Goal: Information Seeking & Learning: Learn about a topic

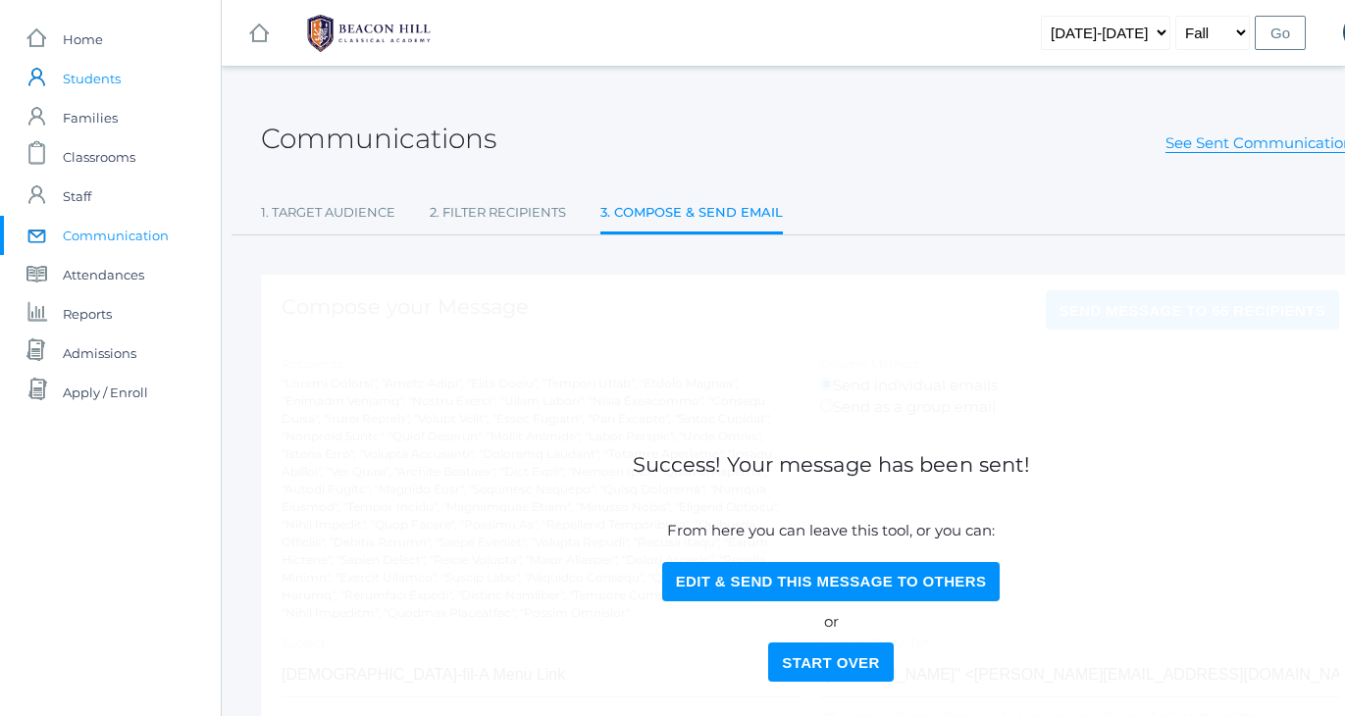
scroll to position [0, 54]
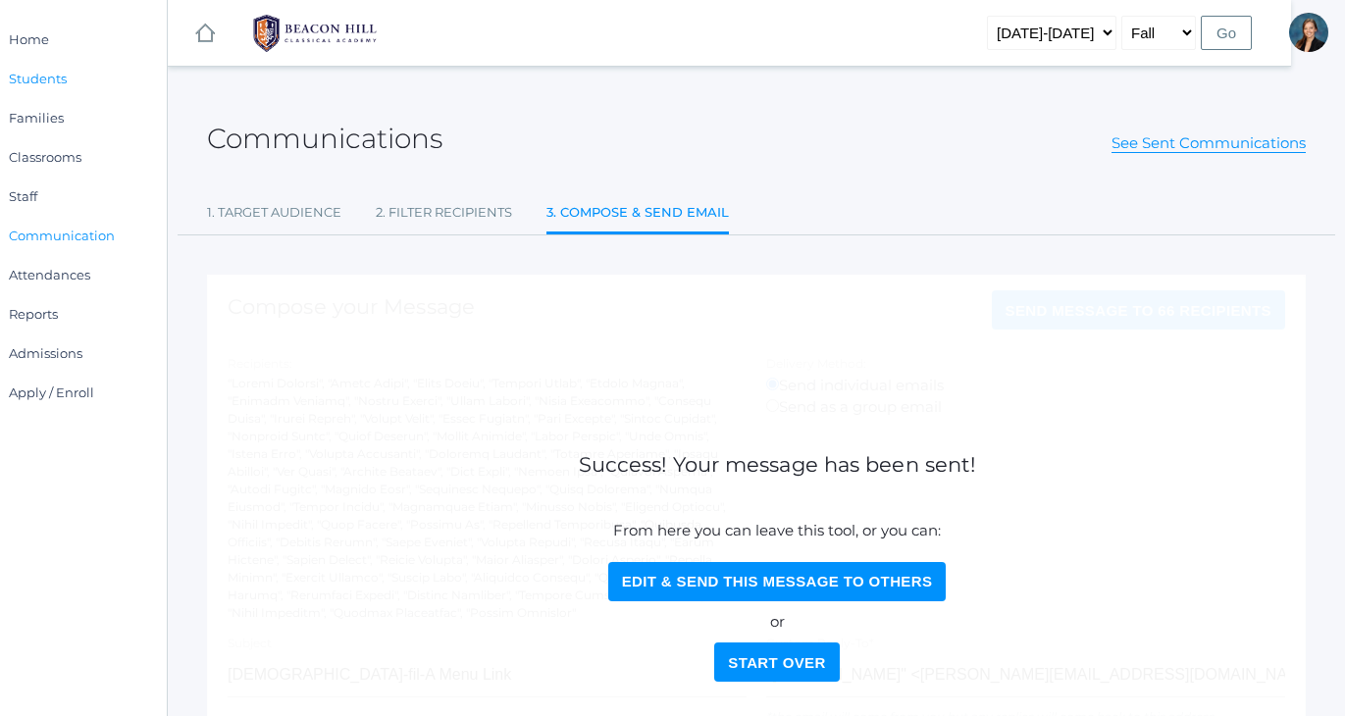
click at [34, 70] on span "Students" at bounding box center [38, 78] width 58 height 39
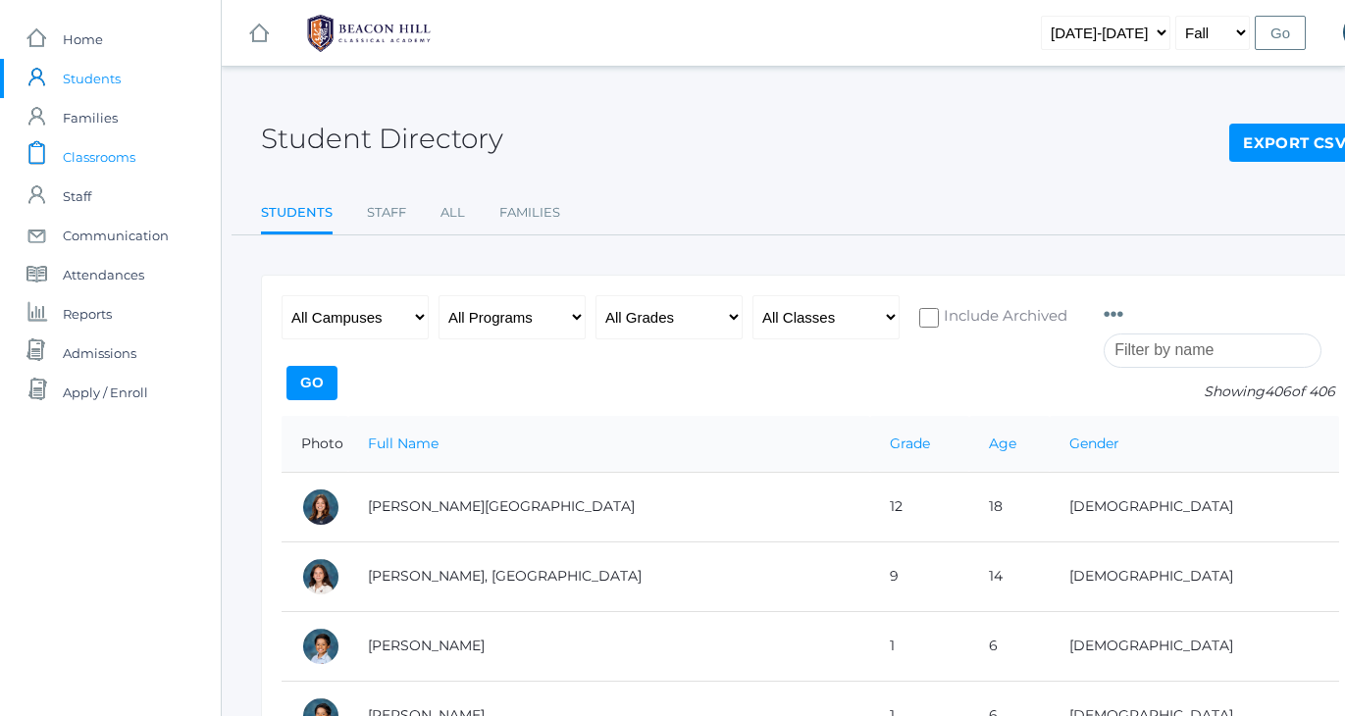
click at [85, 163] on span "Classrooms" at bounding box center [99, 156] width 73 height 39
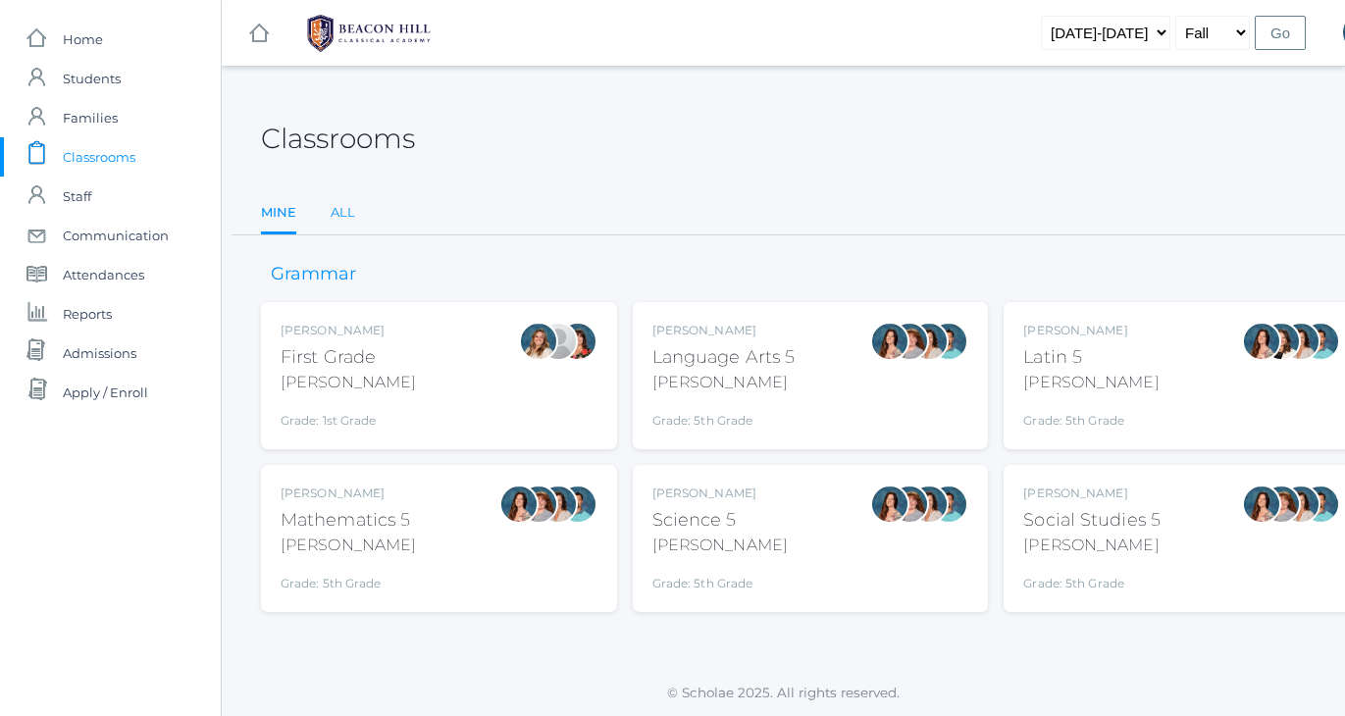
click at [342, 222] on link "All" at bounding box center [343, 212] width 25 height 39
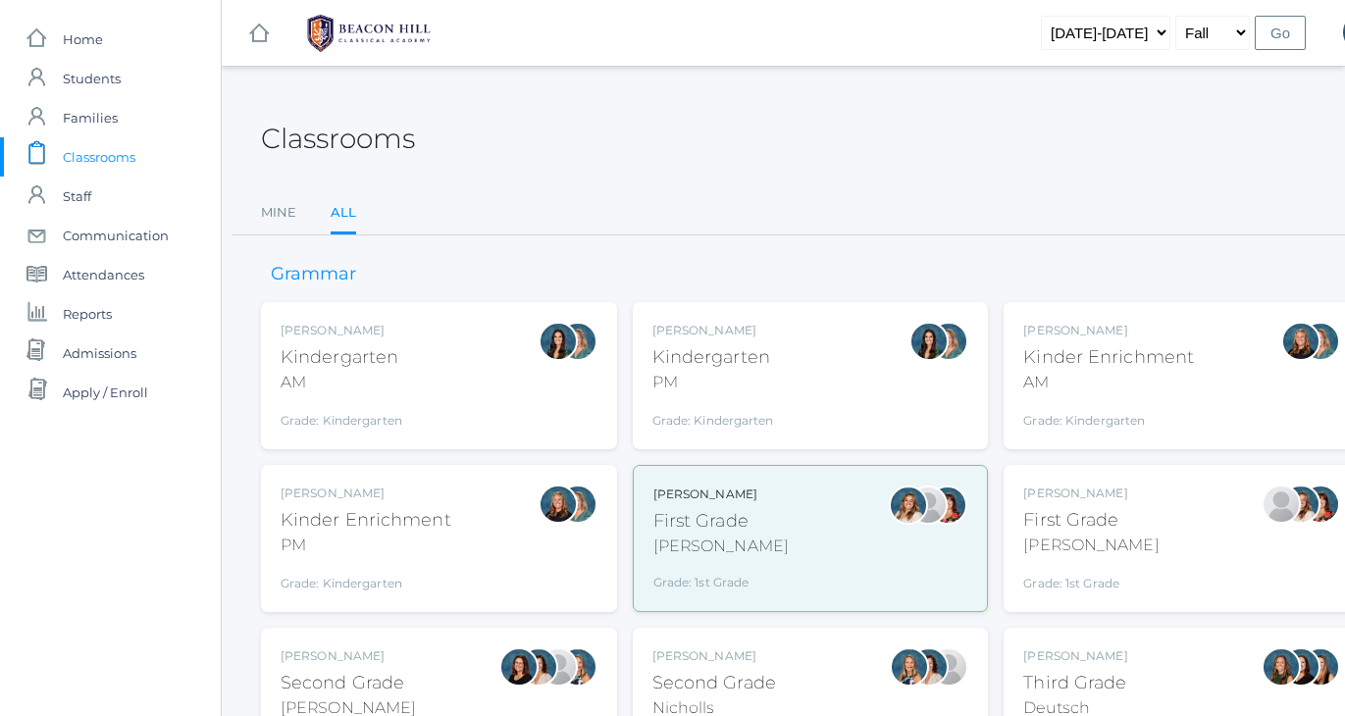
click at [324, 313] on div "Jordyn Dewey Kindergarten AM Grade: Kindergarten *KIND" at bounding box center [439, 375] width 356 height 147
click at [1086, 374] on div "AM" at bounding box center [1108, 383] width 171 height 24
click at [662, 511] on div "First Grade" at bounding box center [720, 521] width 135 height 26
click at [1048, 507] on div "First Grade" at bounding box center [1090, 520] width 135 height 26
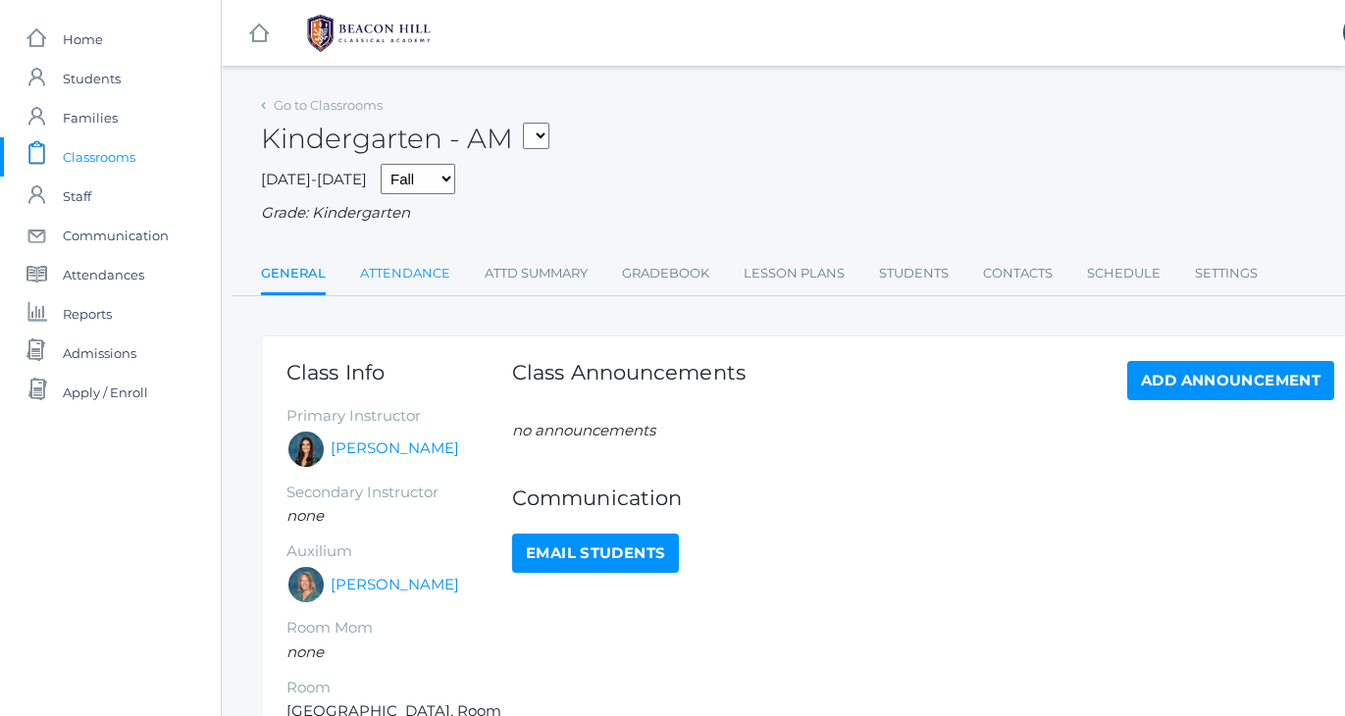
click at [419, 278] on link "Attendance" at bounding box center [405, 273] width 90 height 39
click at [390, 272] on link "Attendance" at bounding box center [405, 273] width 90 height 39
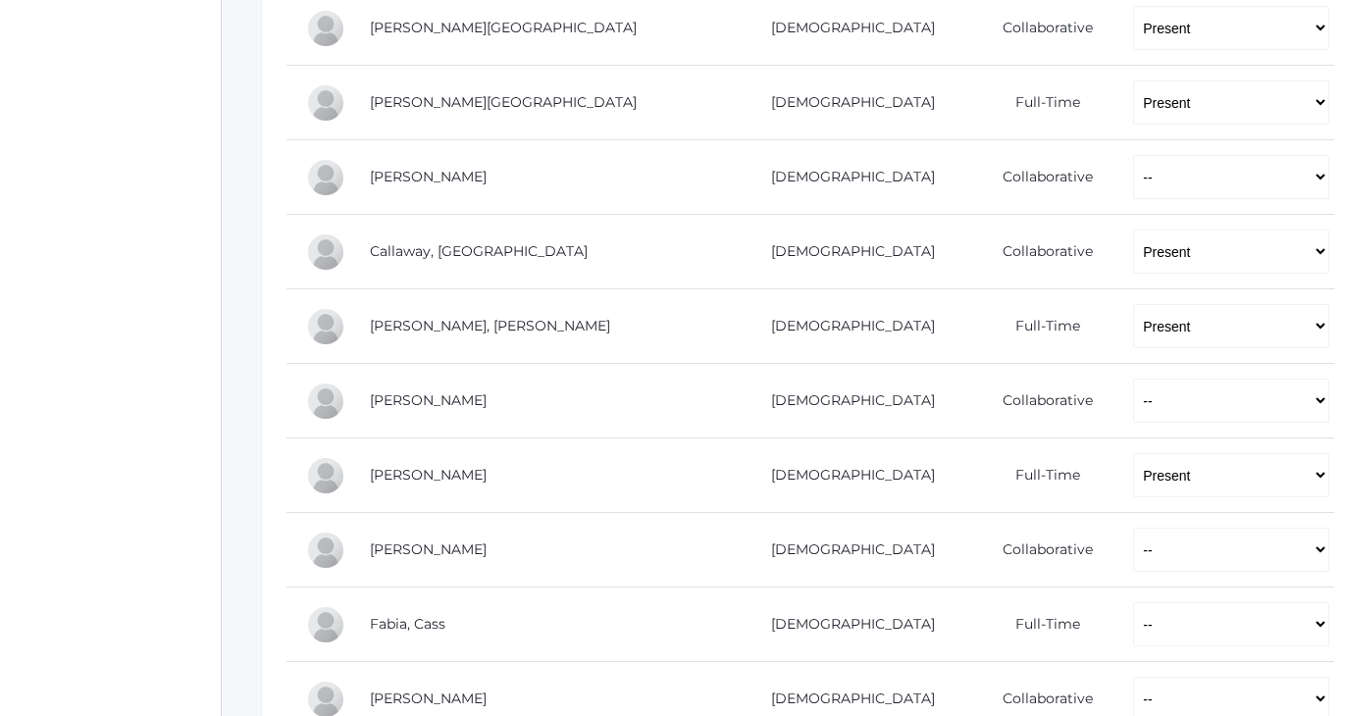
scroll to position [508, 0]
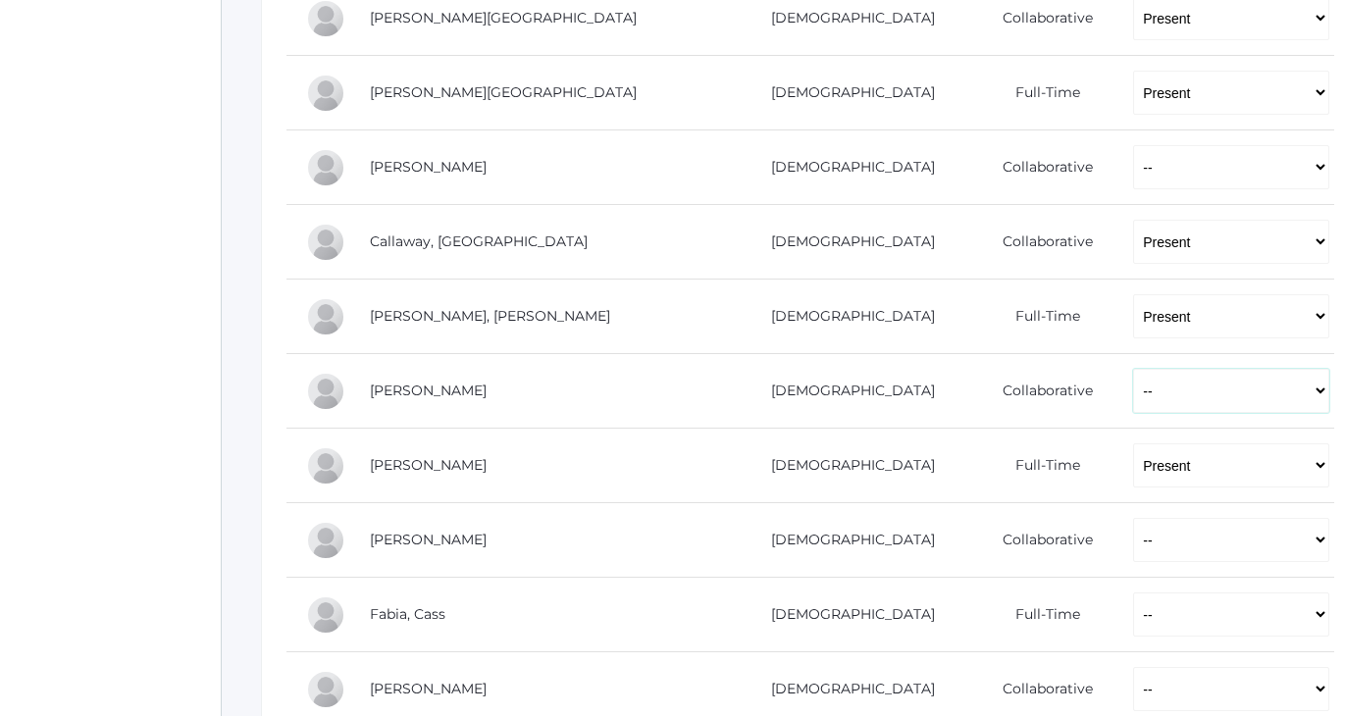
click at [1133, 383] on select "-- Present Present-At-Home Tardy Excused Tardy Unexcused Absent Excused Absent …" at bounding box center [1231, 391] width 196 height 44
select select "P"
click at [39, 412] on div "icons/ui/navigation/home Created with Sketch. Home icons/user/plain Created wit…" at bounding box center [110, 447] width 221 height 1910
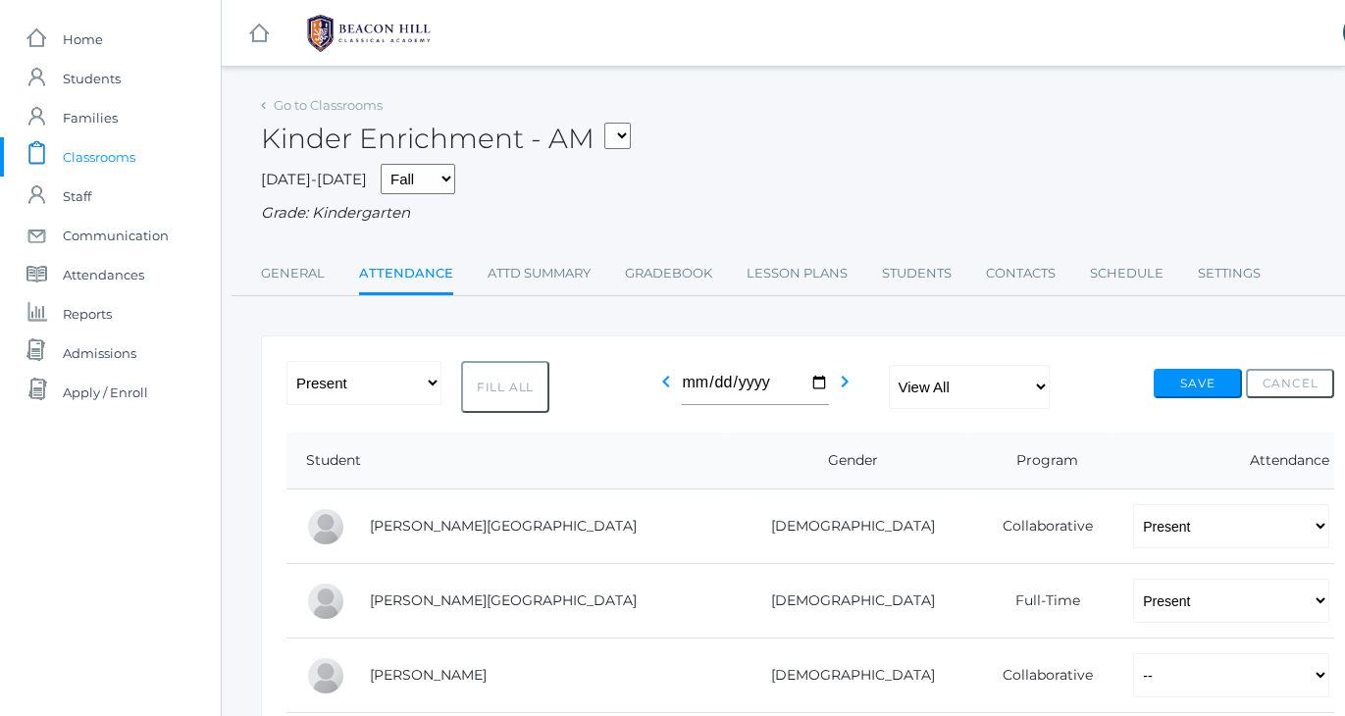
scroll to position [0, 0]
click at [1202, 384] on button "Save" at bounding box center [1198, 383] width 88 height 29
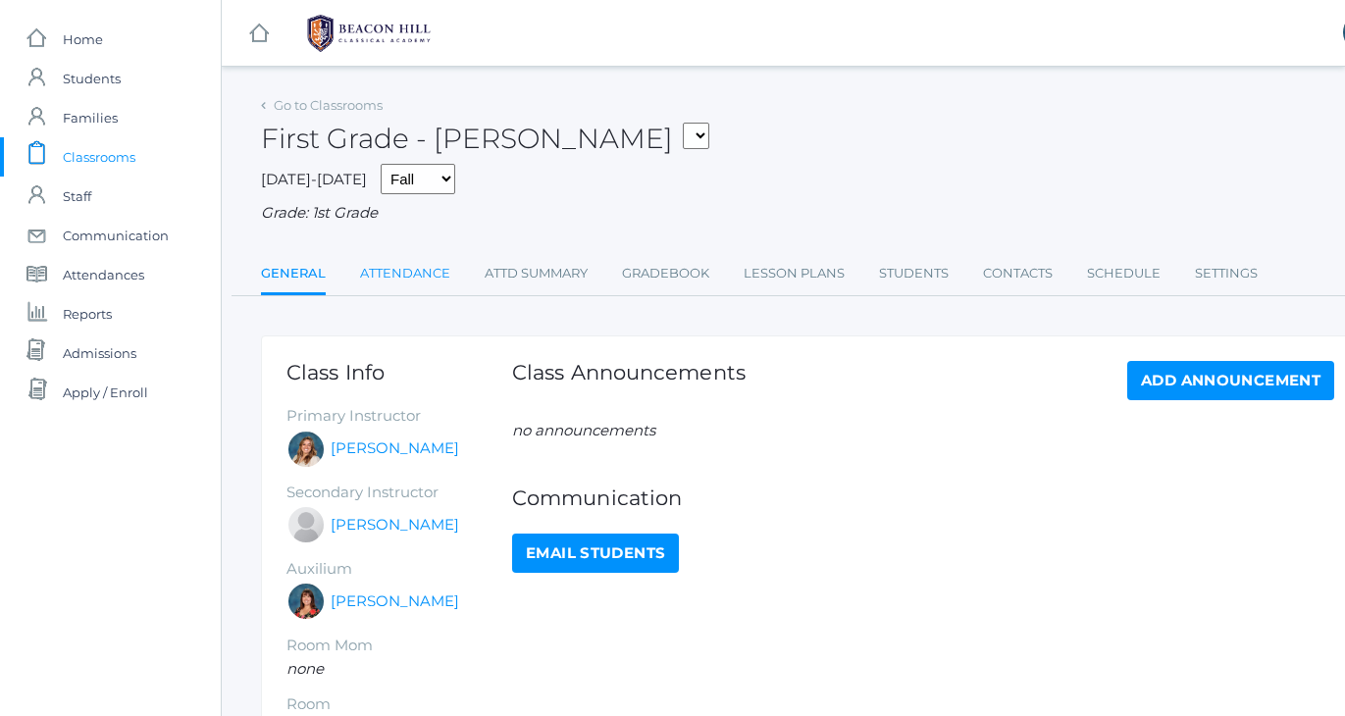
click at [401, 266] on link "Attendance" at bounding box center [405, 273] width 90 height 39
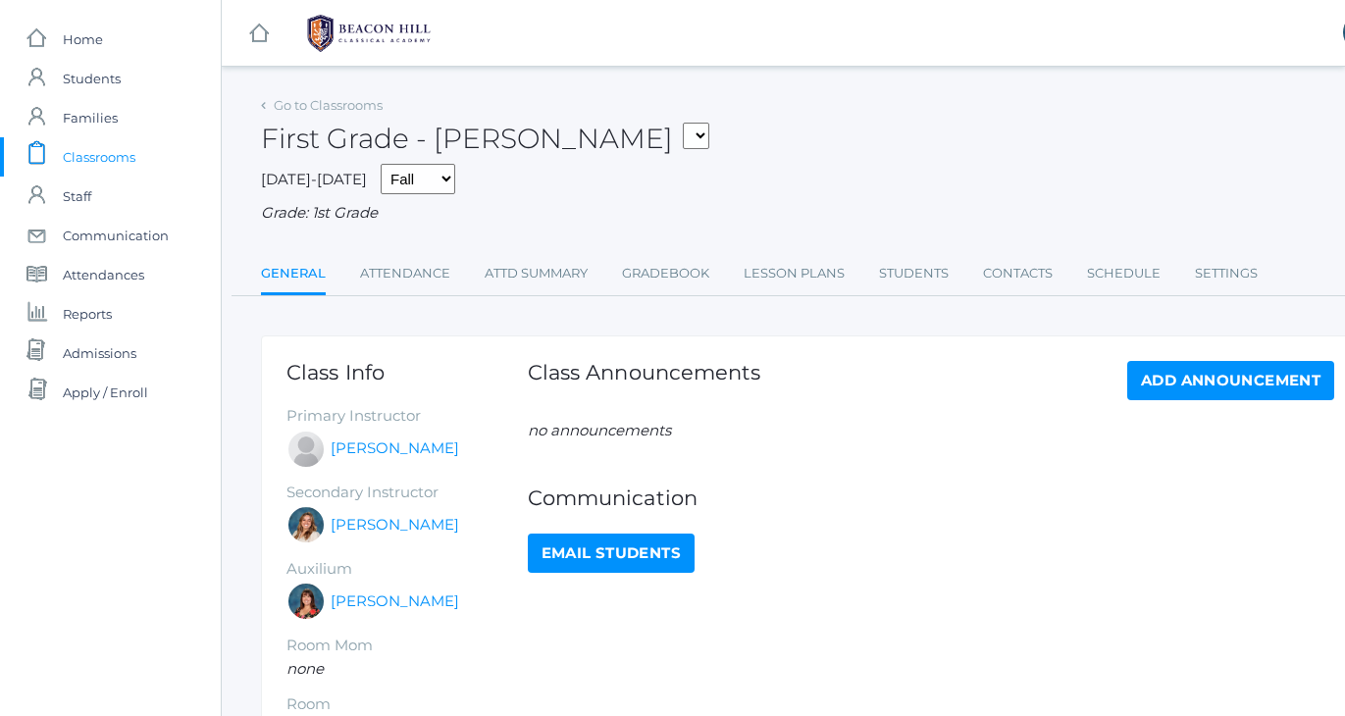
click at [1008, 295] on div "Go to Classrooms First Grade - [PERSON_NAME] 01LA - First Grade [PERSON_NAME] 0…" at bounding box center [810, 478] width 1099 height 775
click at [1017, 301] on div "Go to Classrooms First Grade - [PERSON_NAME] 01LA - First Grade [PERSON_NAME] 0…" at bounding box center [810, 478] width 1099 height 775
click at [411, 266] on link "Attendance" at bounding box center [405, 273] width 90 height 39
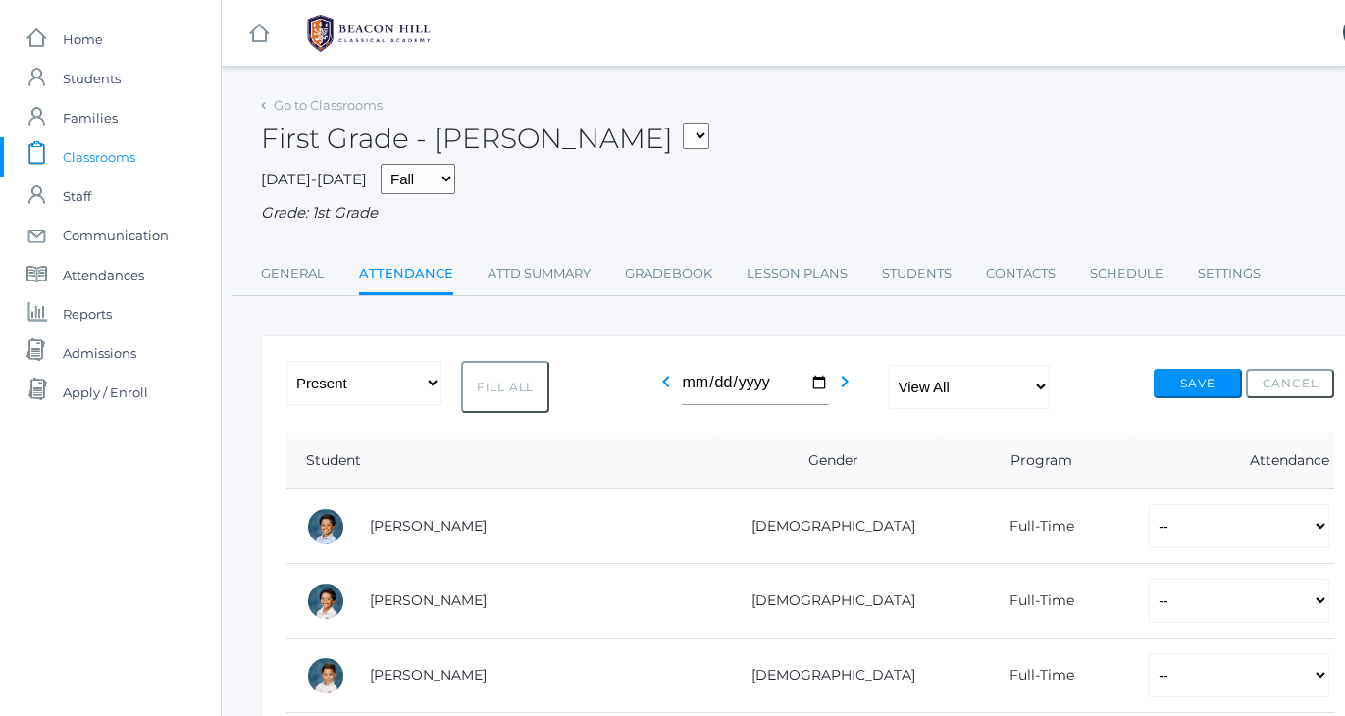
click at [79, 160] on span "Classrooms" at bounding box center [99, 156] width 73 height 39
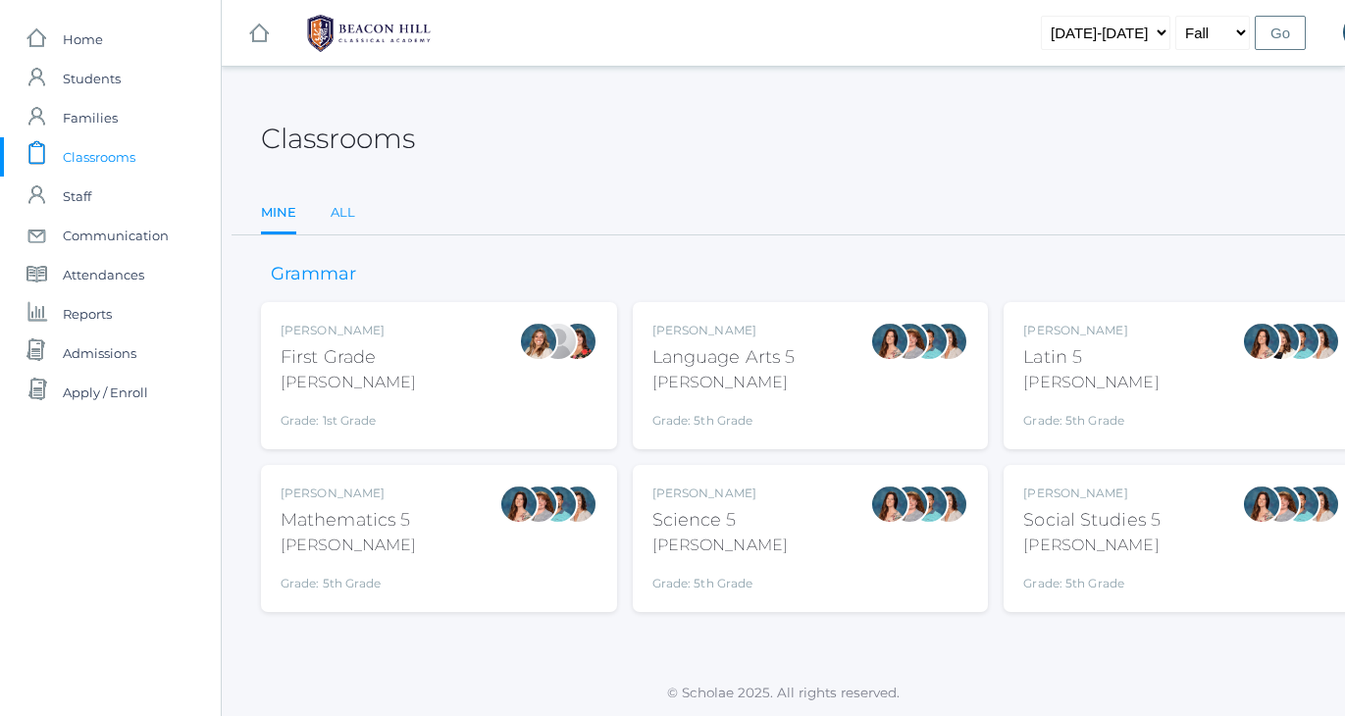
click at [346, 207] on link "All" at bounding box center [343, 212] width 25 height 39
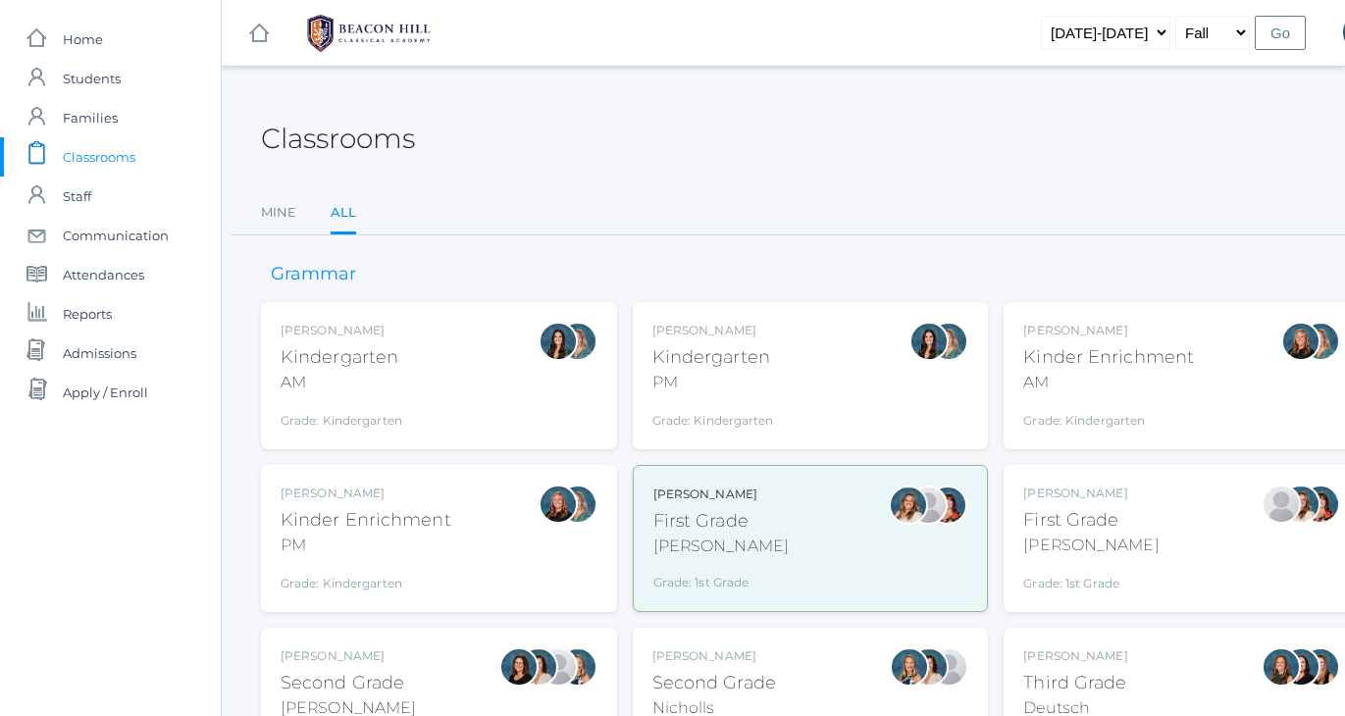
click at [727, 135] on div "Classrooms" at bounding box center [810, 127] width 1099 height 73
click at [690, 112] on div "Classrooms" at bounding box center [810, 127] width 1099 height 73
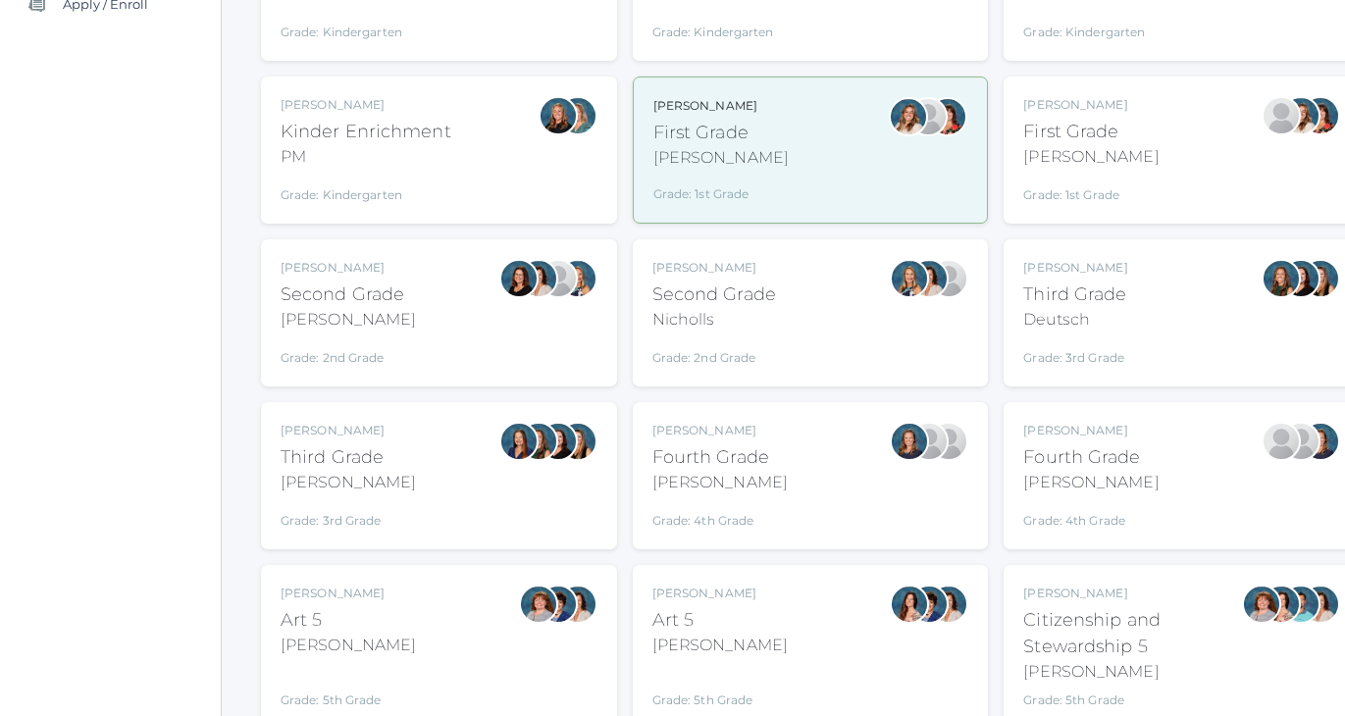
scroll to position [391, 0]
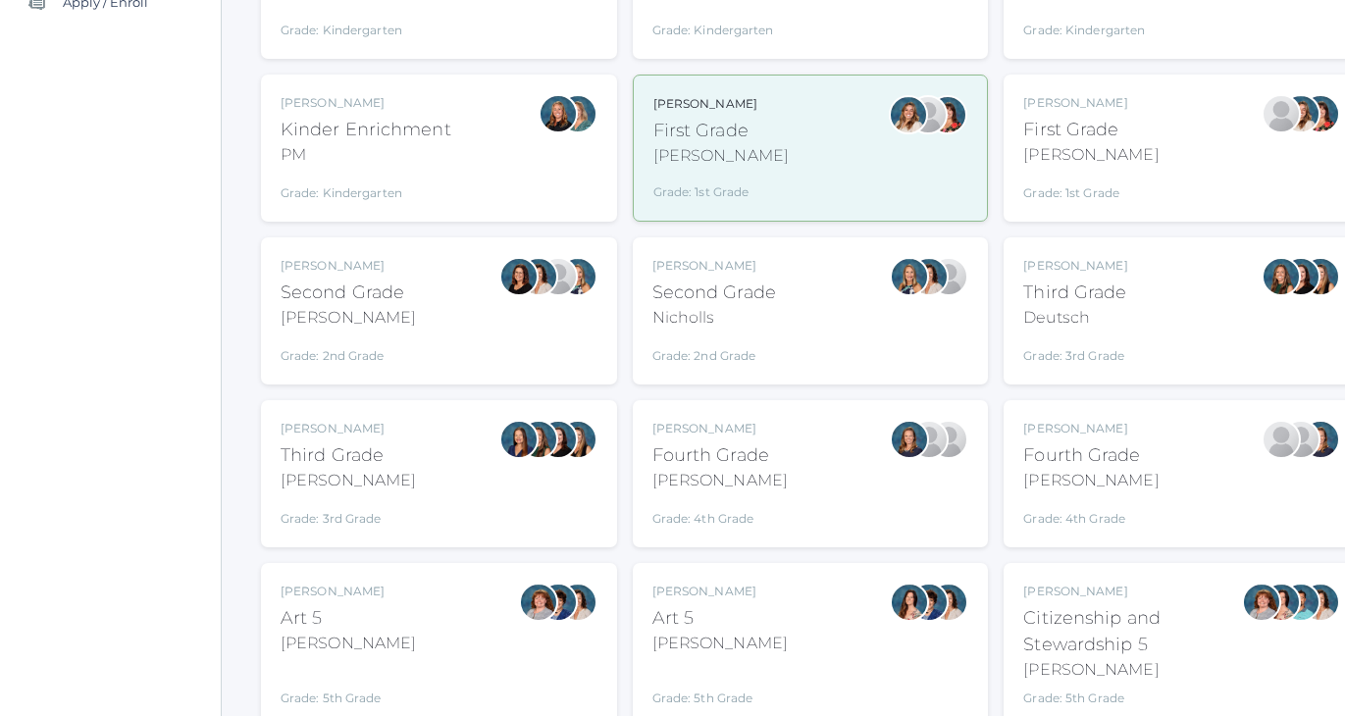
click at [382, 299] on div "Second Grade" at bounding box center [348, 293] width 135 height 26
click at [723, 338] on div "Grade: 2nd Grade" at bounding box center [715, 351] width 124 height 27
click at [729, 500] on div "Grade: 4th Grade" at bounding box center [720, 513] width 135 height 27
click at [1086, 450] on div "Fourth Grade" at bounding box center [1090, 456] width 135 height 26
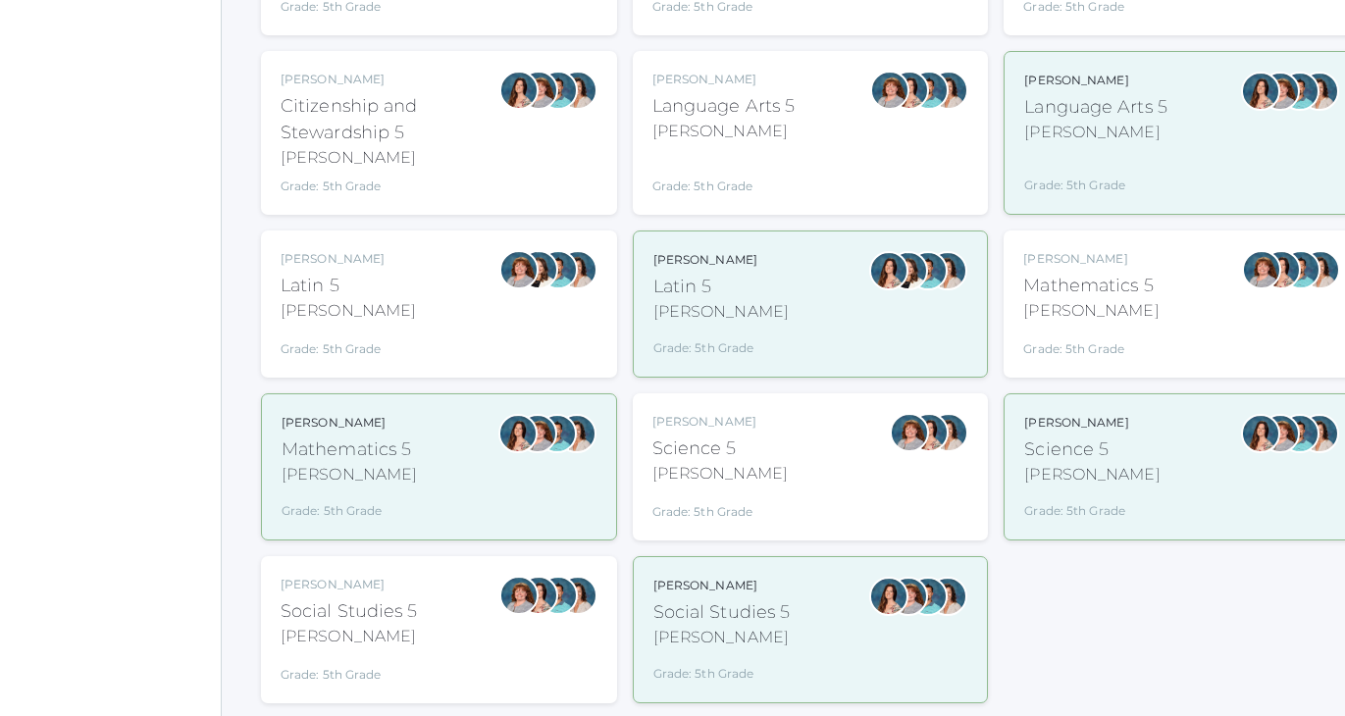
scroll to position [1090, 0]
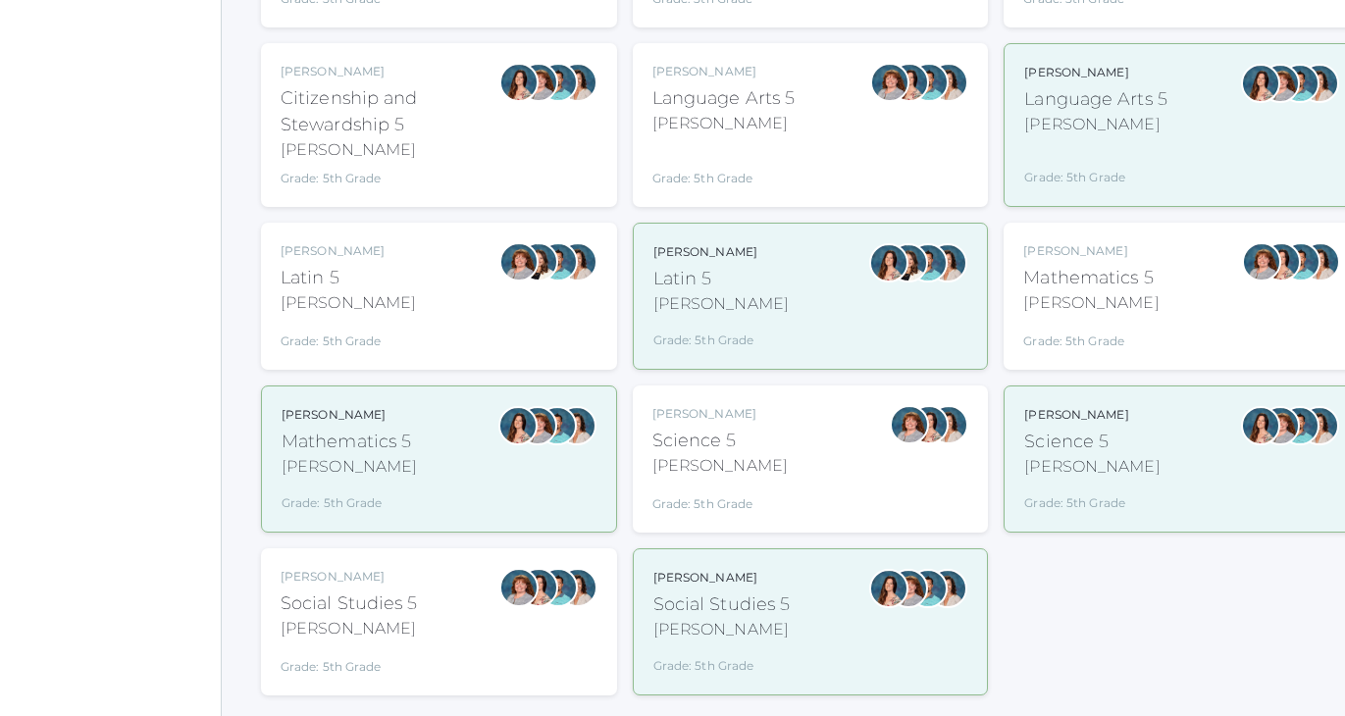
click at [733, 133] on div "Sarah Bence Language Arts 5 Bence Grade: 5th Grade 05LA" at bounding box center [724, 125] width 143 height 125
click at [1062, 156] on div "Grade: 5th Grade" at bounding box center [1095, 165] width 143 height 42
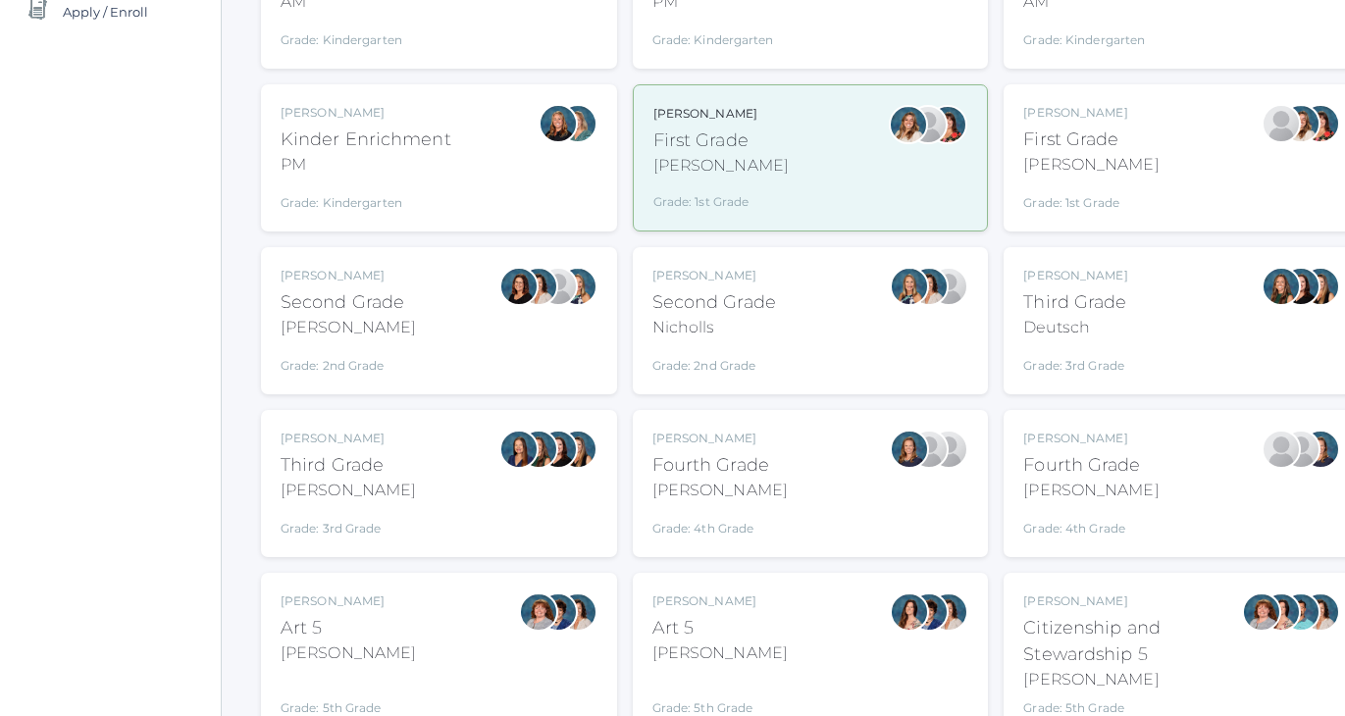
scroll to position [365, 0]
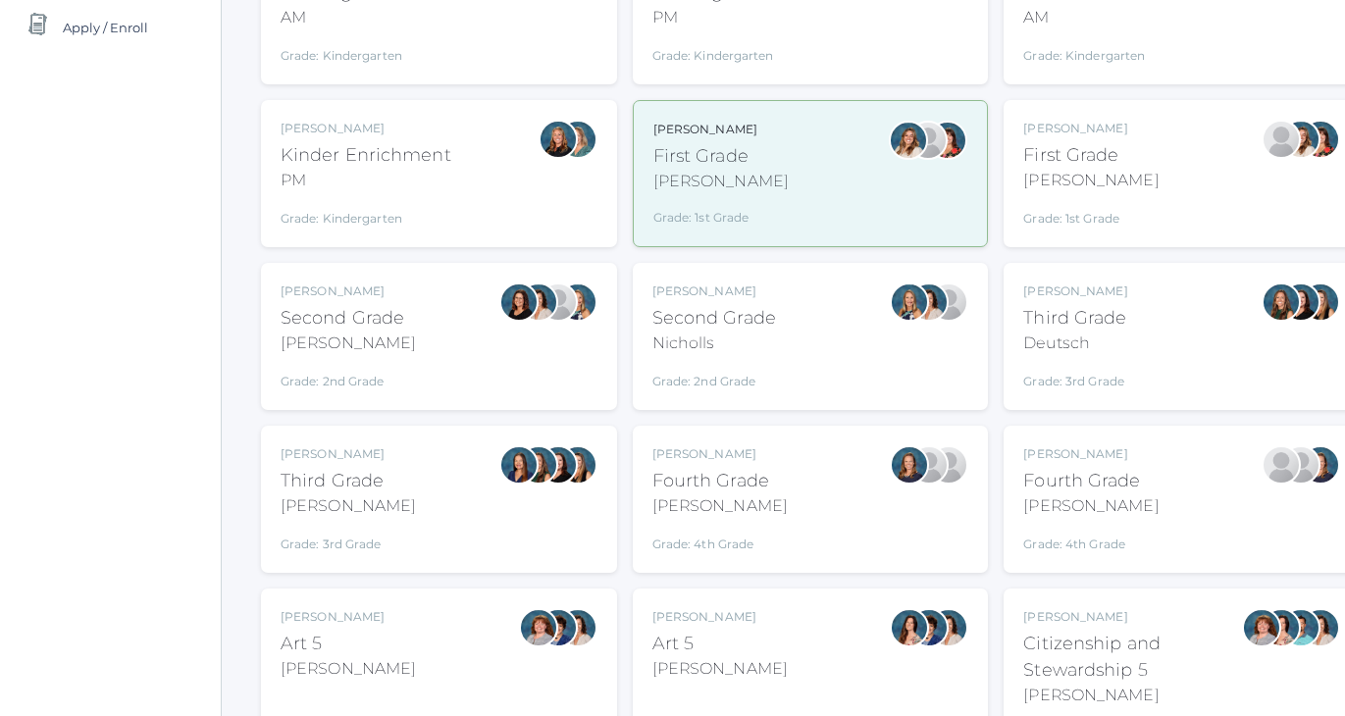
click at [1105, 151] on div "First Grade" at bounding box center [1090, 155] width 135 height 26
click at [702, 496] on div "Bradley" at bounding box center [720, 507] width 135 height 24
click at [1128, 198] on div "Jaimie Watson First Grade Watson Grade: 1st Grade 01LA" at bounding box center [1181, 174] width 317 height 108
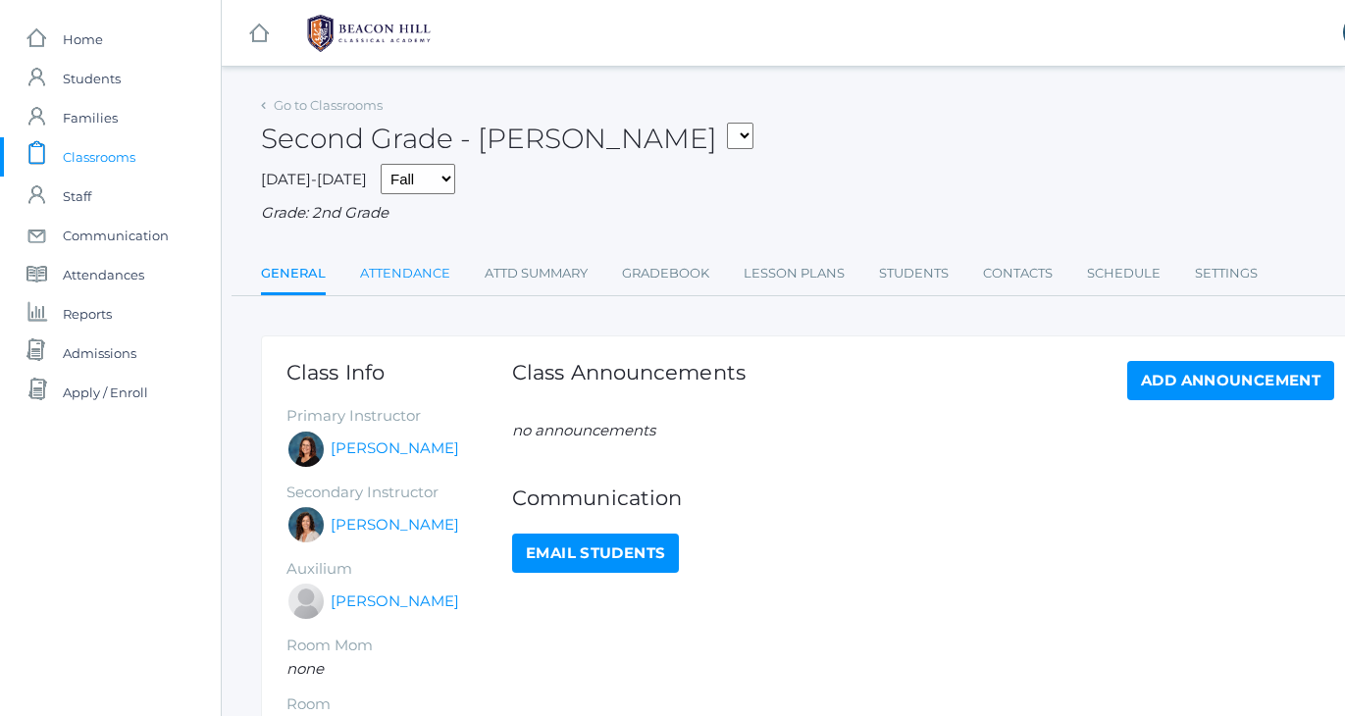
click at [387, 272] on link "Attendance" at bounding box center [405, 273] width 90 height 39
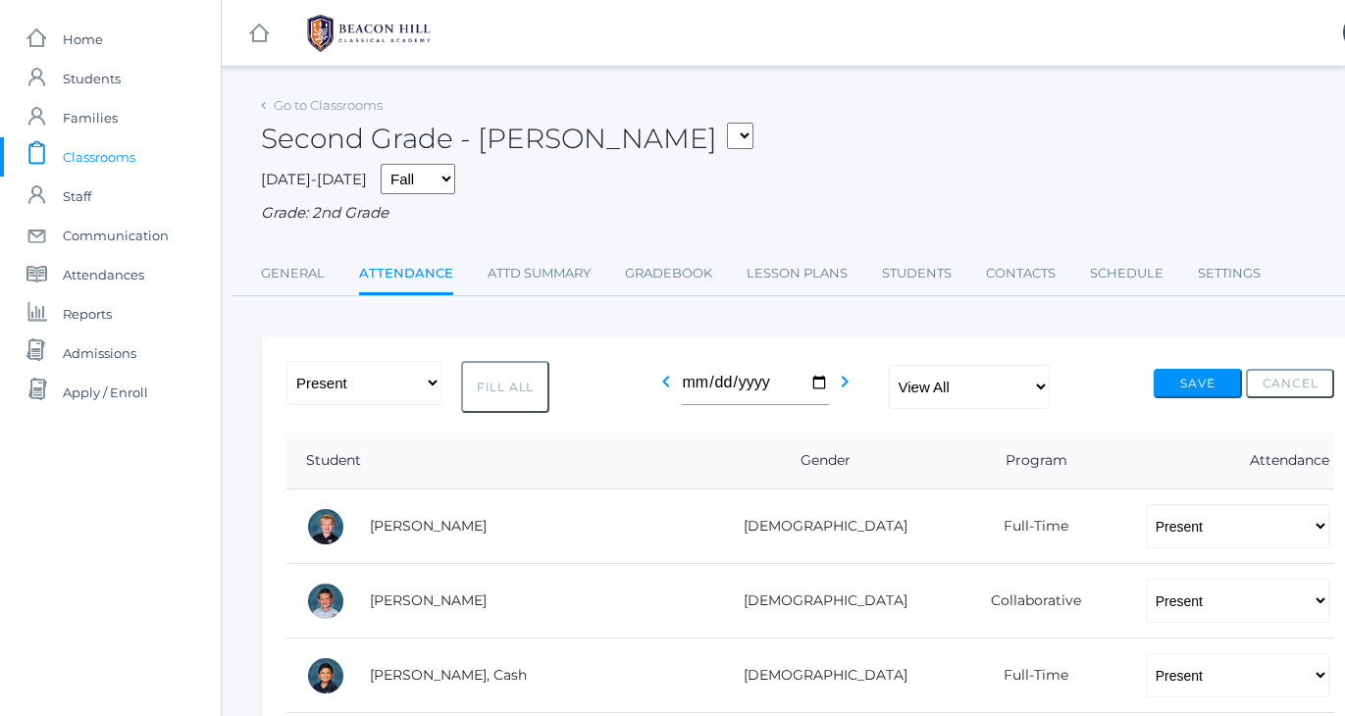
click at [721, 115] on div "Second Grade - Balli 01LA - First Grade Barber 05LATIN - Latin 5 Salazar 05MATH…" at bounding box center [810, 127] width 1099 height 73
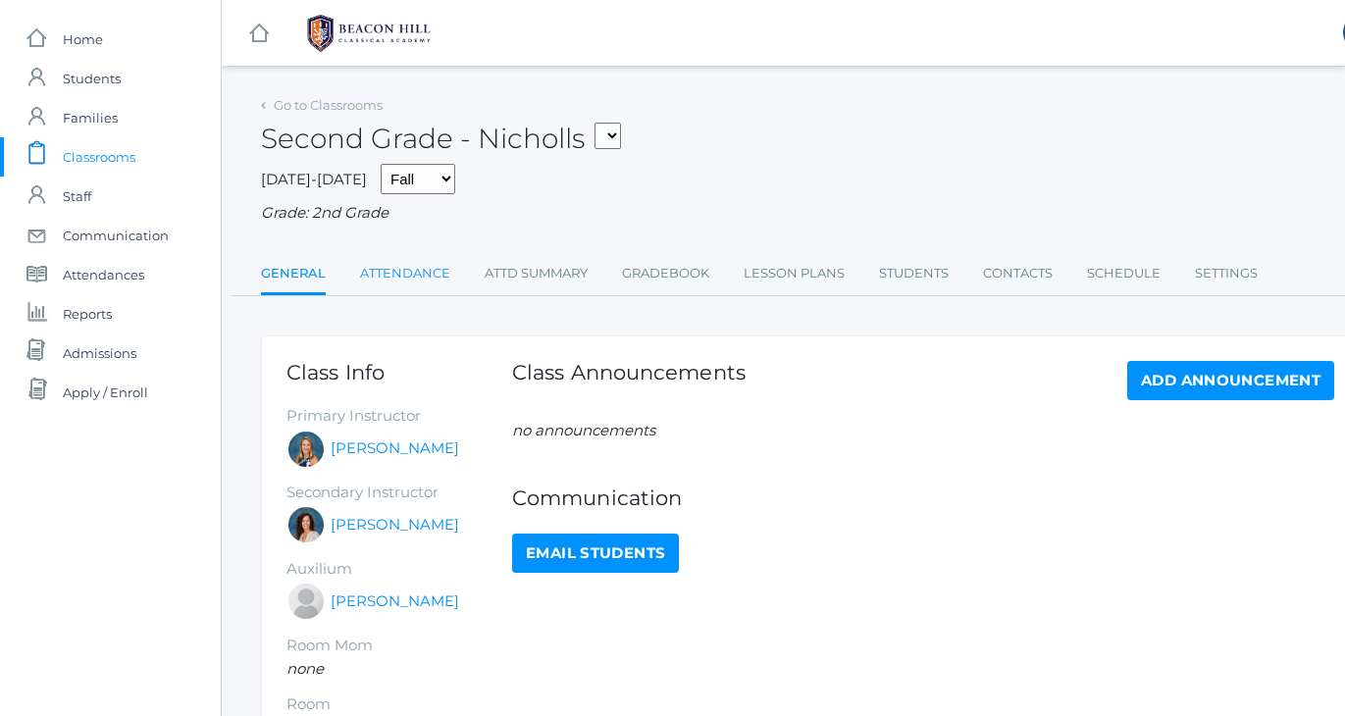
click at [391, 260] on link "Attendance" at bounding box center [405, 273] width 90 height 39
click at [417, 272] on link "Attendance" at bounding box center [405, 273] width 90 height 39
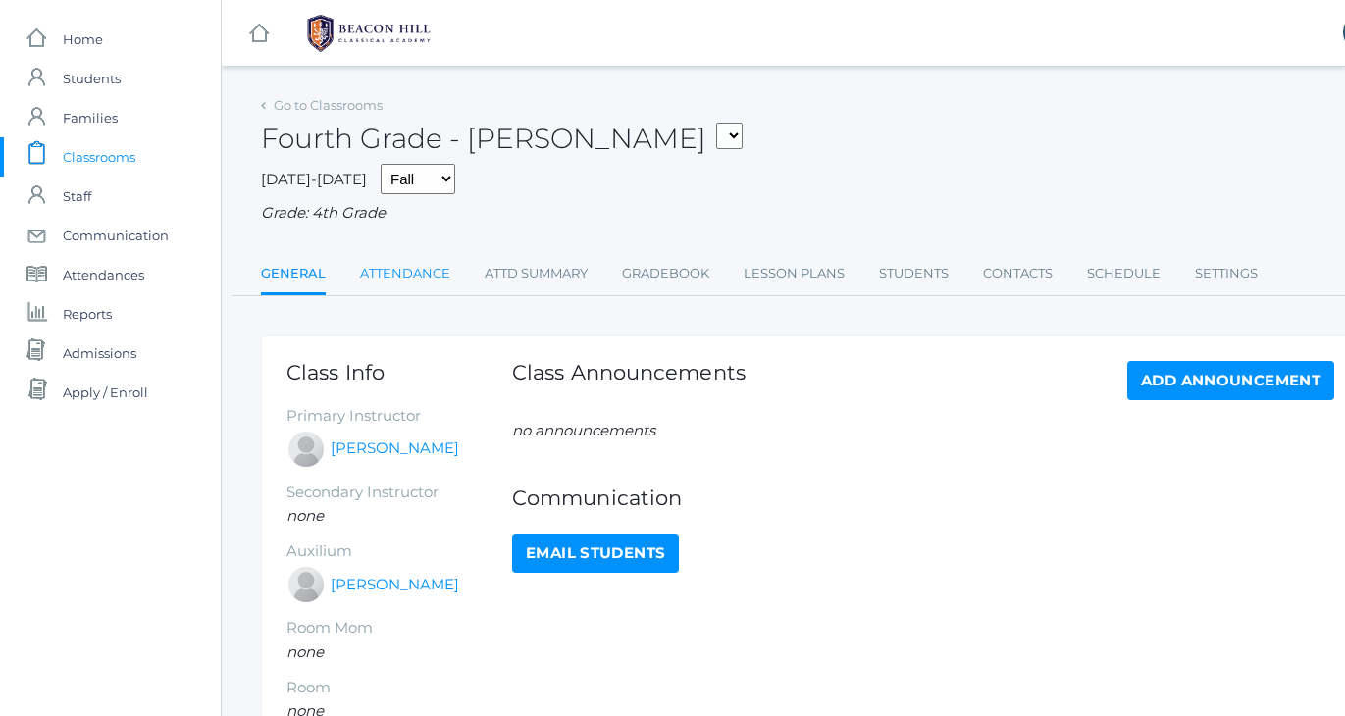
click at [403, 260] on link "Attendance" at bounding box center [405, 273] width 90 height 39
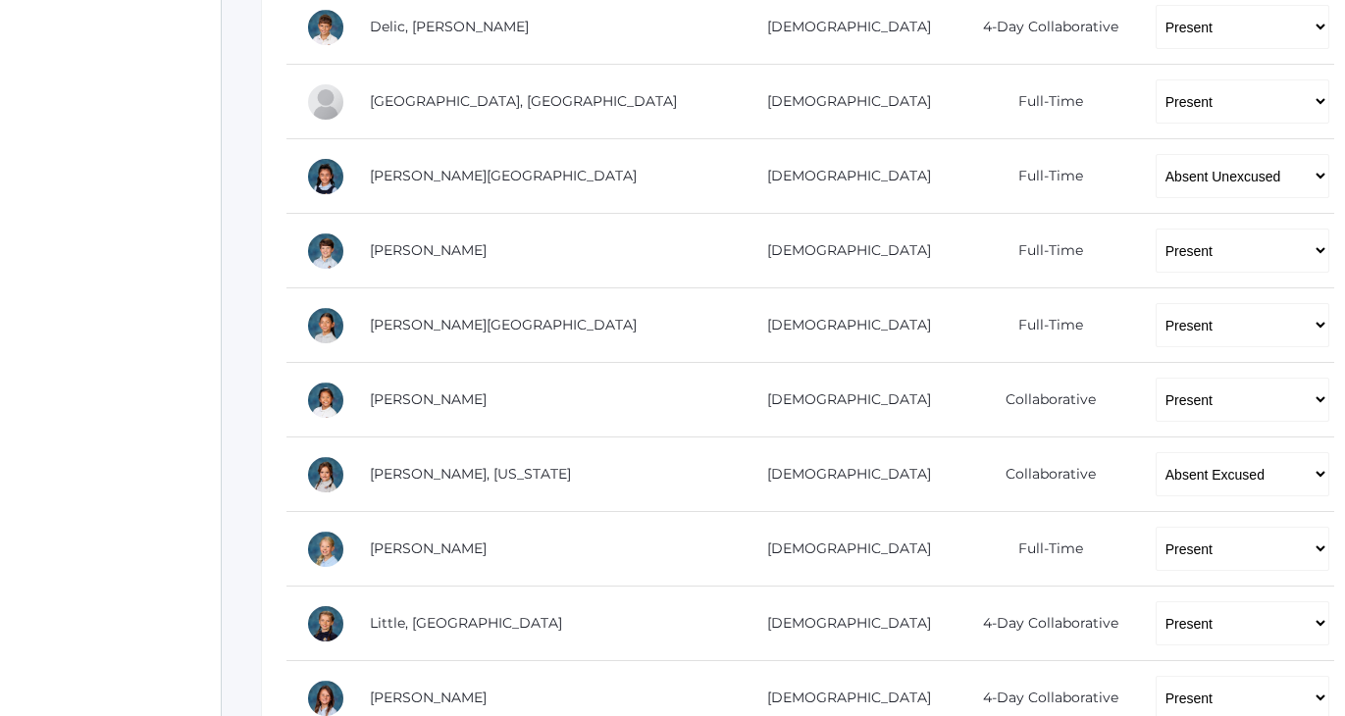
scroll to position [737, 0]
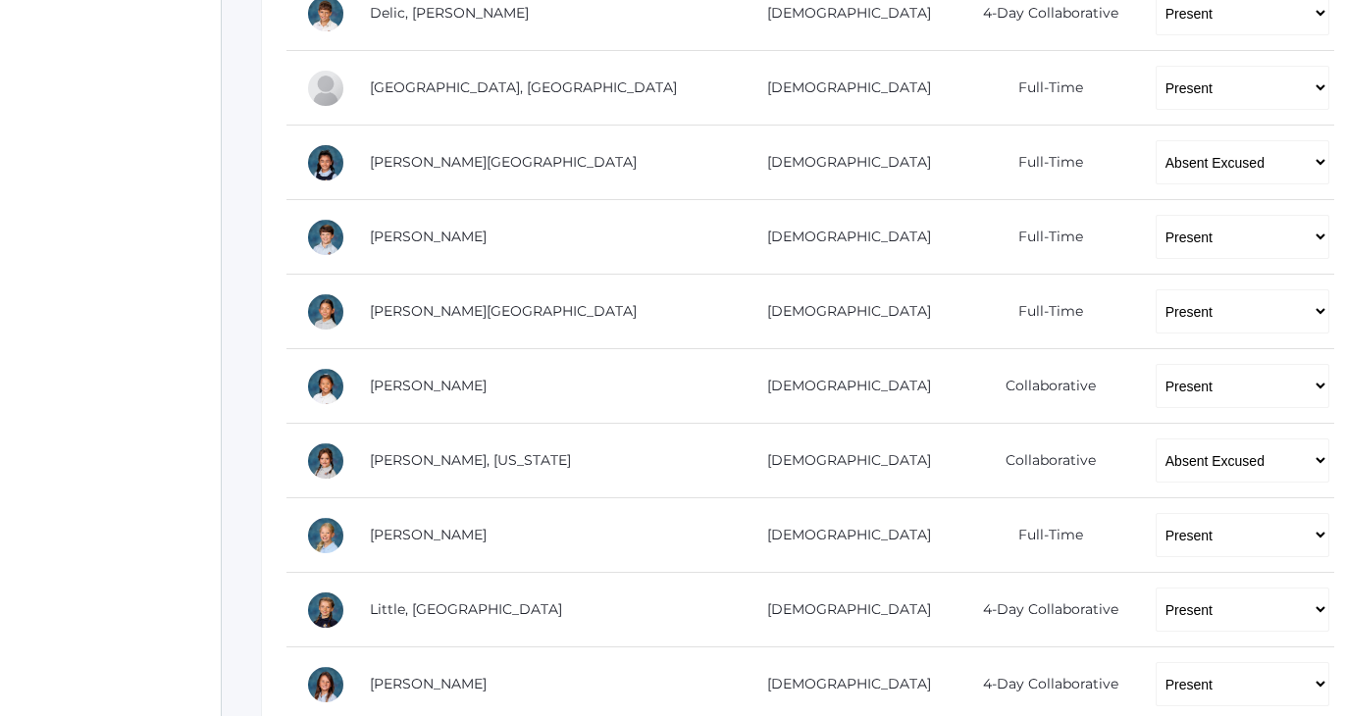
click at [131, 390] on div "icons/ui/navigation/home Created with Sketch. Home icons/user/plain Created wit…" at bounding box center [110, 218] width 221 height 1910
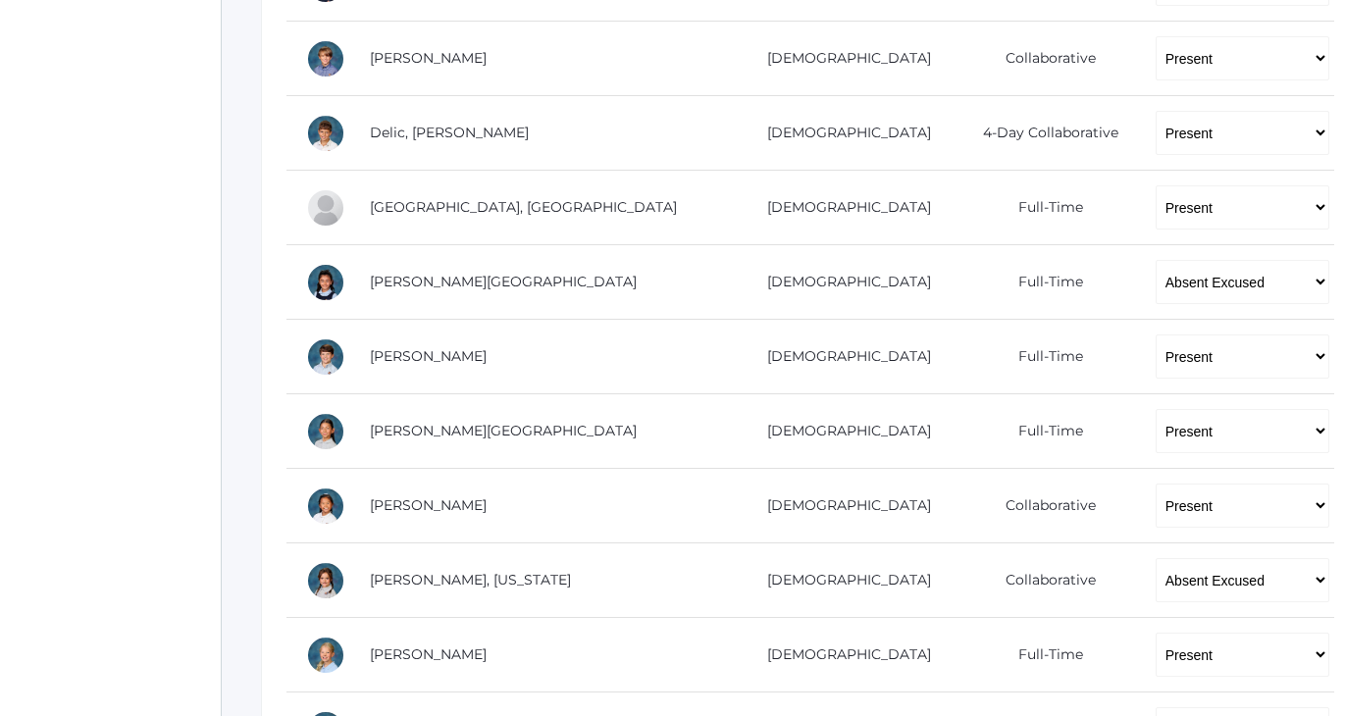
scroll to position [647, 0]
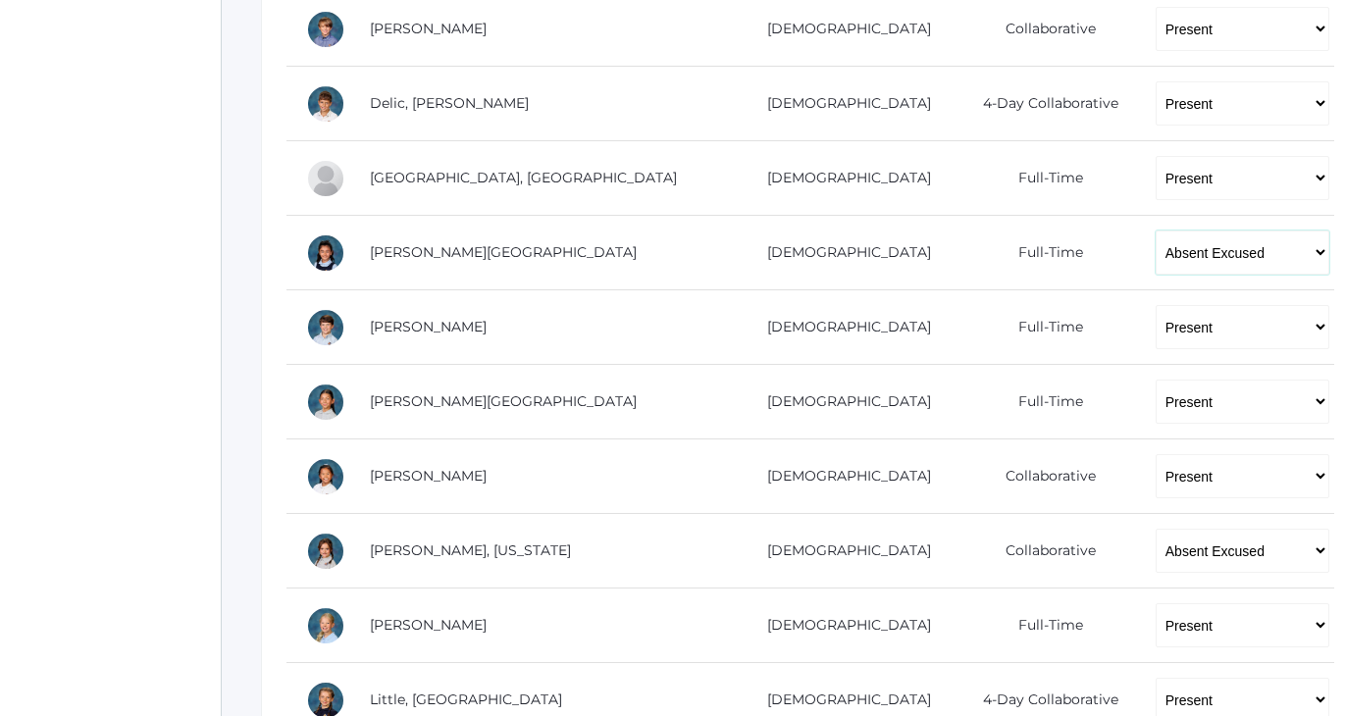
select select "TU"
click at [78, 340] on div "icons/ui/navigation/home Created with Sketch. Home icons/user/plain Created wit…" at bounding box center [110, 308] width 221 height 1910
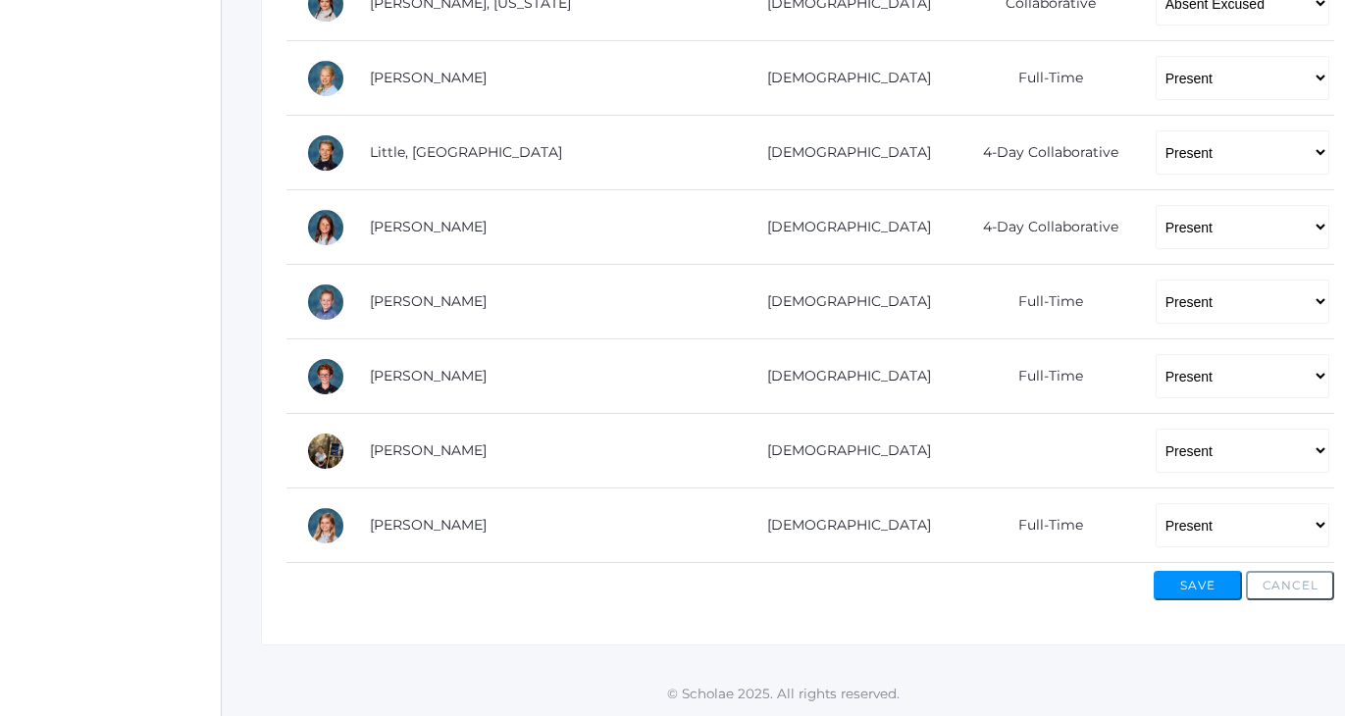
scroll to position [1187, 0]
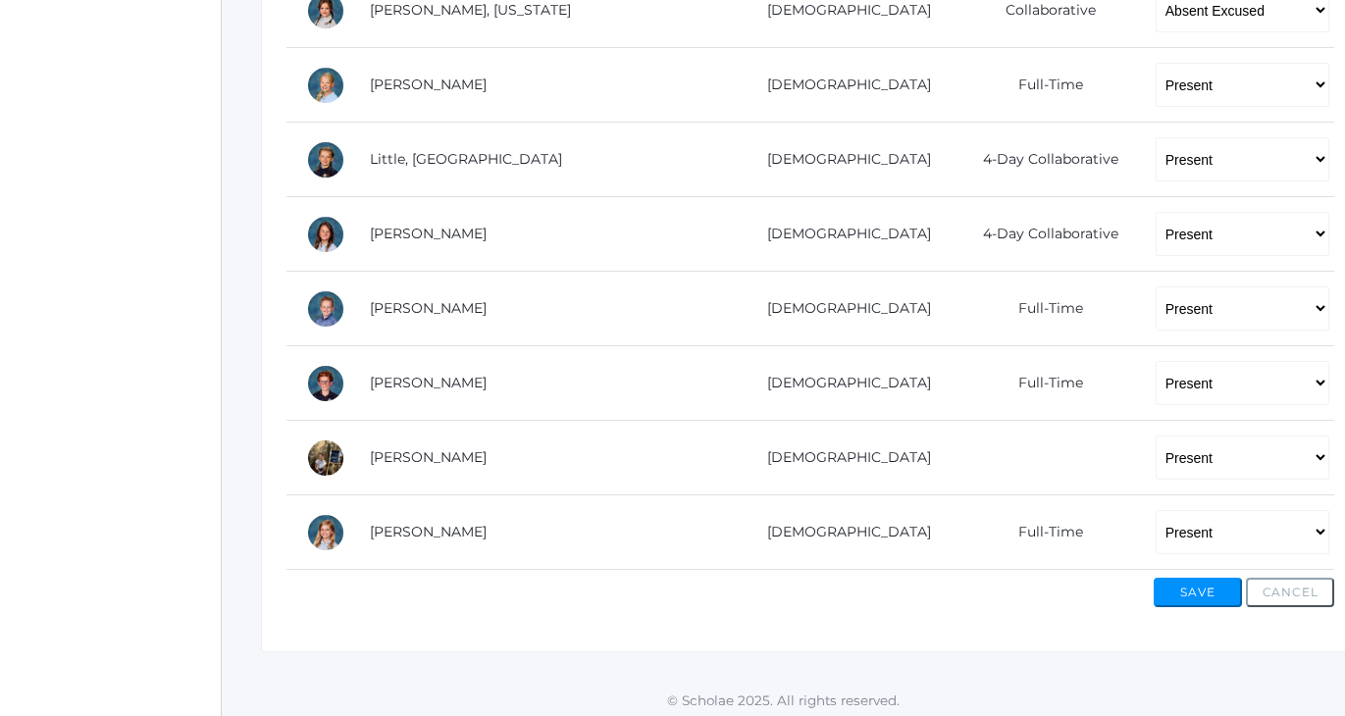
click at [1216, 588] on button "Save" at bounding box center [1198, 592] width 88 height 29
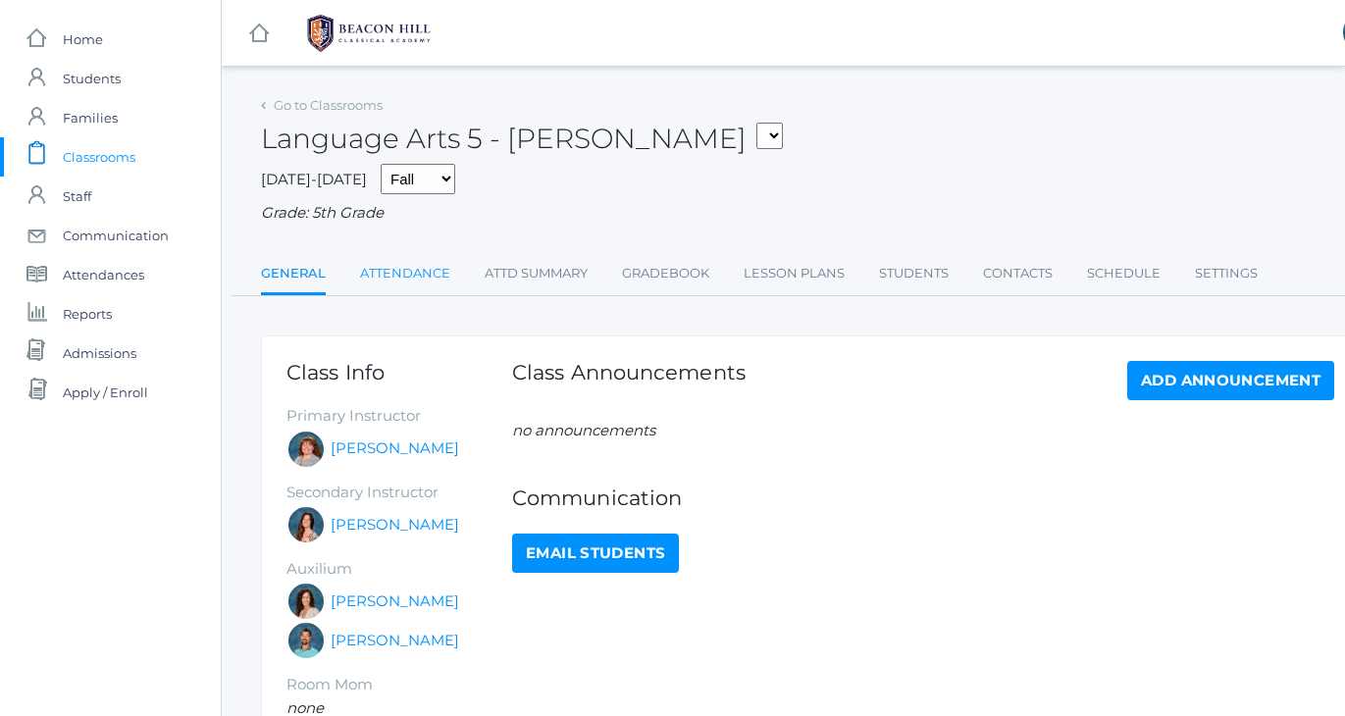
click at [421, 260] on link "Attendance" at bounding box center [405, 273] width 90 height 39
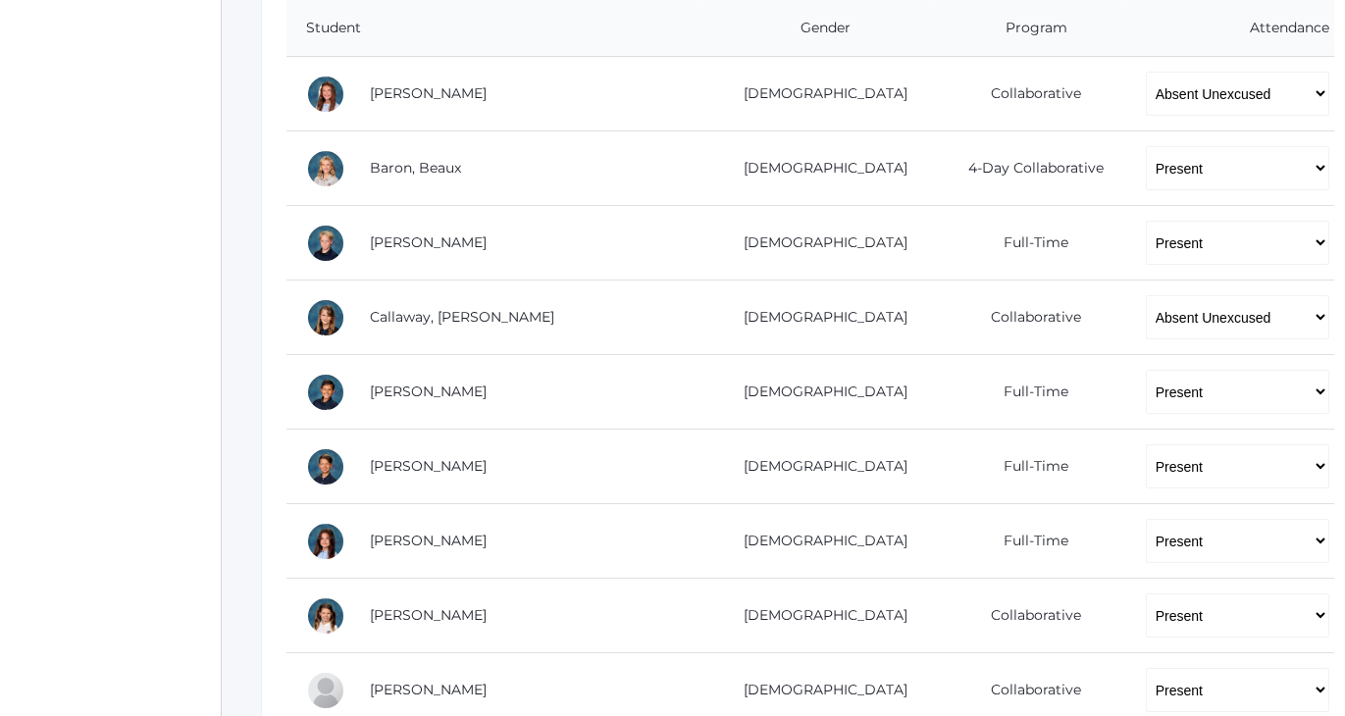
scroll to position [434, 0]
select select "TU"
click at [1147, 314] on select "-- Present Present-At-Home Tardy Excused Tardy Unexcused Absent Excused Absent …" at bounding box center [1237, 316] width 183 height 44
select select "TU"
click at [183, 256] on div "icons/ui/navigation/home Created with Sketch. Home icons/user/plain Created wit…" at bounding box center [110, 521] width 221 height 1910
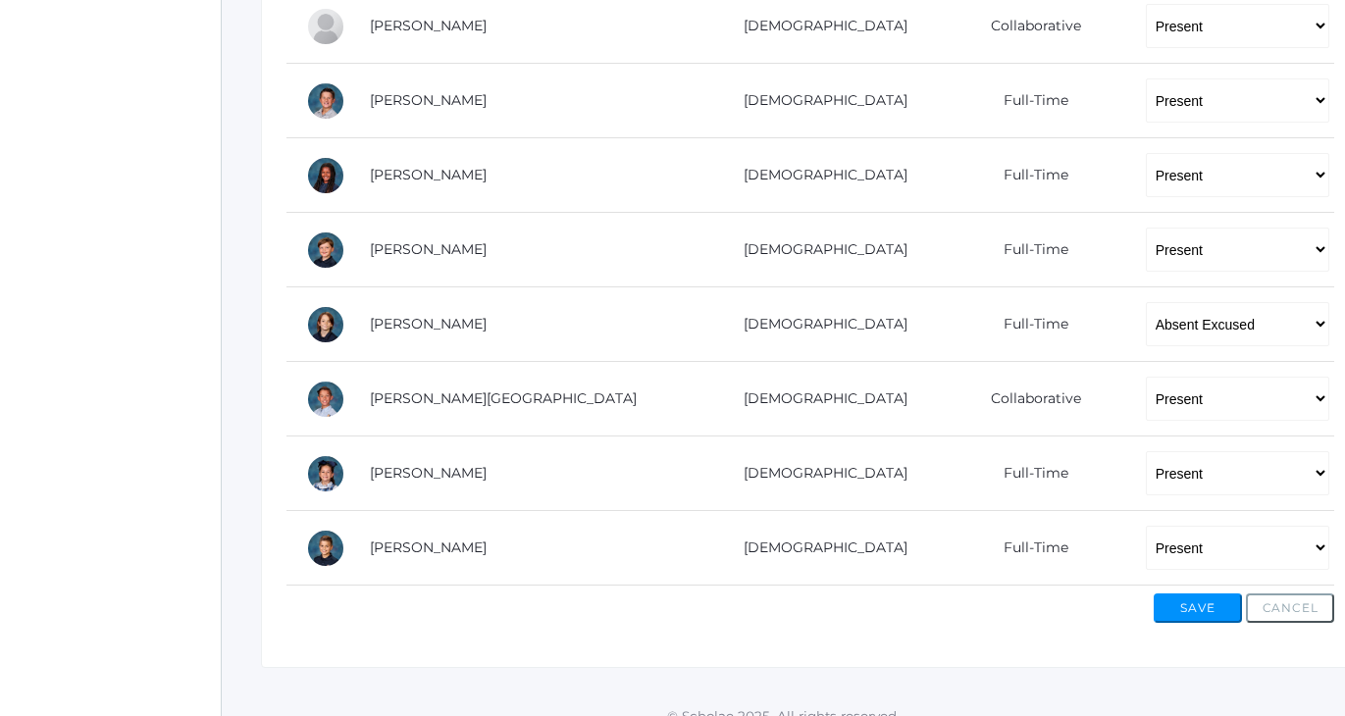
scroll to position [1175, 0]
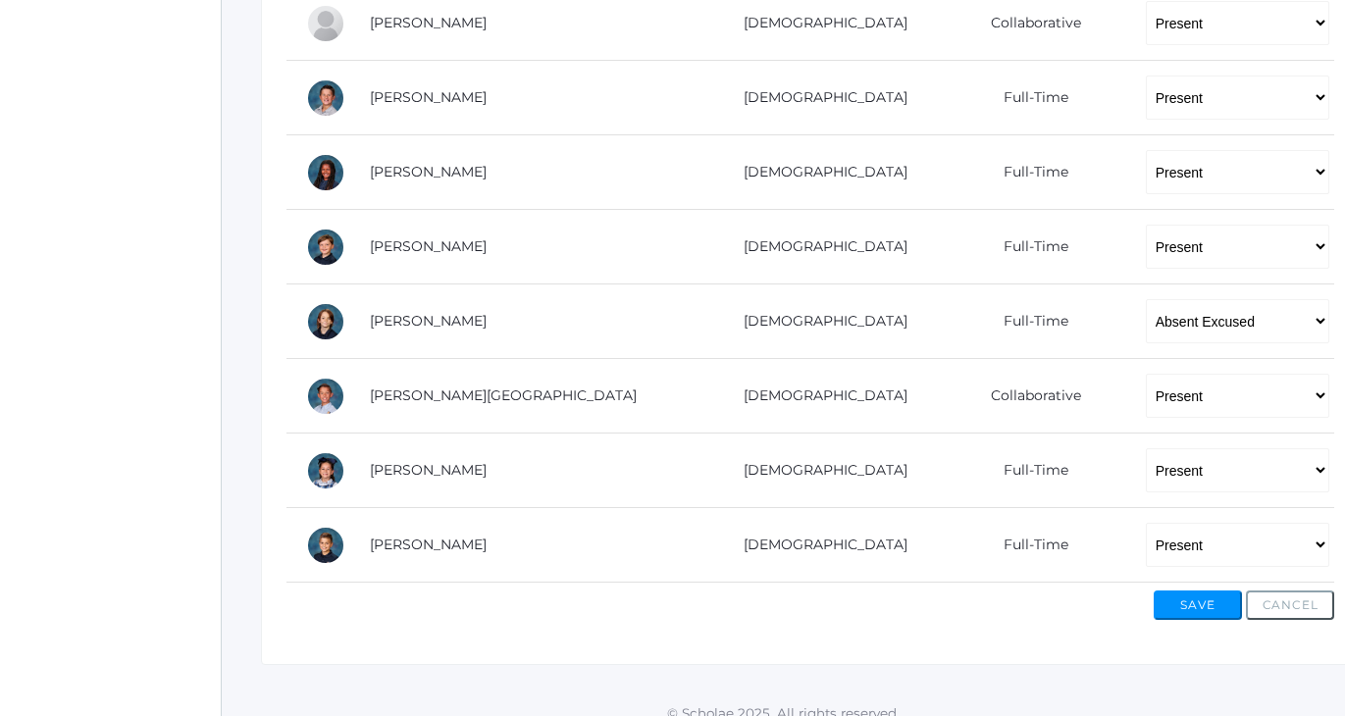
click at [1173, 593] on button "Save" at bounding box center [1198, 605] width 88 height 29
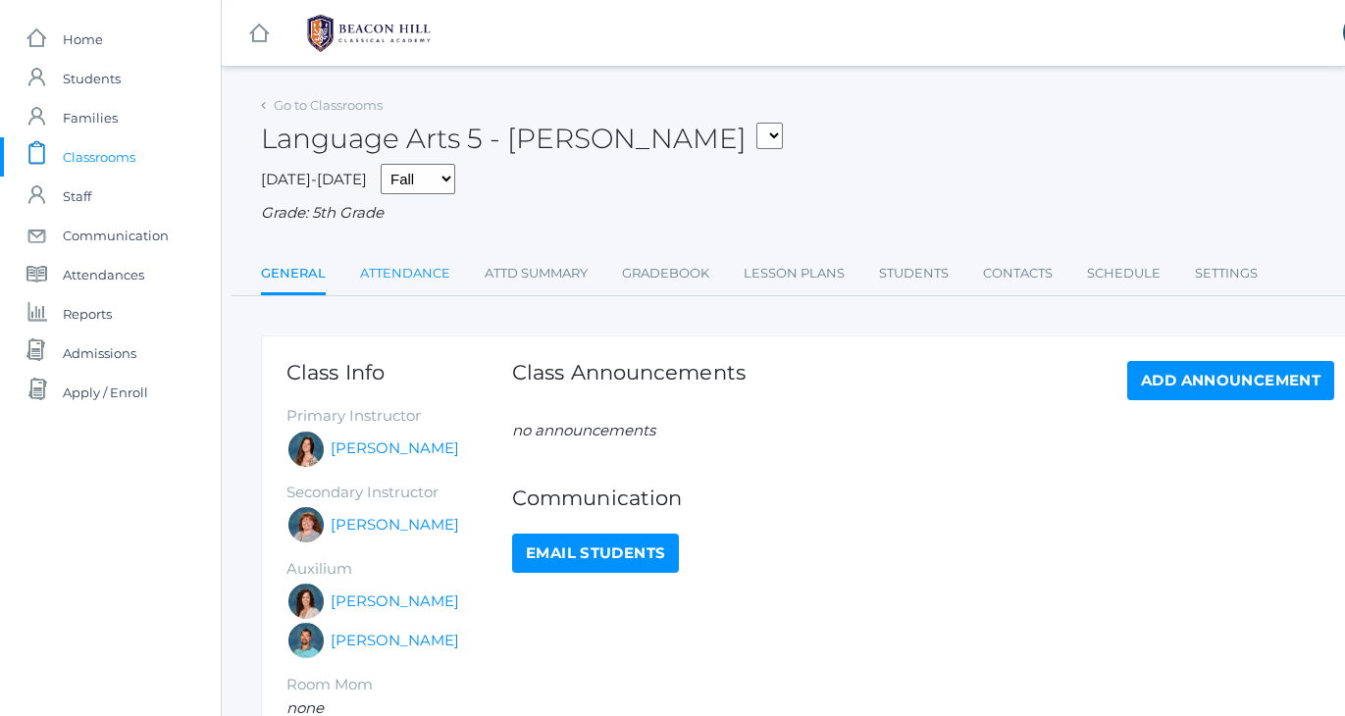
click at [389, 267] on link "Attendance" at bounding box center [405, 273] width 90 height 39
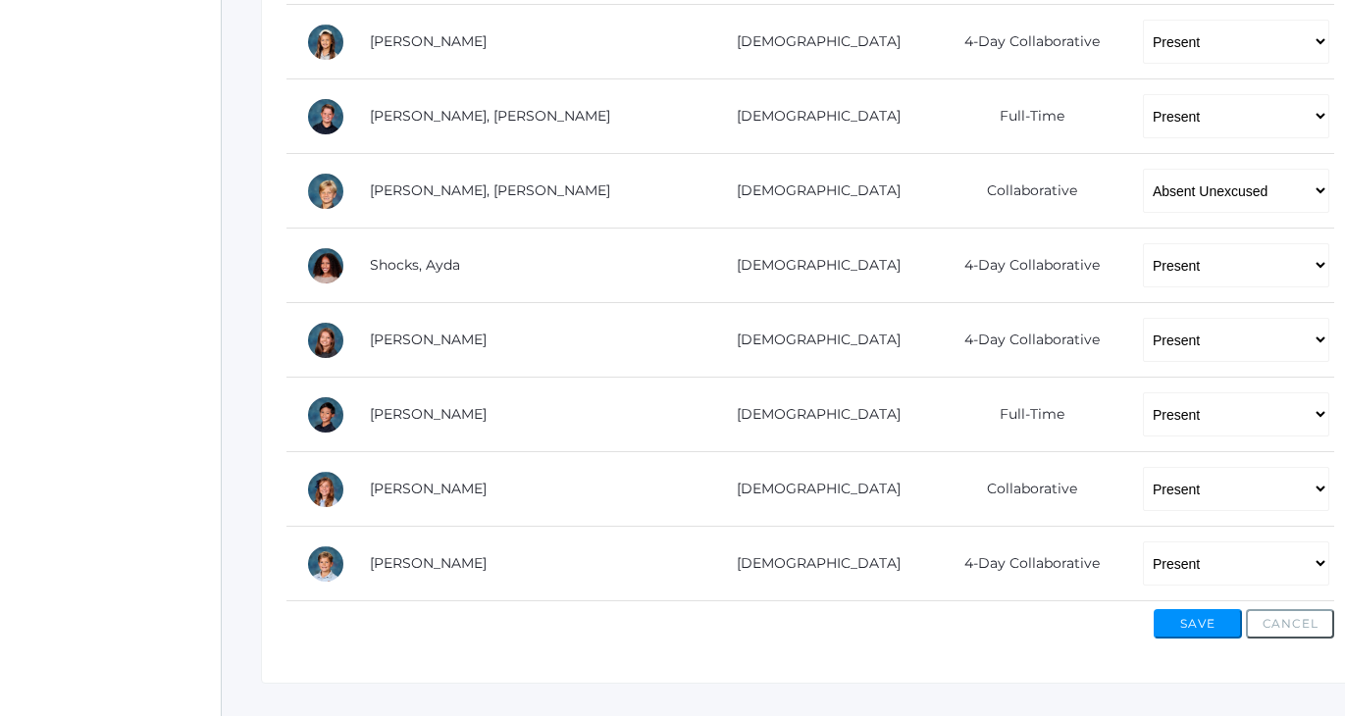
scroll to position [1414, 0]
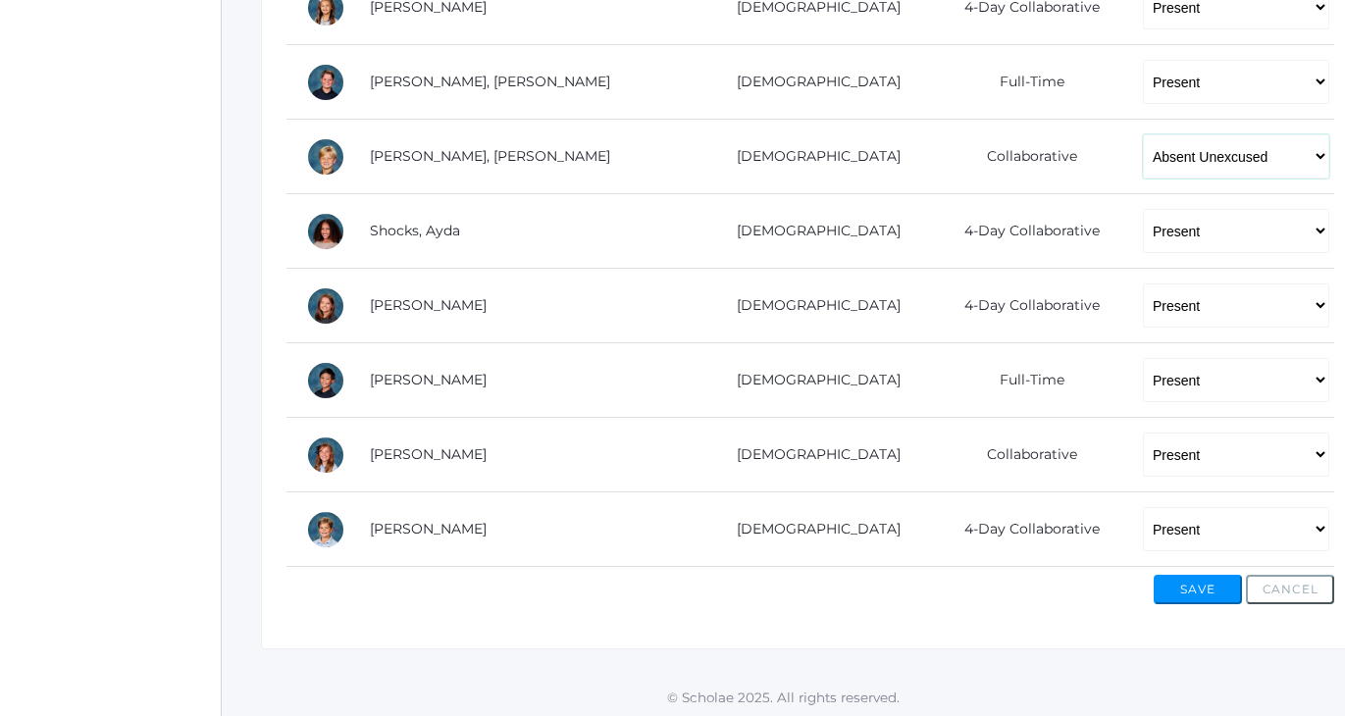
select select "TU"
click at [1213, 577] on button "Save" at bounding box center [1198, 589] width 88 height 29
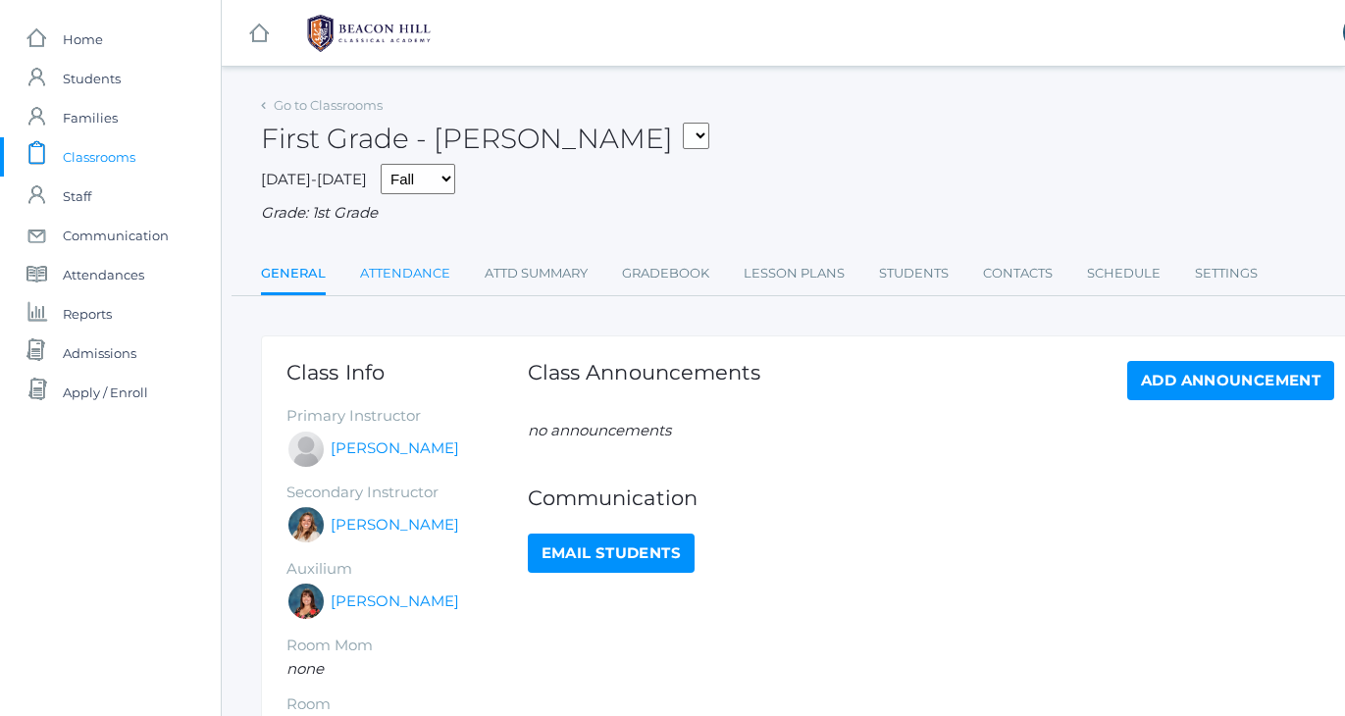
click at [389, 264] on link "Attendance" at bounding box center [405, 273] width 90 height 39
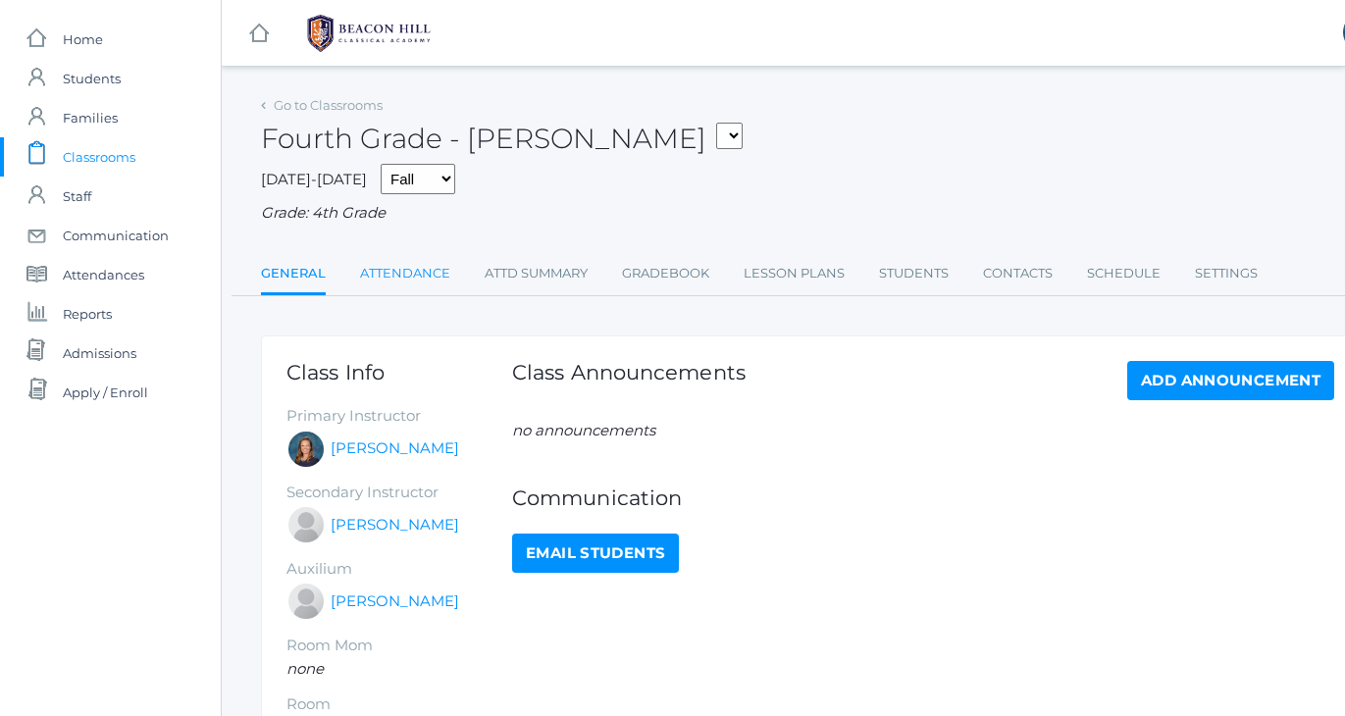
click at [410, 269] on link "Attendance" at bounding box center [405, 273] width 90 height 39
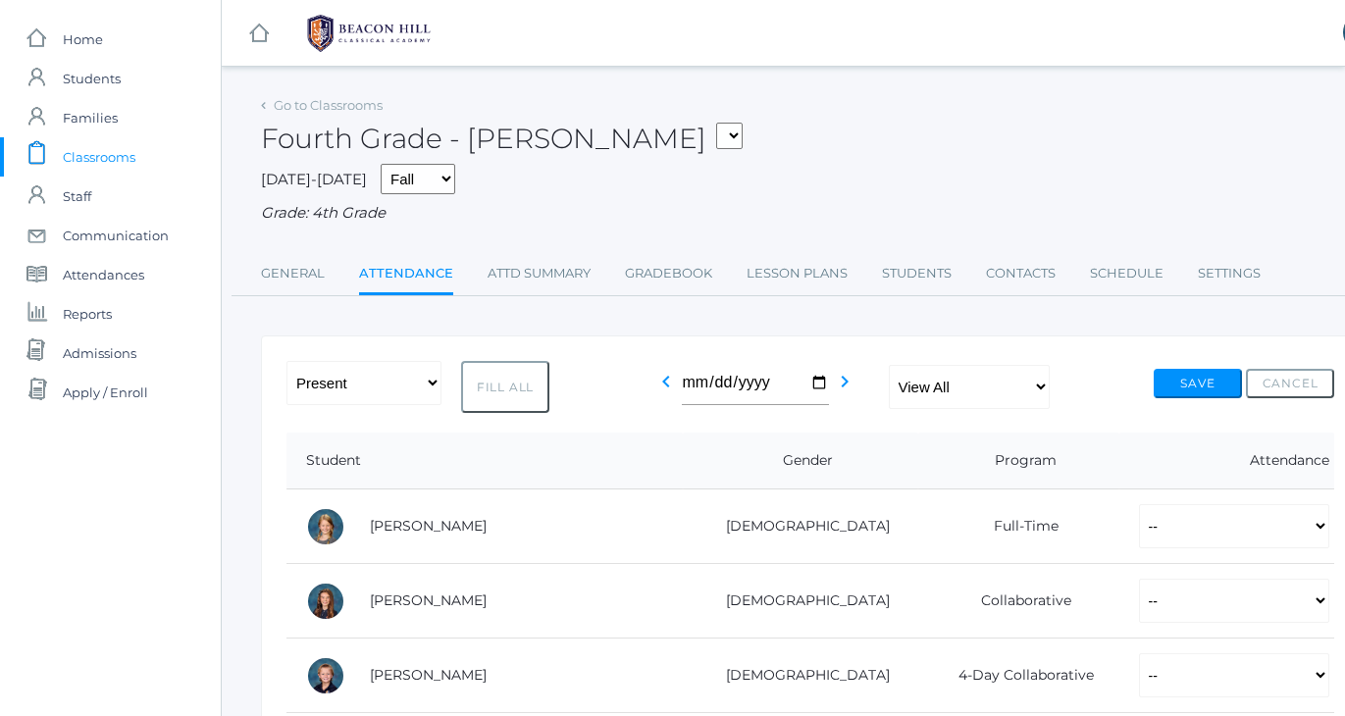
click at [906, 148] on div "Fourth Grade - Bradley 01LA - First Grade Barber 05LATIN - Latin 5 Salazar 05MA…" at bounding box center [810, 127] width 1099 height 73
click at [883, 155] on div "Fourth Grade - Bradley 01LA - First Grade Barber 05LATIN - Latin 5 Salazar 05MA…" at bounding box center [810, 127] width 1099 height 73
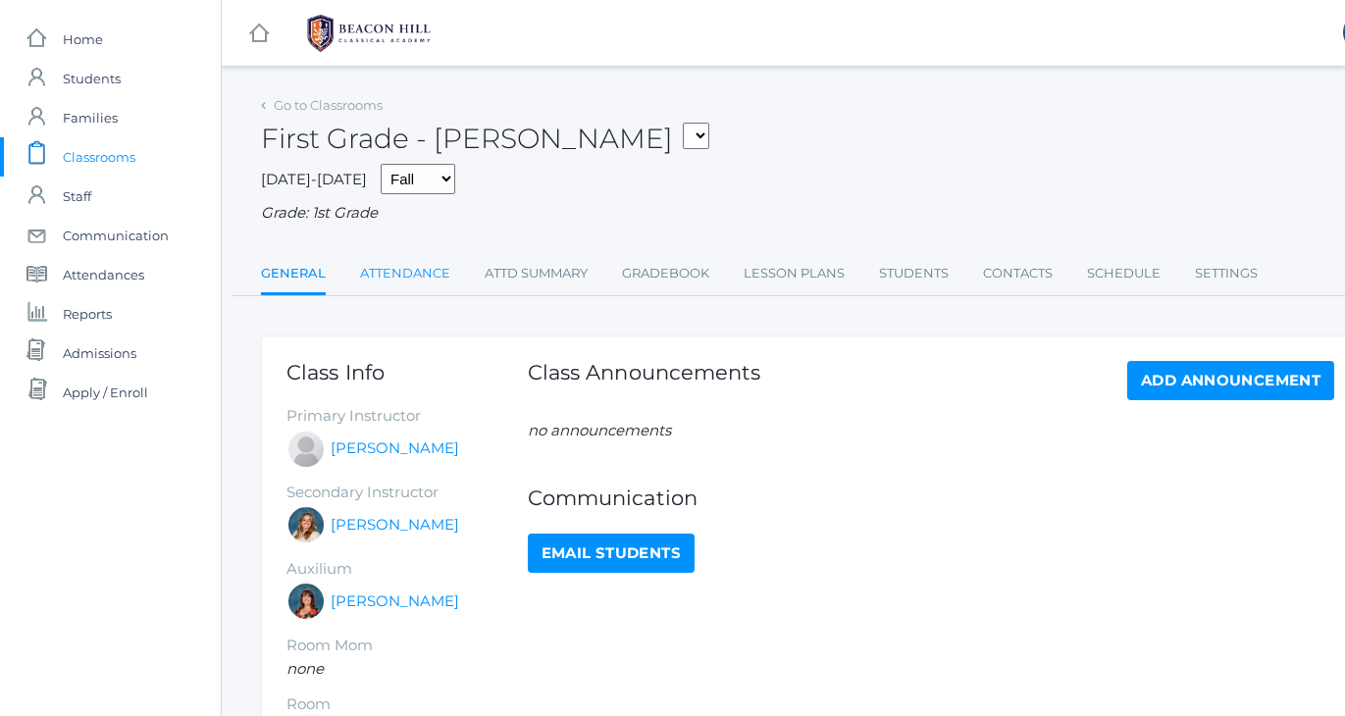
click at [396, 265] on link "Attendance" at bounding box center [405, 273] width 90 height 39
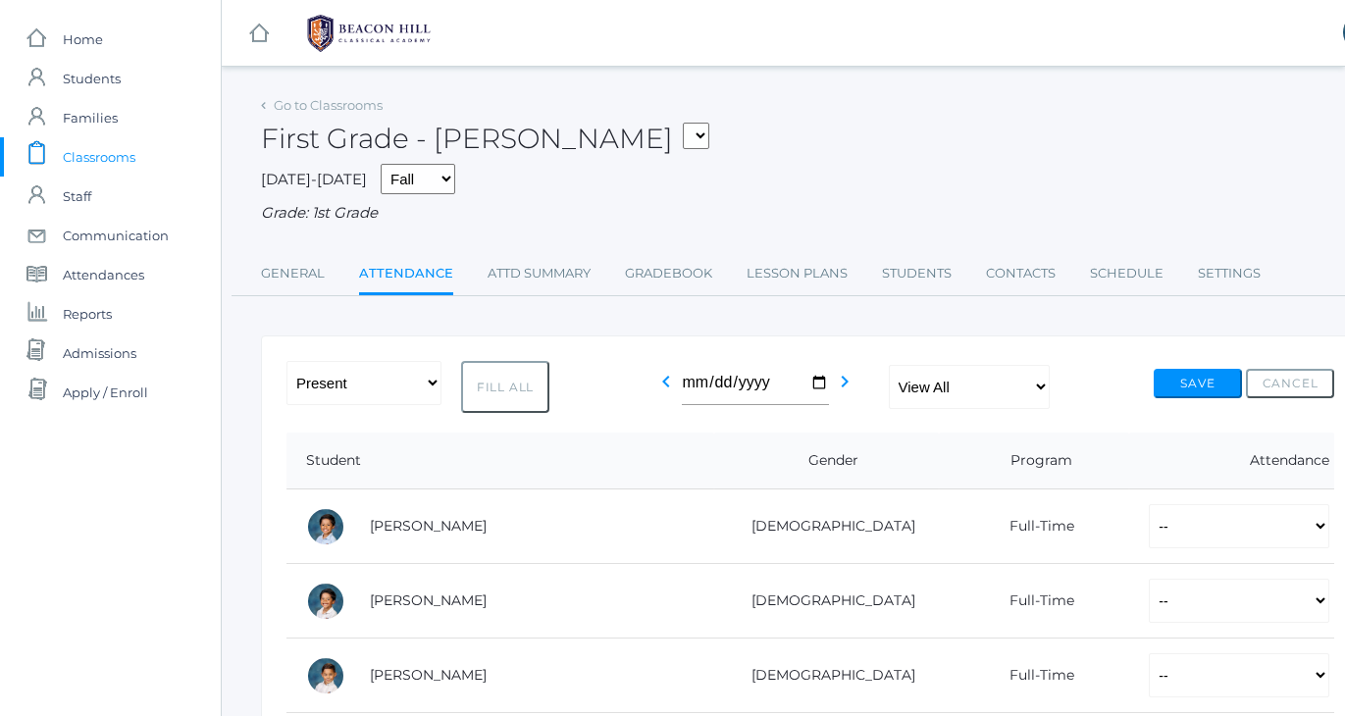
click at [810, 118] on div "First Grade - [PERSON_NAME] 01LA - First Grade [PERSON_NAME] 05LATIN - Latin 5 …" at bounding box center [810, 127] width 1099 height 73
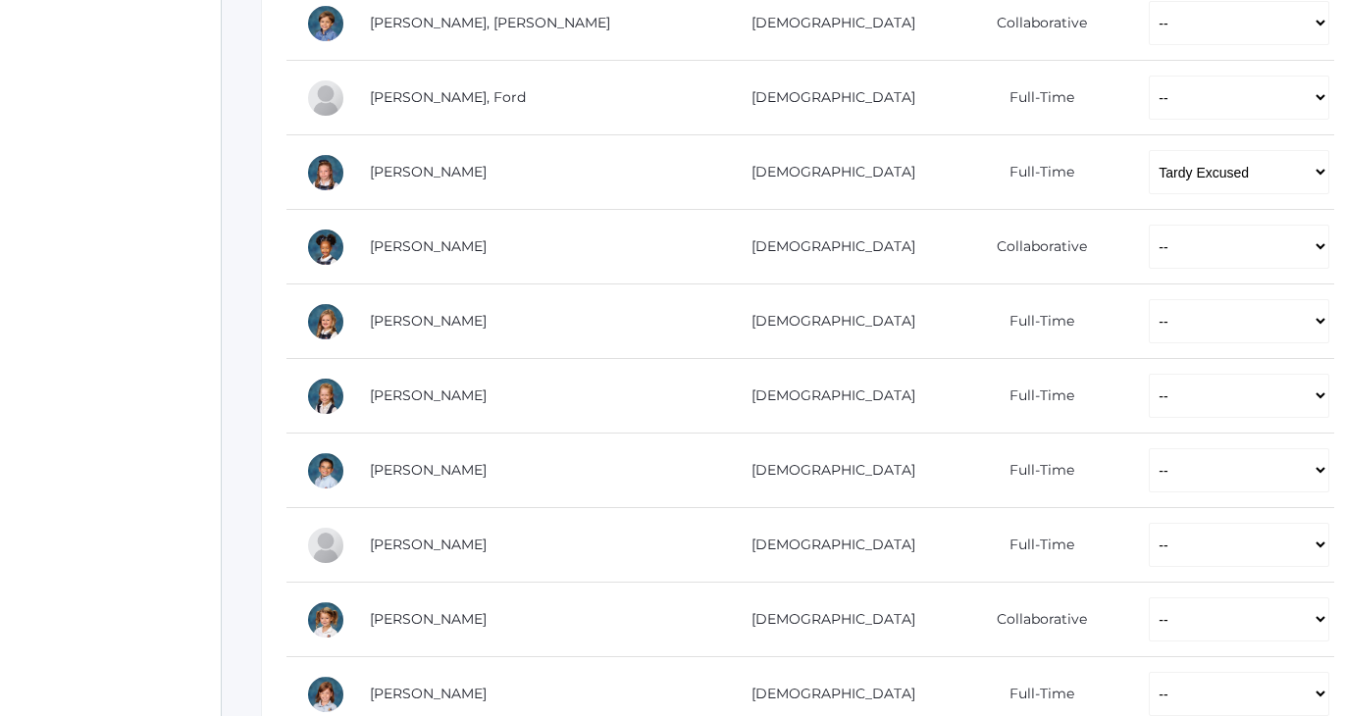
scroll to position [898, 0]
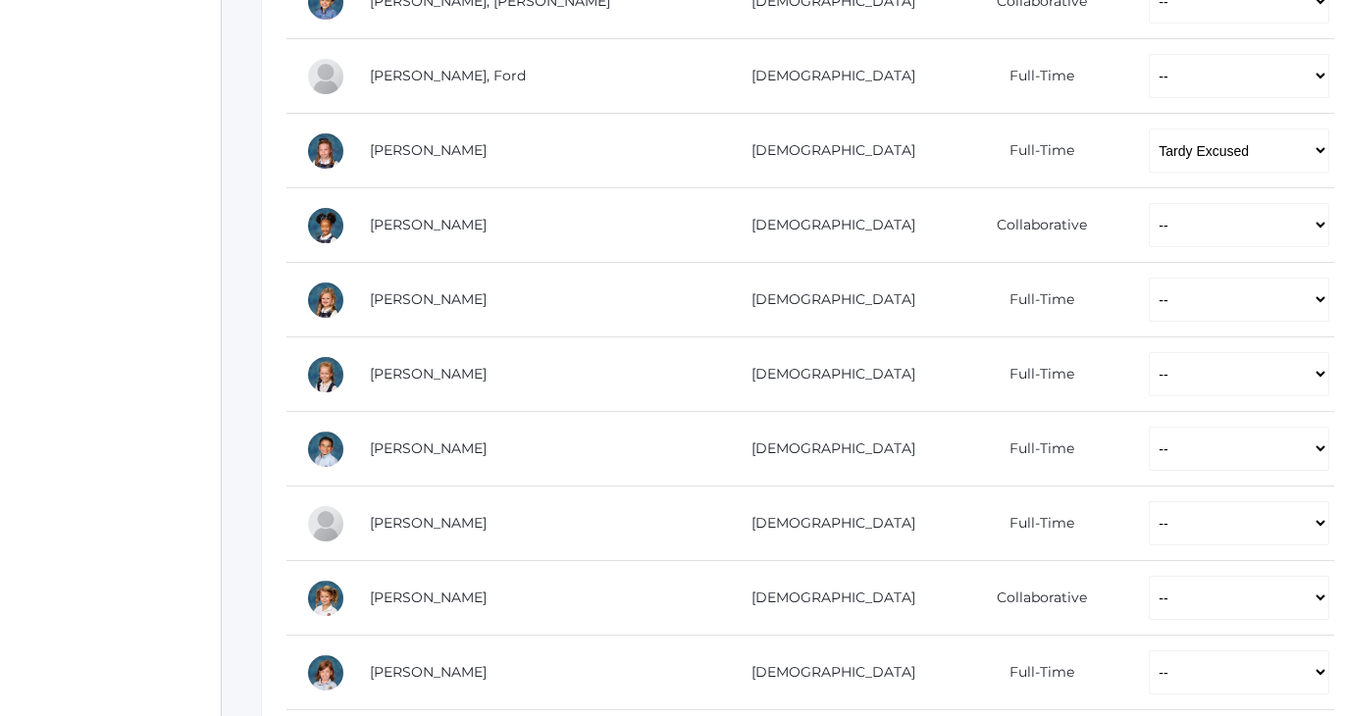
click at [148, 175] on div "icons/ui/navigation/home Created with Sketch. Home icons/user/plain Created wit…" at bounding box center [110, 57] width 221 height 1910
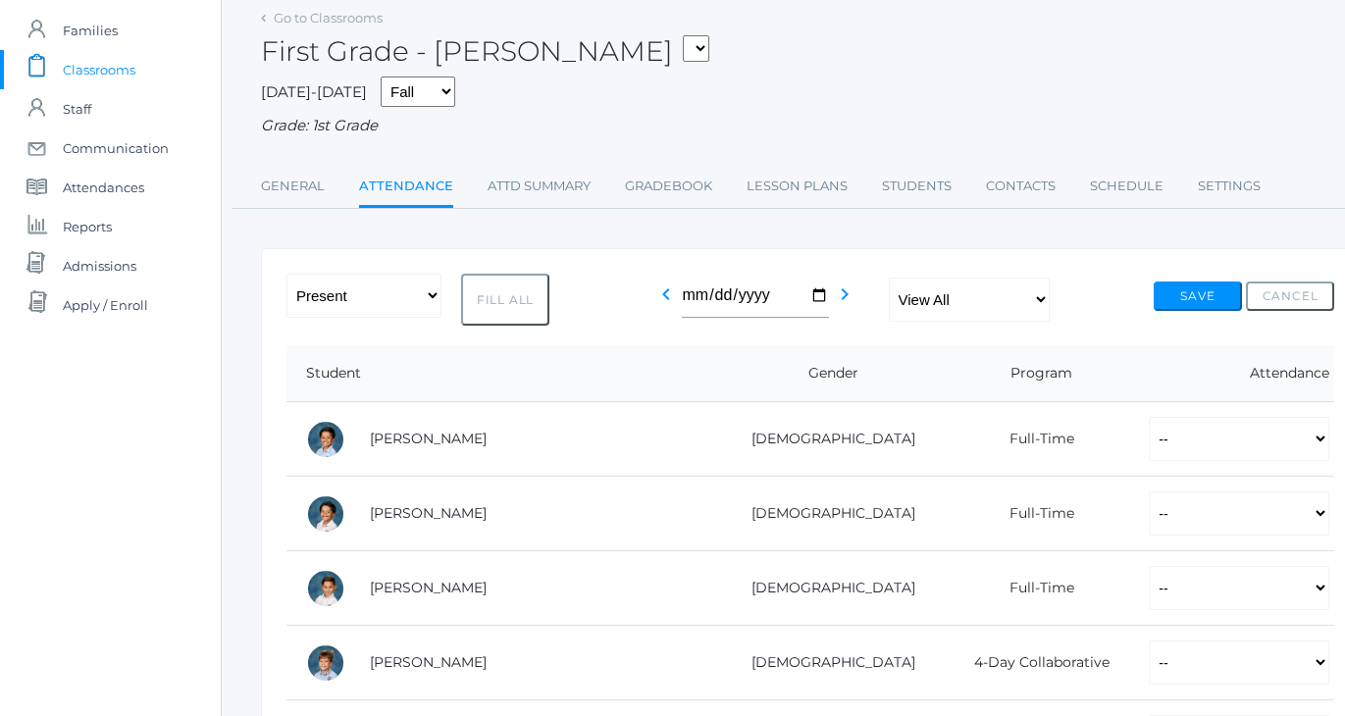
scroll to position [23, 0]
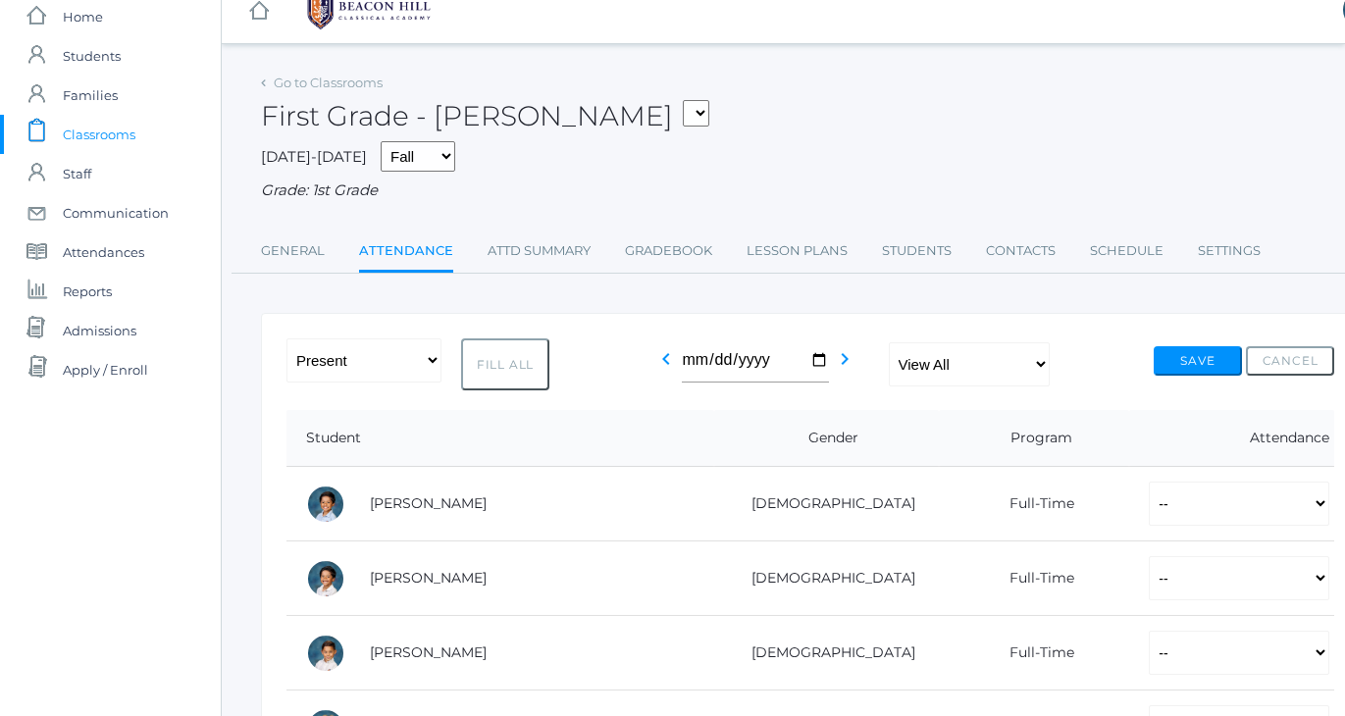
click at [478, 359] on button "Fill All" at bounding box center [505, 365] width 88 height 52
select select "P"
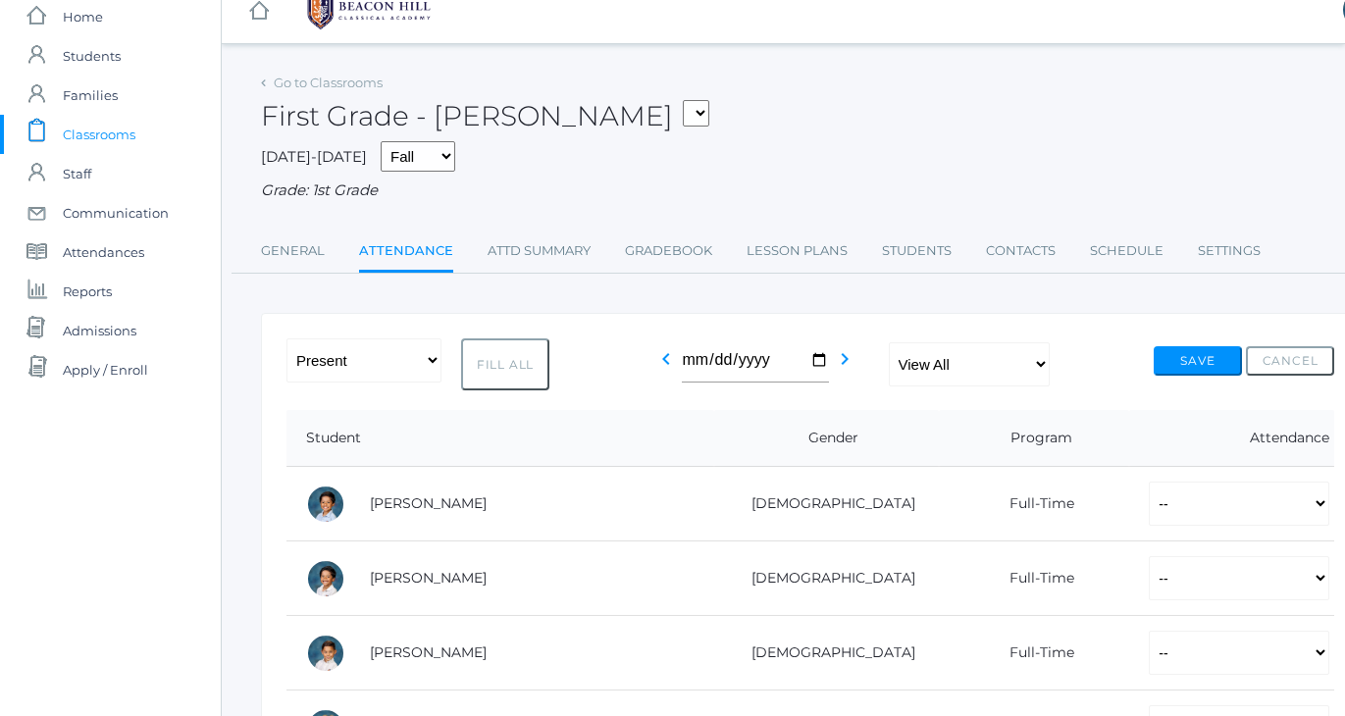
select select "P"
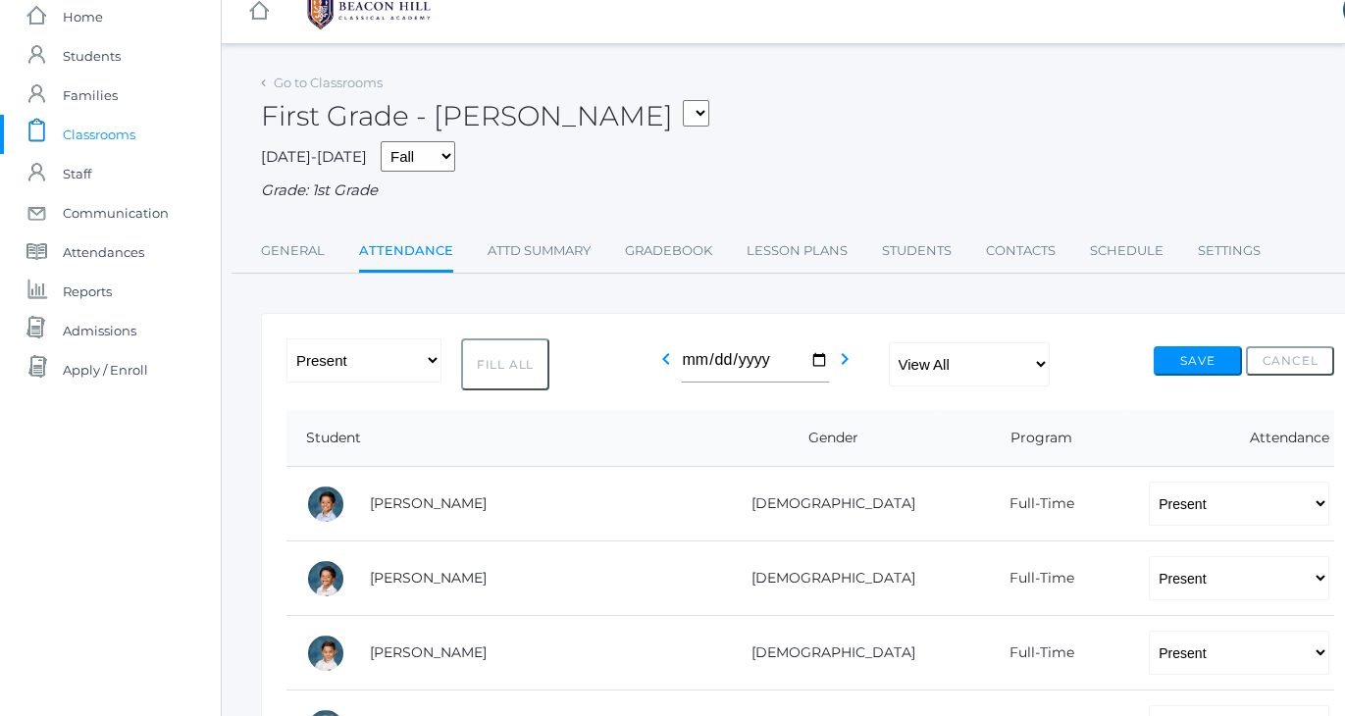
select select "P"
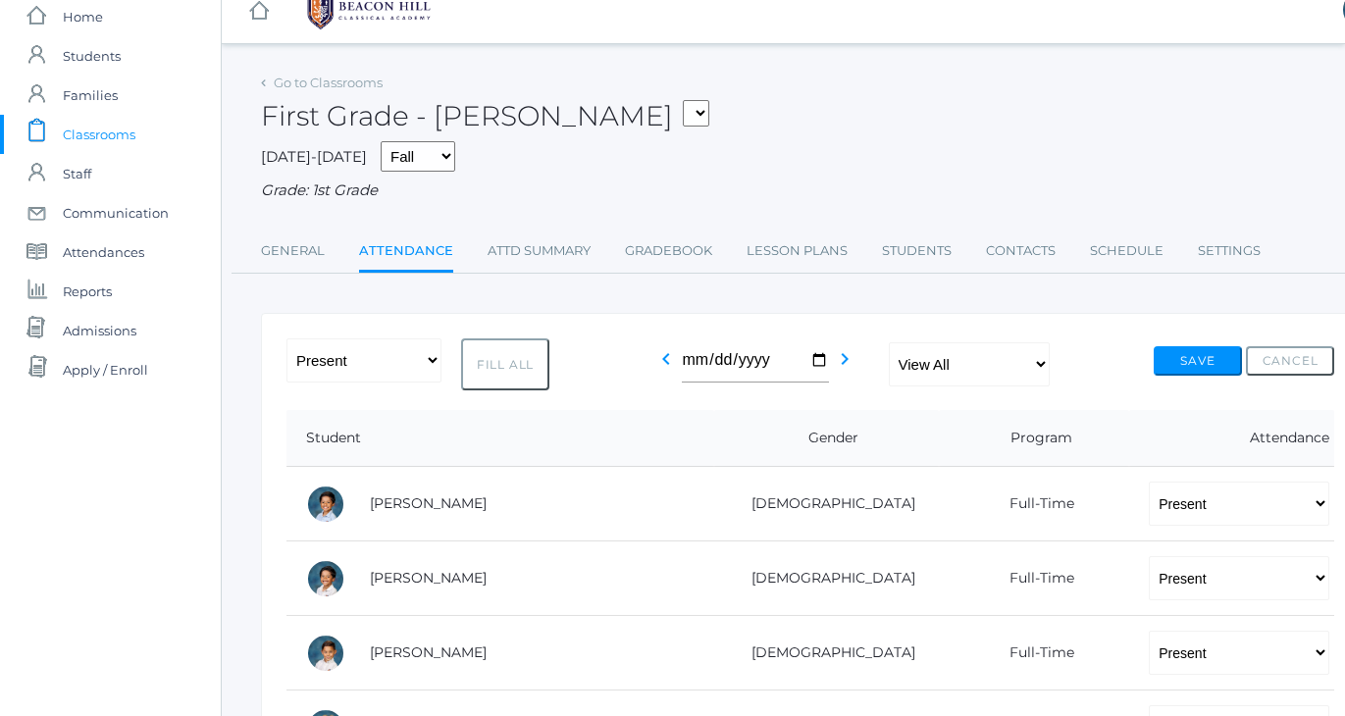
select select "P"
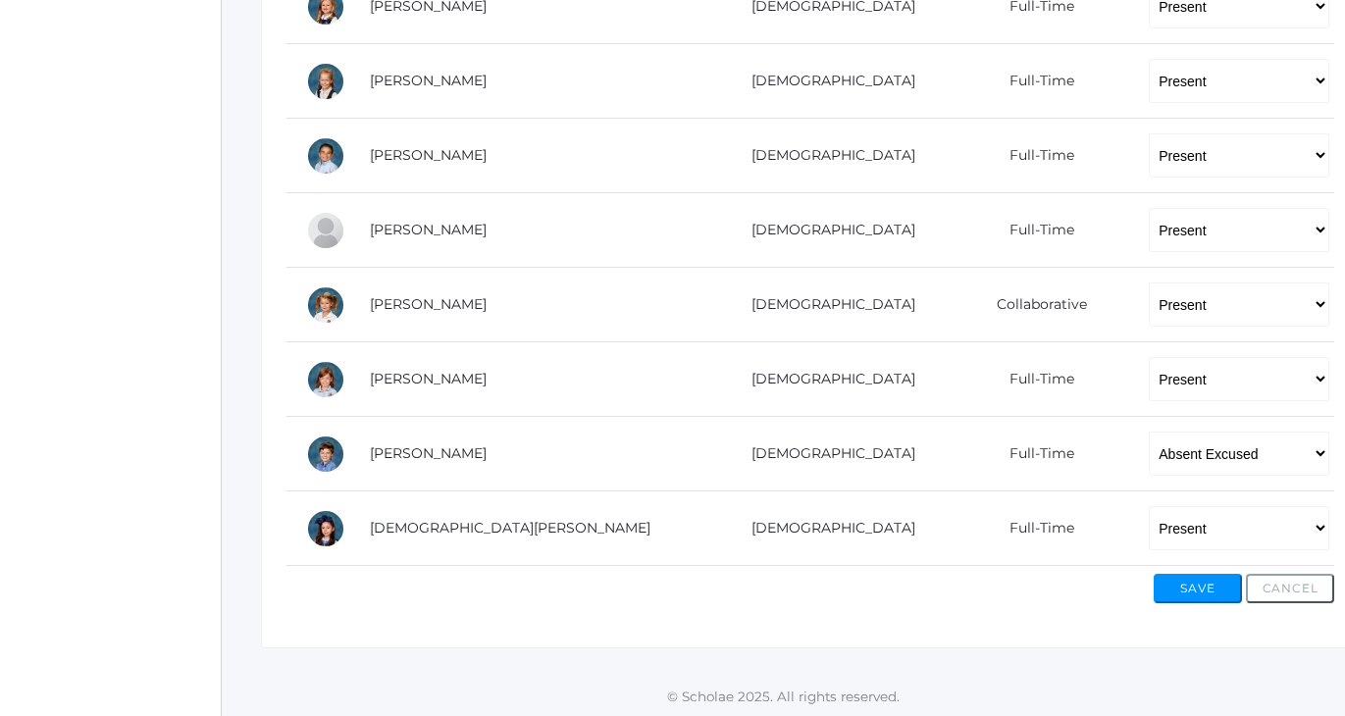
scroll to position [1187, 0]
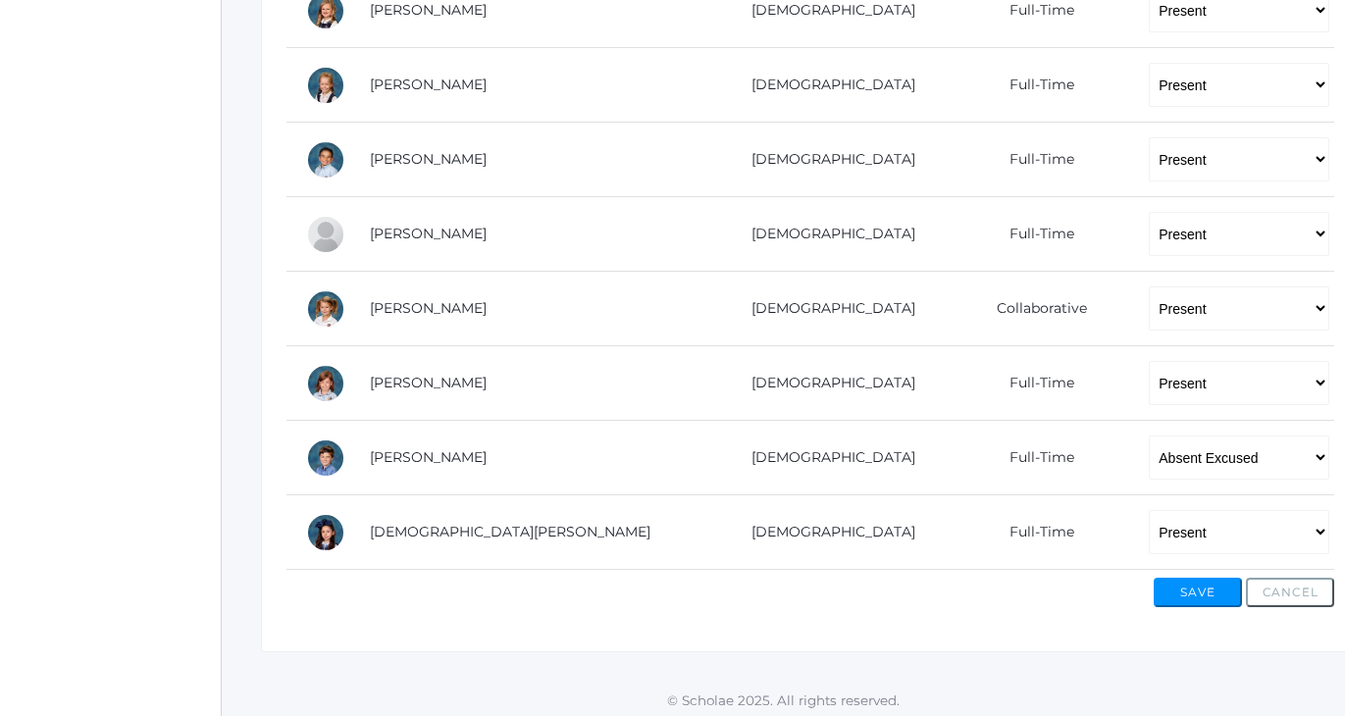
click at [1198, 587] on button "Save" at bounding box center [1198, 592] width 88 height 29
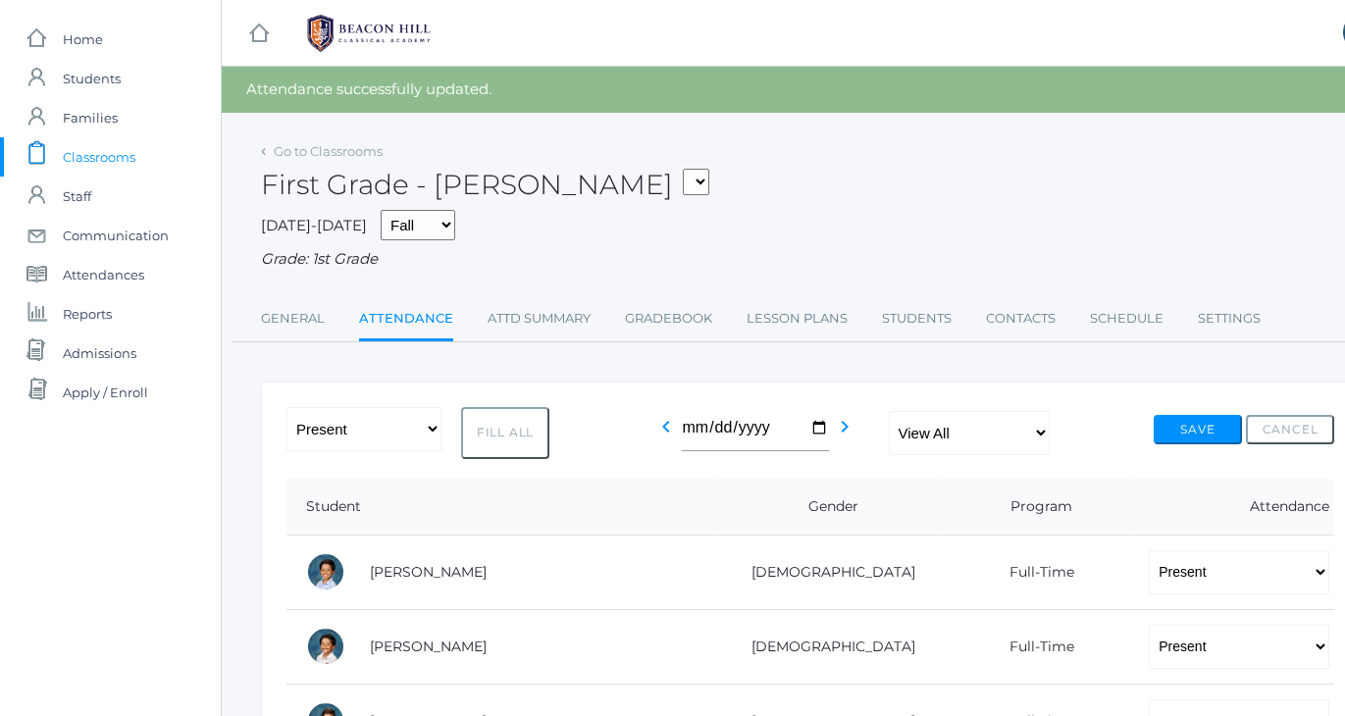
click at [797, 189] on div "First Grade - [PERSON_NAME] 01LA - First Grade [PERSON_NAME] 05LATIN - Latin 5 …" at bounding box center [810, 173] width 1099 height 73
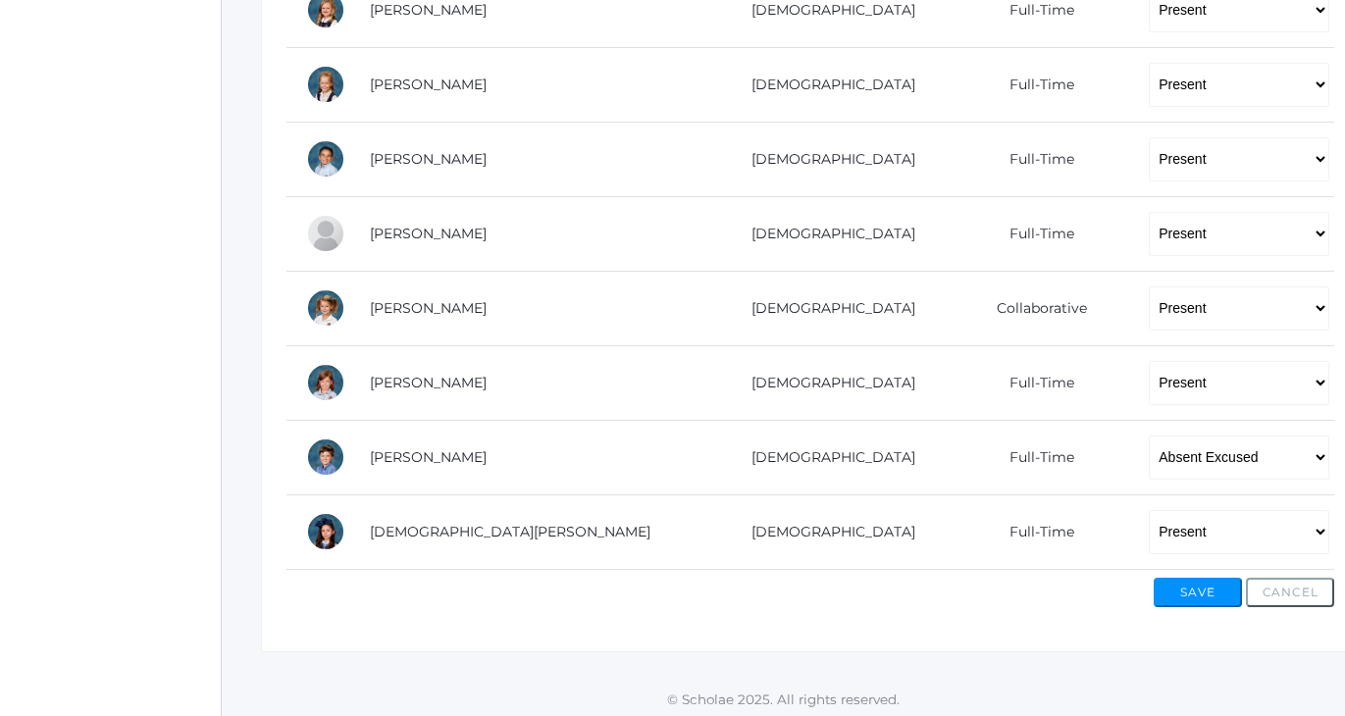
scroll to position [1232, 0]
click at [1176, 592] on button "Save" at bounding box center [1198, 593] width 88 height 29
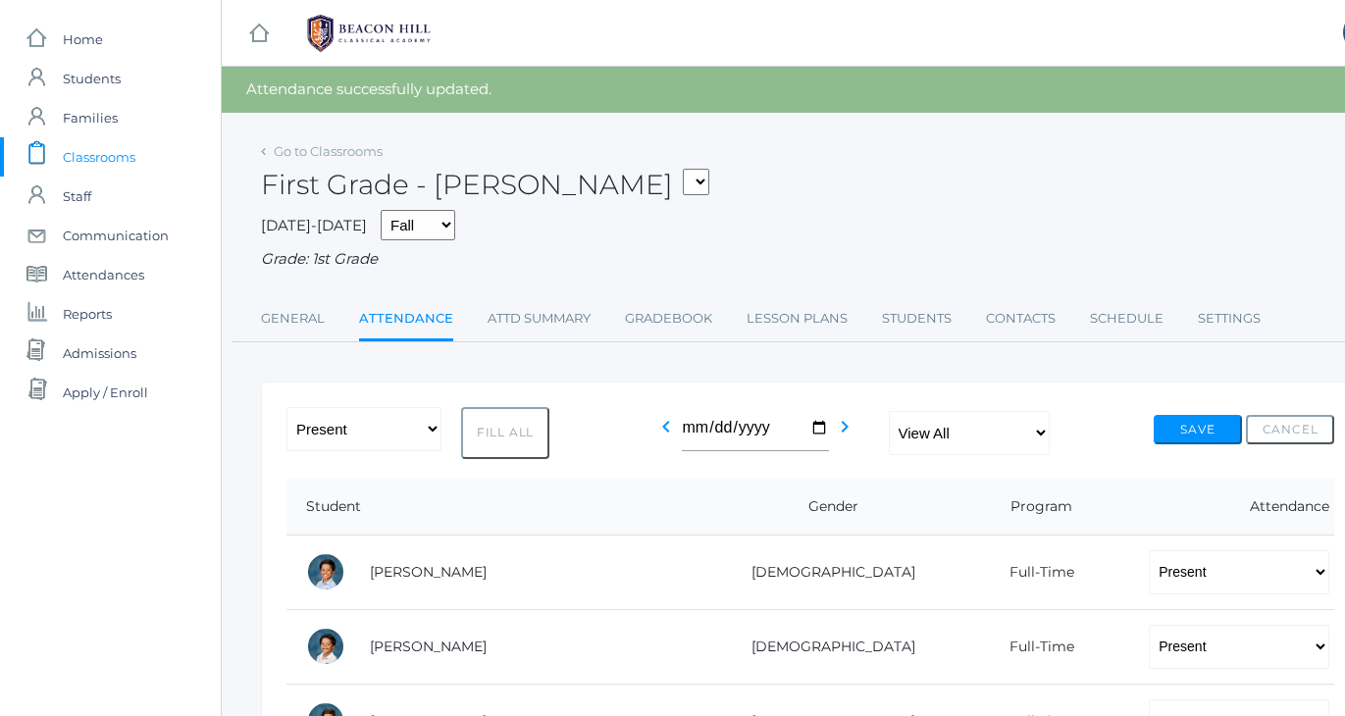
click at [864, 231] on div "2025-2026 Fall Spring Grade: 1st Grade" at bounding box center [810, 240] width 1099 height 61
click at [757, 175] on div "First Grade - Watson 01LA - First Grade Barber 05LATIN - Latin 5 Salazar 05MATH…" at bounding box center [810, 173] width 1099 height 73
click at [77, 150] on span "Classrooms" at bounding box center [99, 156] width 73 height 39
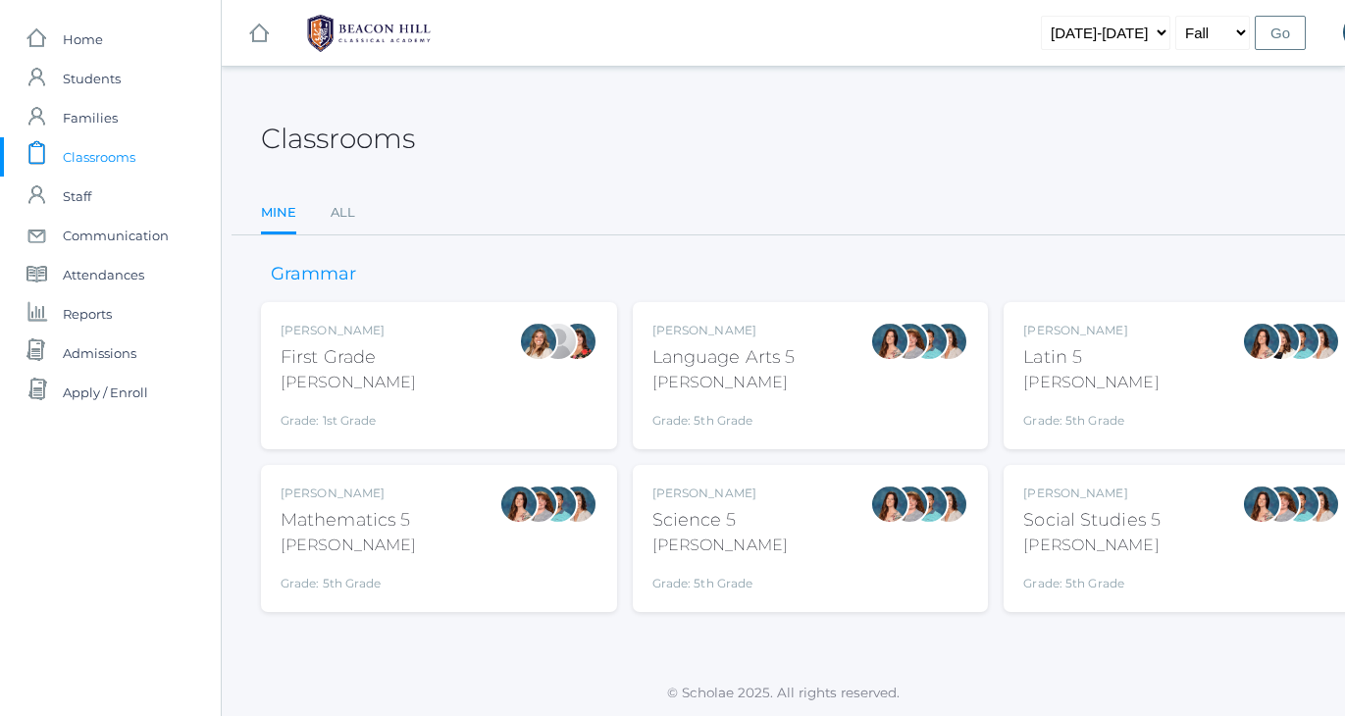
click at [535, 194] on ul "Mine All" at bounding box center [810, 214] width 1099 height 42
click at [709, 146] on div "Classrooms" at bounding box center [810, 127] width 1099 height 73
click at [711, 127] on div "Classrooms" at bounding box center [810, 127] width 1099 height 73
click at [676, 126] on div "Classrooms" at bounding box center [810, 127] width 1099 height 73
click at [82, 37] on span "Home" at bounding box center [83, 39] width 40 height 39
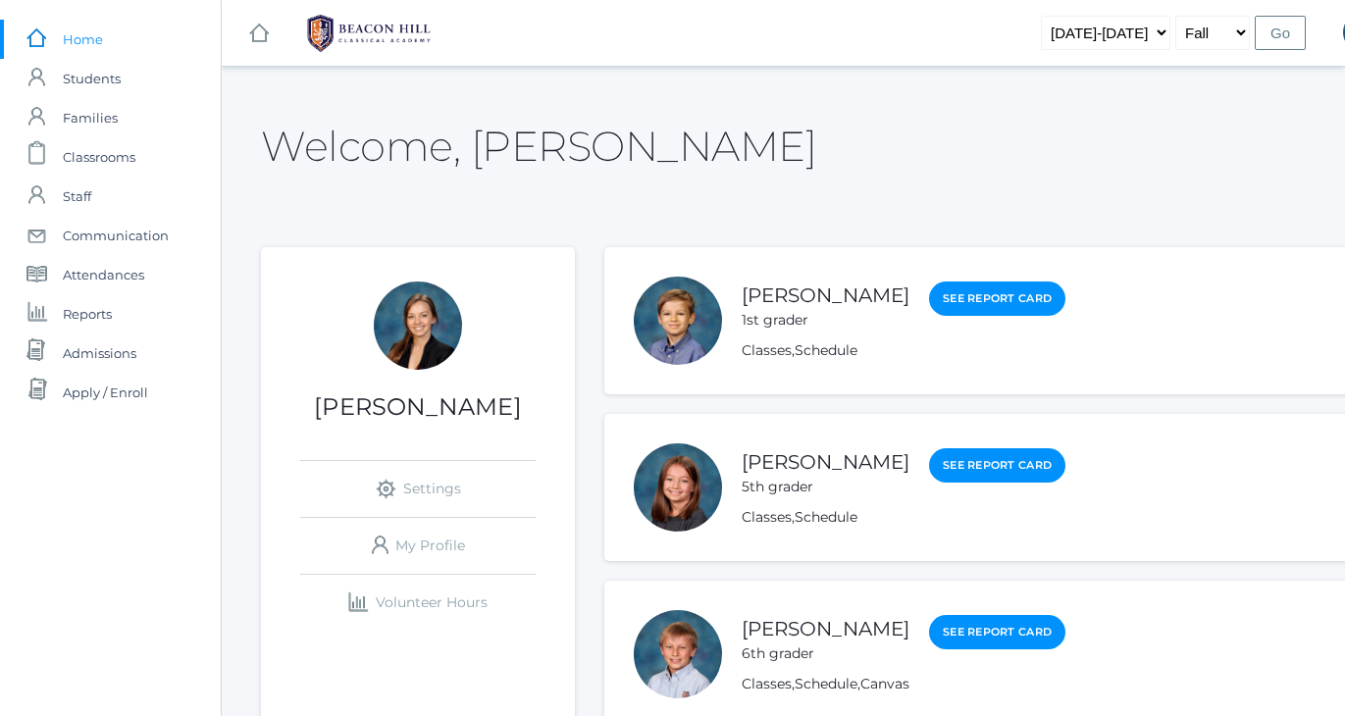
click at [802, 128] on div "Welcome, Allison" at bounding box center [810, 134] width 1099 height 87
click at [799, 119] on div "Welcome, Allison" at bounding box center [810, 134] width 1099 height 87
click at [924, 165] on div "Welcome, Allison" at bounding box center [810, 134] width 1099 height 87
click at [876, 129] on div "Welcome, Allison" at bounding box center [810, 134] width 1099 height 87
click at [871, 112] on div "Welcome, Allison" at bounding box center [810, 134] width 1099 height 87
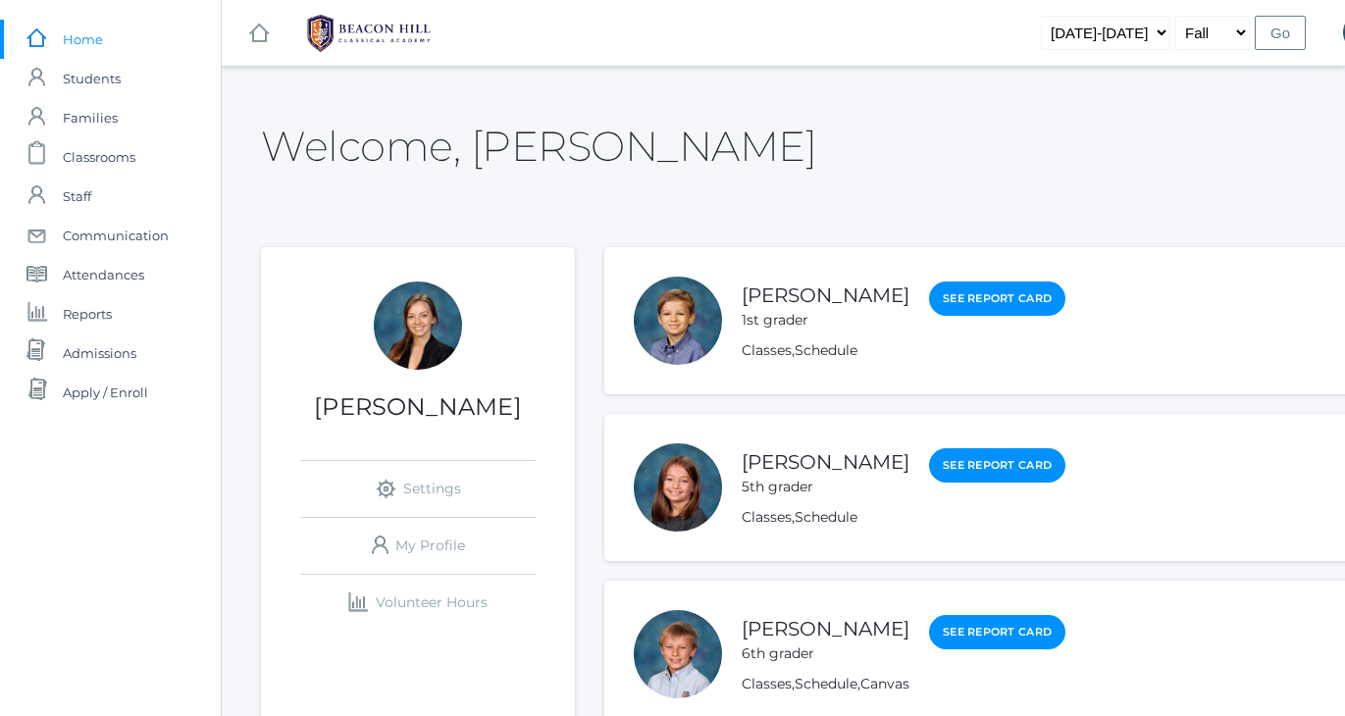
click at [874, 122] on div "Welcome, Allison" at bounding box center [810, 134] width 1099 height 87
click at [864, 103] on div "Welcome, Allison" at bounding box center [810, 134] width 1099 height 87
click at [928, 110] on div "Welcome, Allison" at bounding box center [810, 134] width 1099 height 87
click at [913, 91] on div "Welcome, Allison" at bounding box center [810, 134] width 1099 height 87
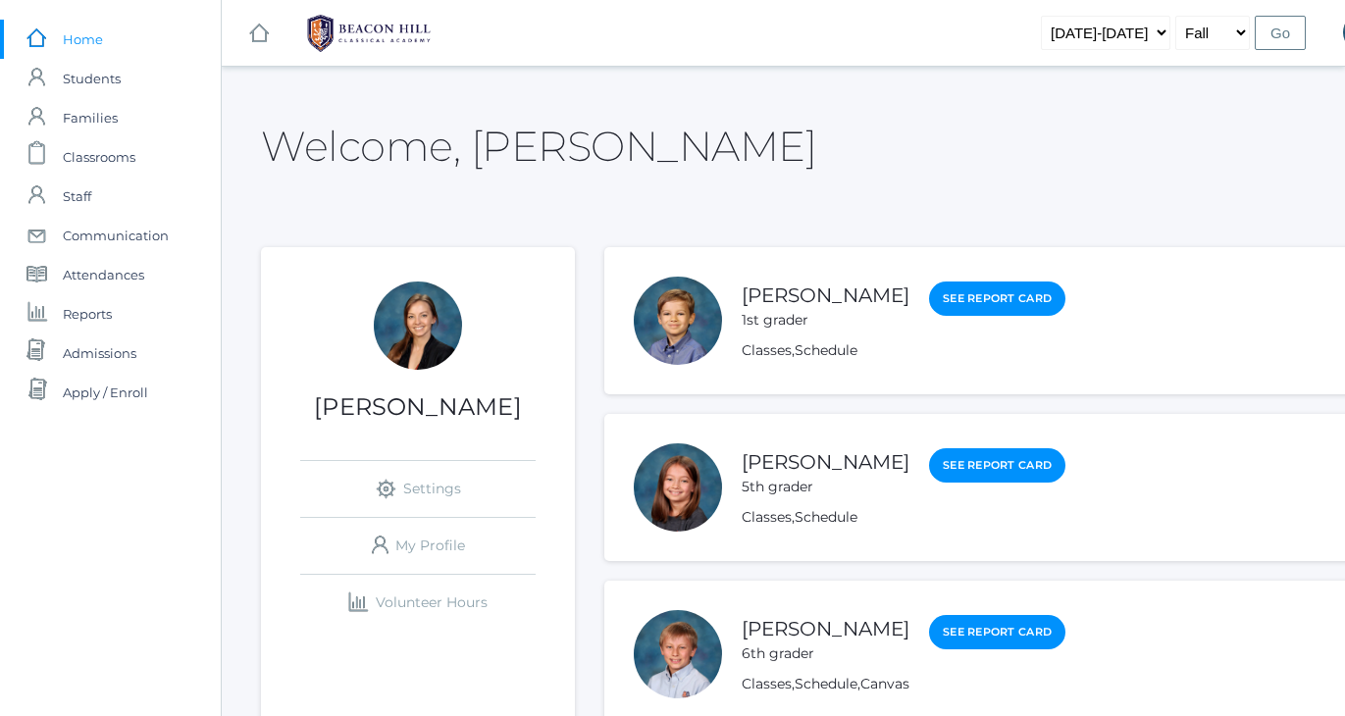
click at [913, 91] on div "Welcome, Allison" at bounding box center [810, 134] width 1099 height 87
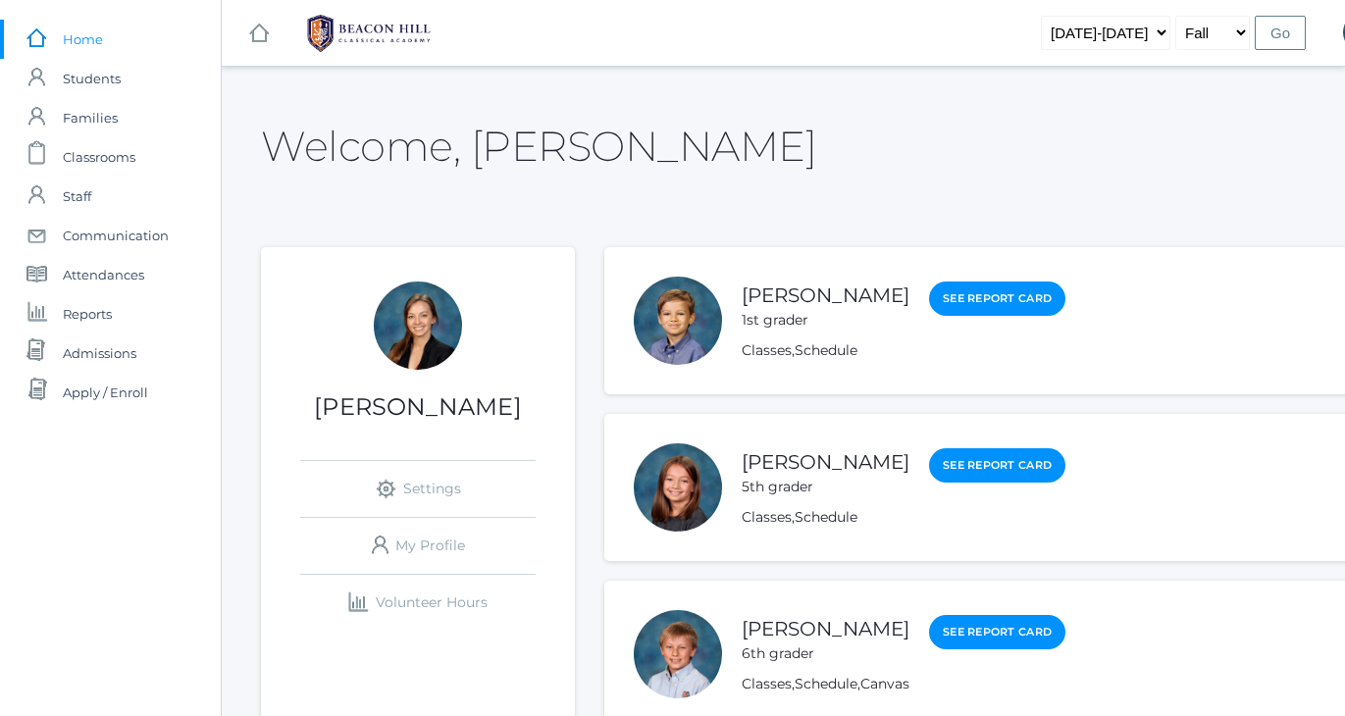
click at [99, 274] on span "Attendances" at bounding box center [103, 274] width 81 height 39
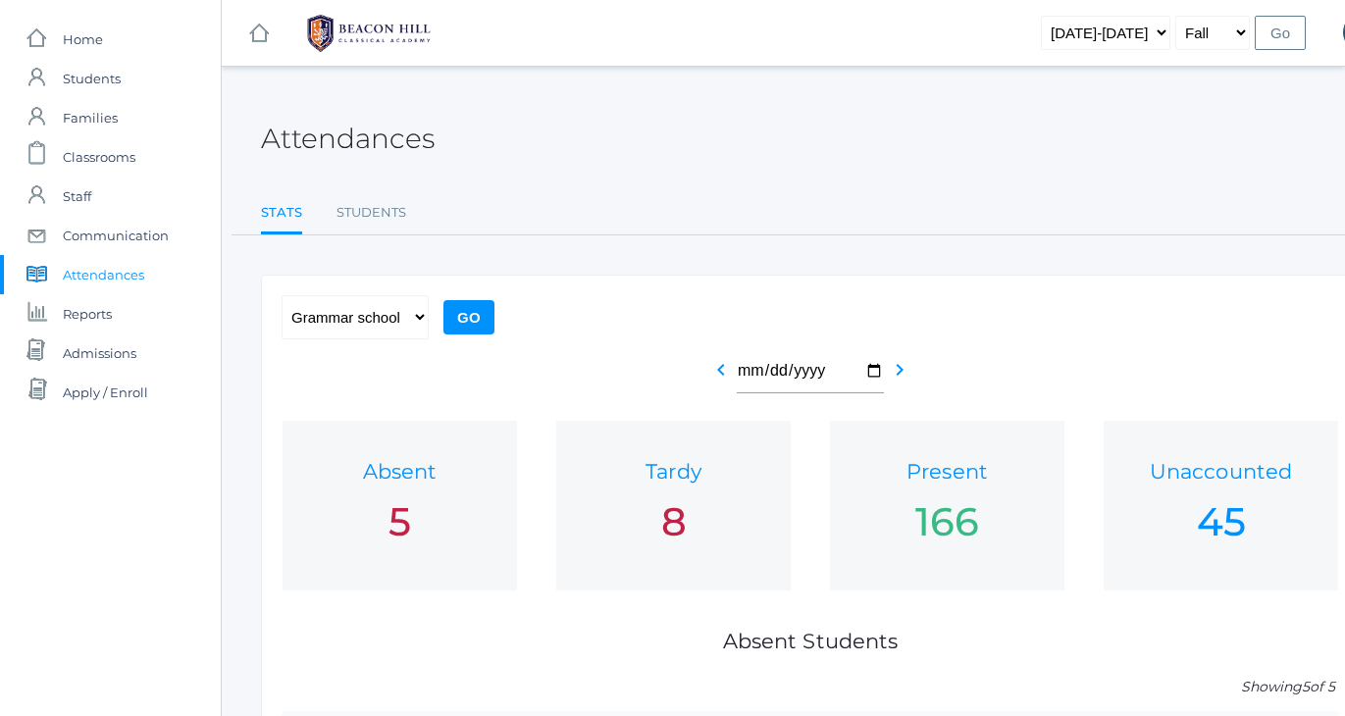
click at [783, 248] on div "Attendances Stats Students Stats Students All Grades Grammar school - Kindergar…" at bounding box center [810, 614] width 1099 height 1046
click at [747, 160] on div "Attendances" at bounding box center [810, 127] width 1099 height 73
click at [98, 83] on span "Students" at bounding box center [92, 78] width 58 height 39
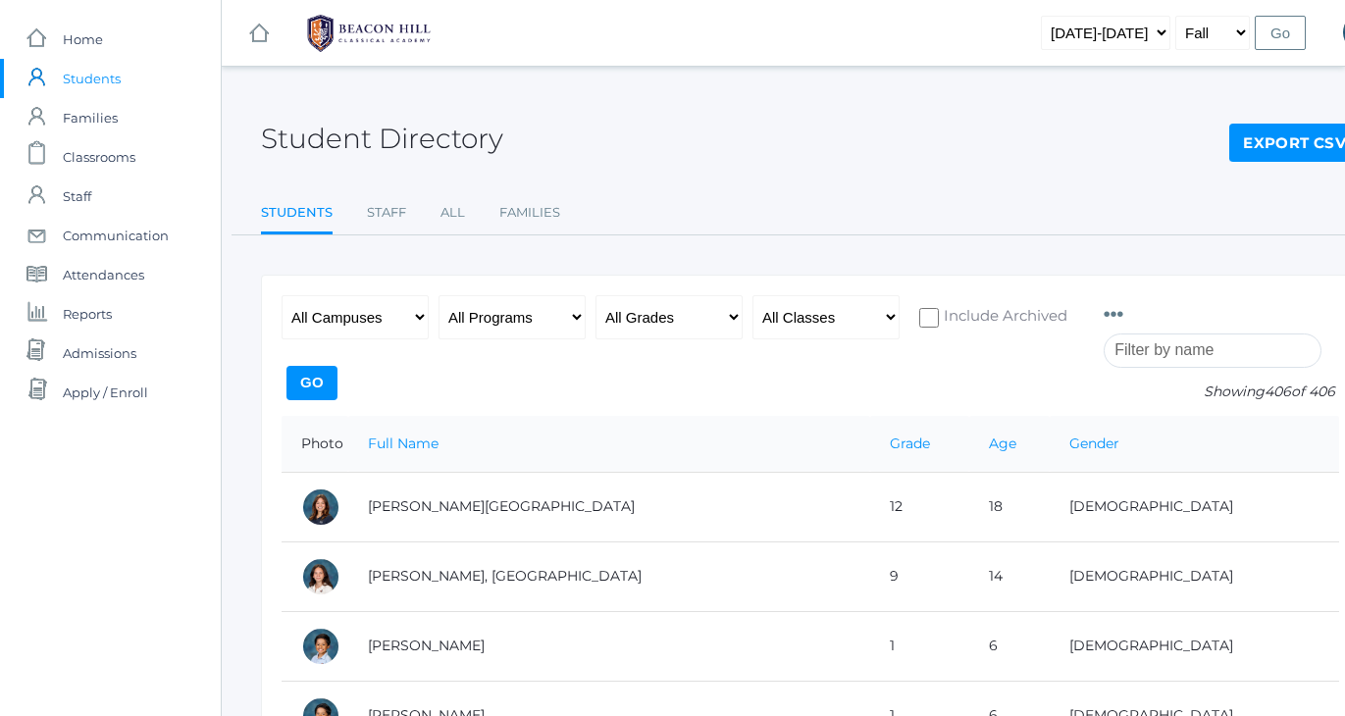
click at [610, 100] on div "Student Directory Export CSV" at bounding box center [810, 127] width 1099 height 73
click at [722, 118] on div "Student Directory Export CSV" at bounding box center [810, 127] width 1099 height 73
click at [1113, 29] on select "2019-2020 2020-2021 2021-2022 2022-2023 2023-2024 2024-2025 2025-2026" at bounding box center [1106, 33] width 130 height 34
select select "2024-2025"
click at [1199, 39] on select "Fall Spring" at bounding box center [1213, 33] width 75 height 34
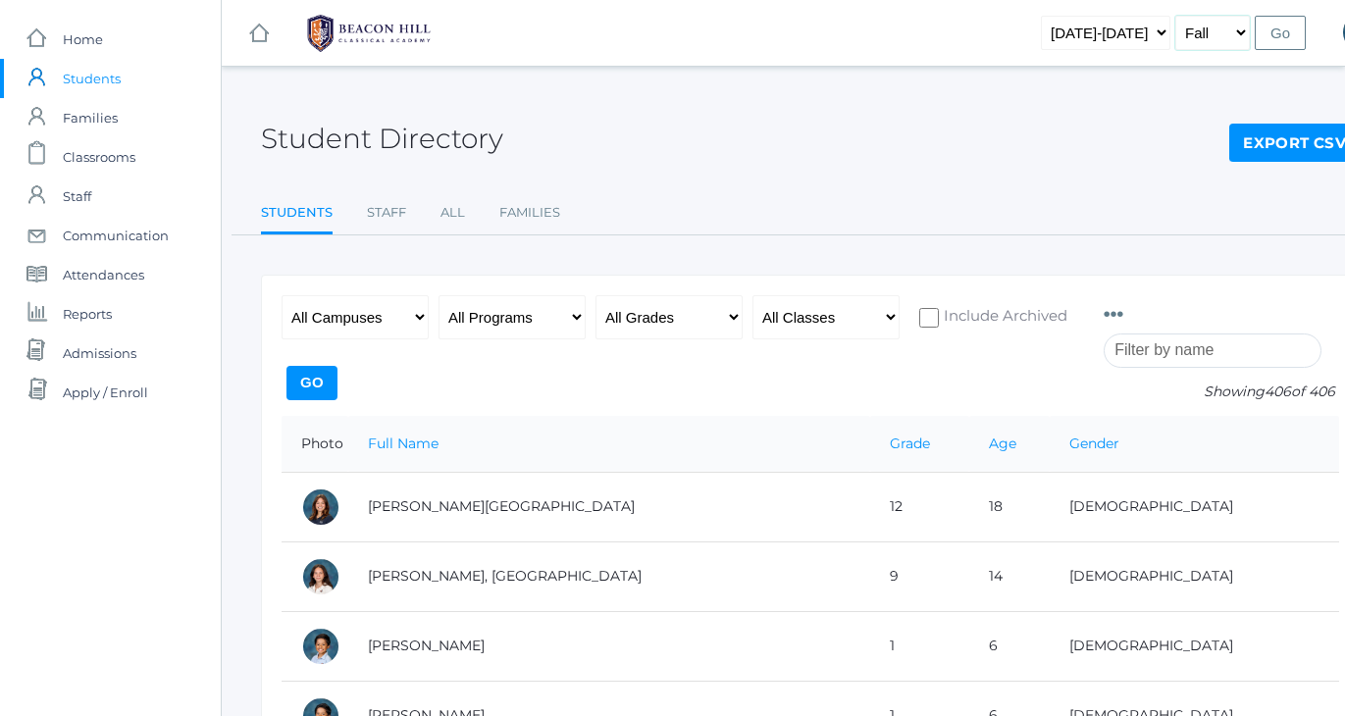
select select "2"
click at [1284, 31] on input "Go" at bounding box center [1280, 33] width 51 height 34
click at [1142, 352] on input "search" at bounding box center [1213, 351] width 218 height 34
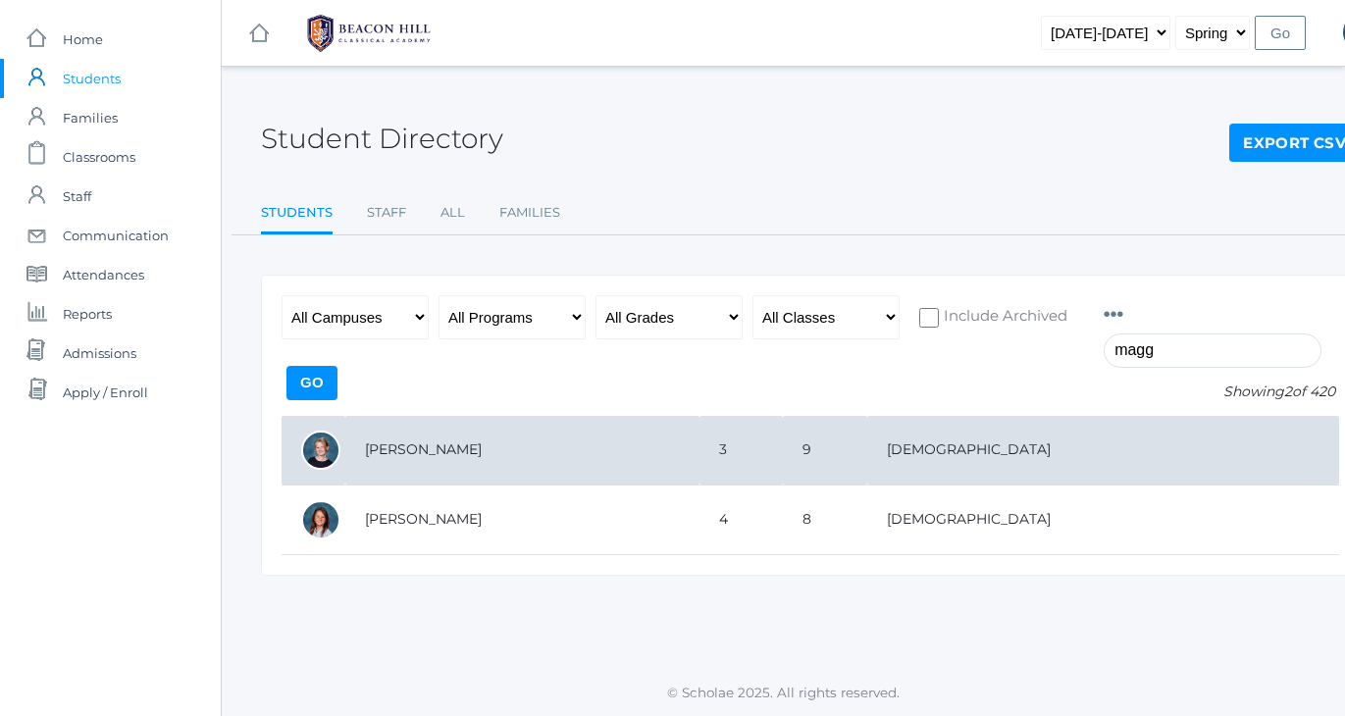
type input "magg"
click at [496, 448] on td "[PERSON_NAME]" at bounding box center [522, 451] width 354 height 70
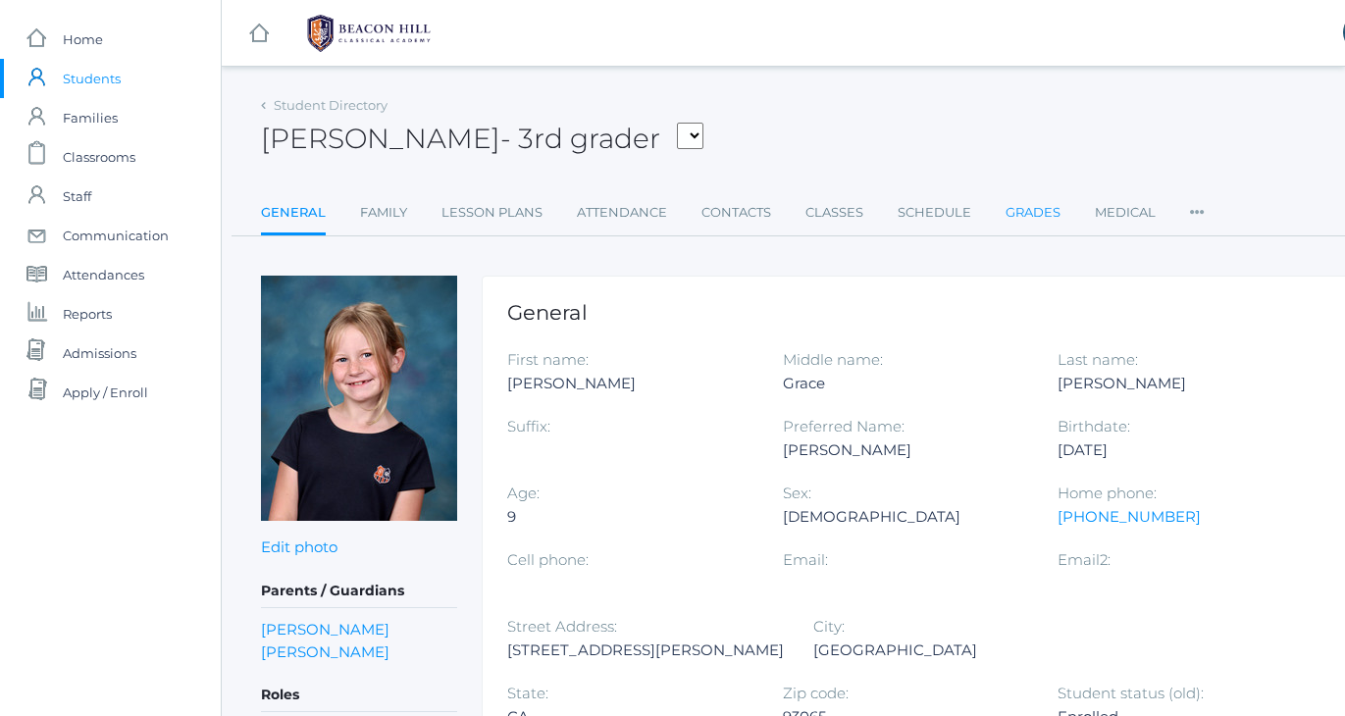
click at [1030, 214] on link "Grades" at bounding box center [1033, 212] width 55 height 39
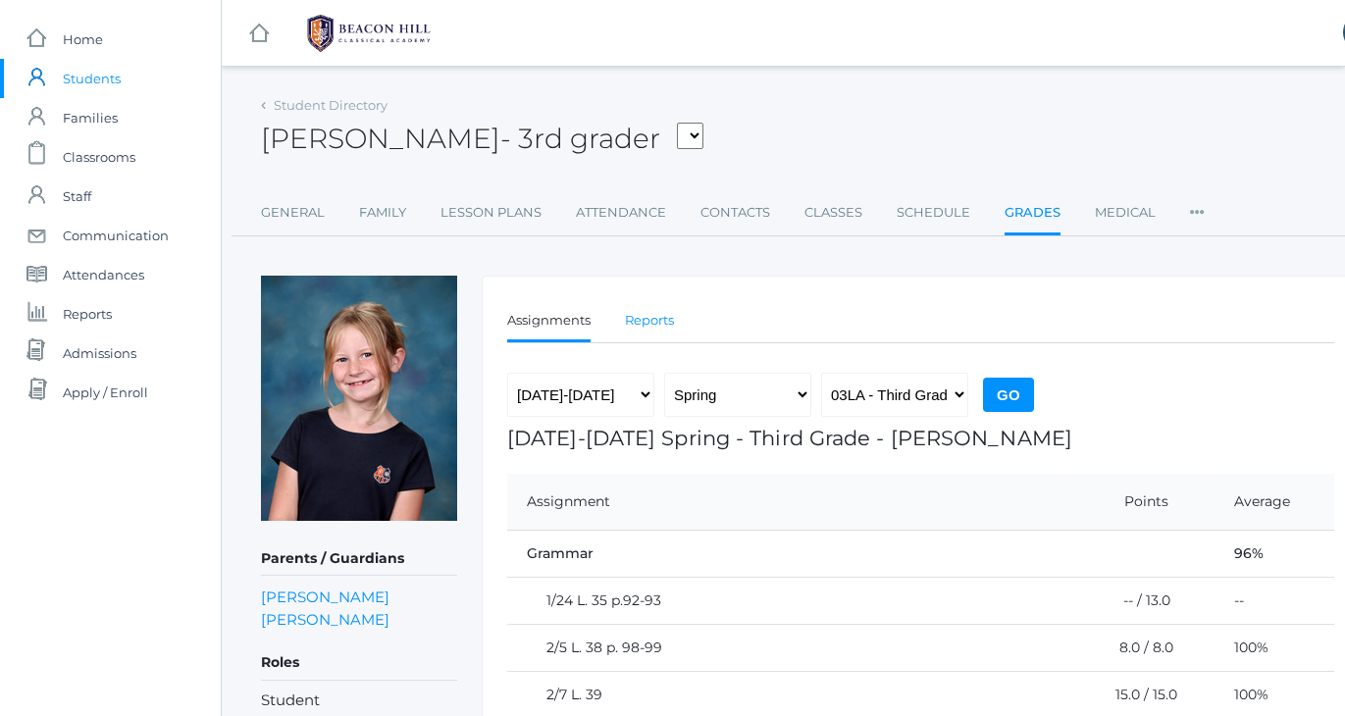
click at [649, 323] on link "Reports" at bounding box center [649, 320] width 49 height 39
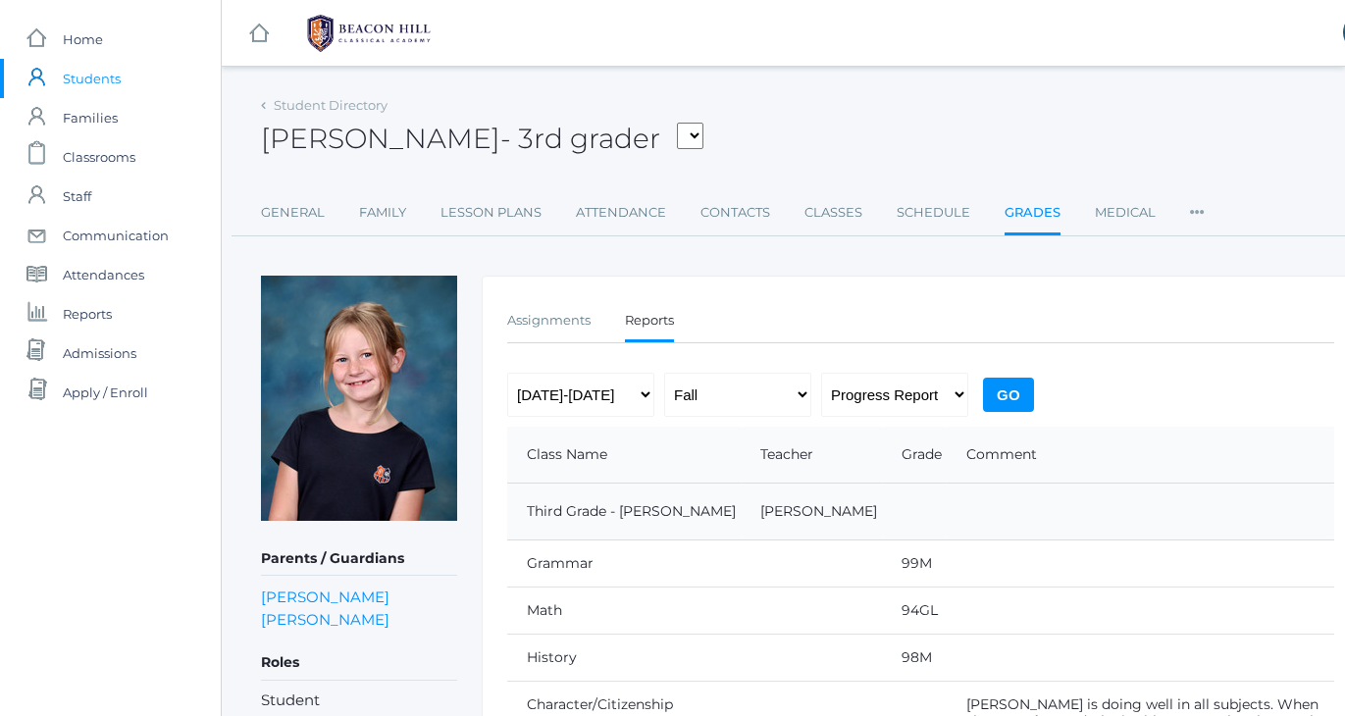
click at [718, 256] on div "Student Directory [PERSON_NAME] - 3rd grader [PERSON_NAME], [PERSON_NAME], [PER…" at bounding box center [810, 622] width 1099 height 1063
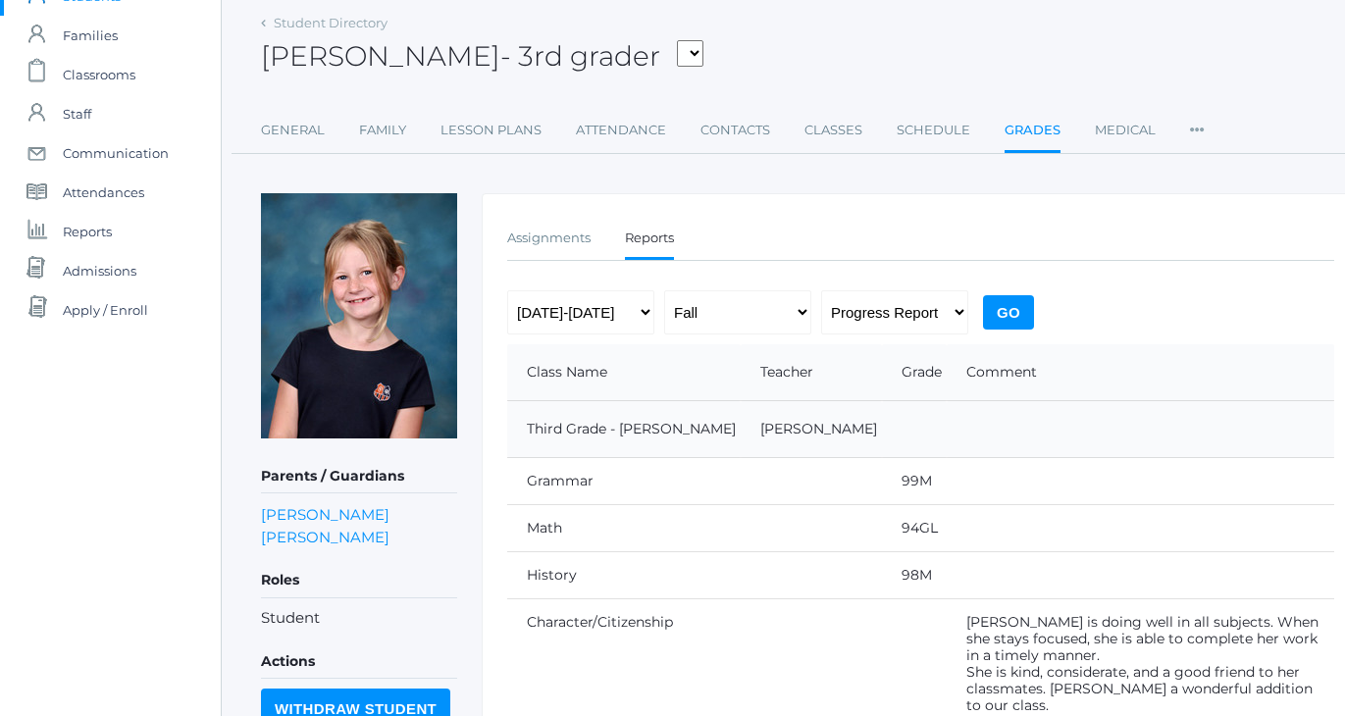
scroll to position [77, 0]
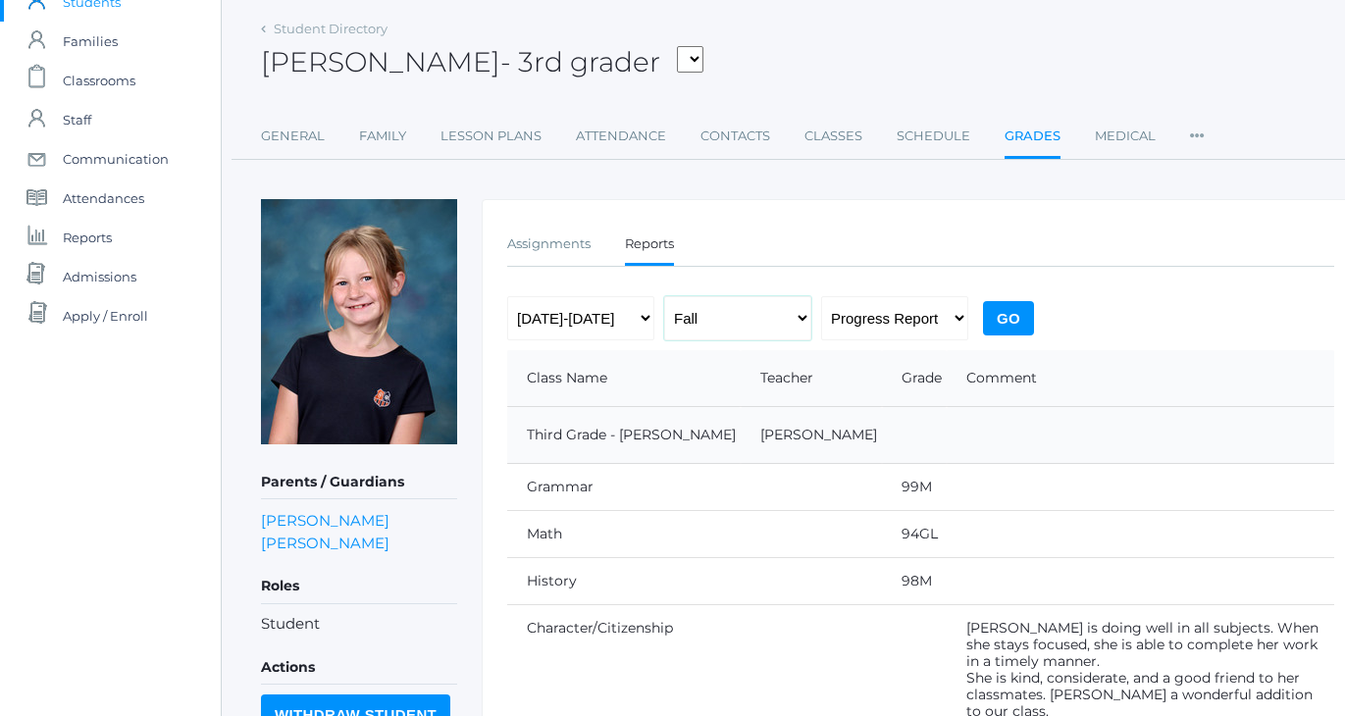
select select "2"
click at [932, 316] on select "Progress Report Report Card" at bounding box center [894, 318] width 147 height 44
select select "report"
click at [1004, 326] on input "Go" at bounding box center [1008, 318] width 51 height 34
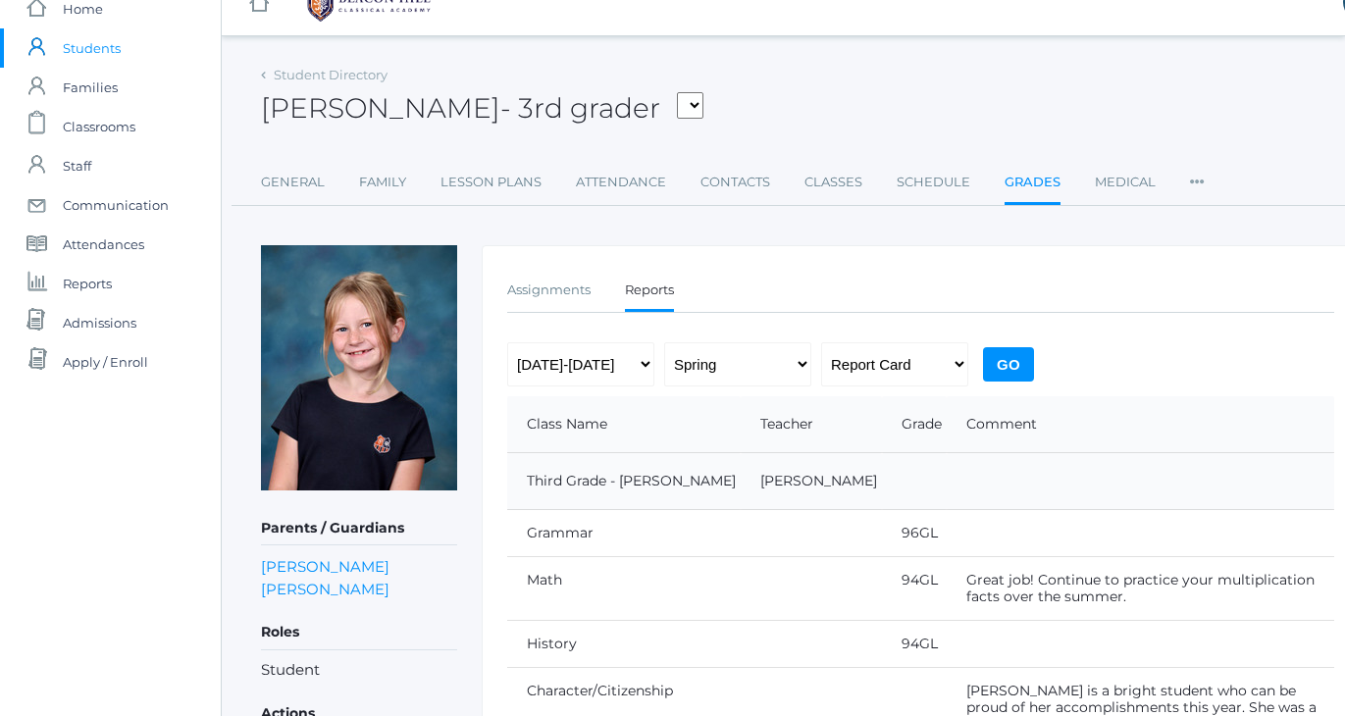
scroll to position [25, 0]
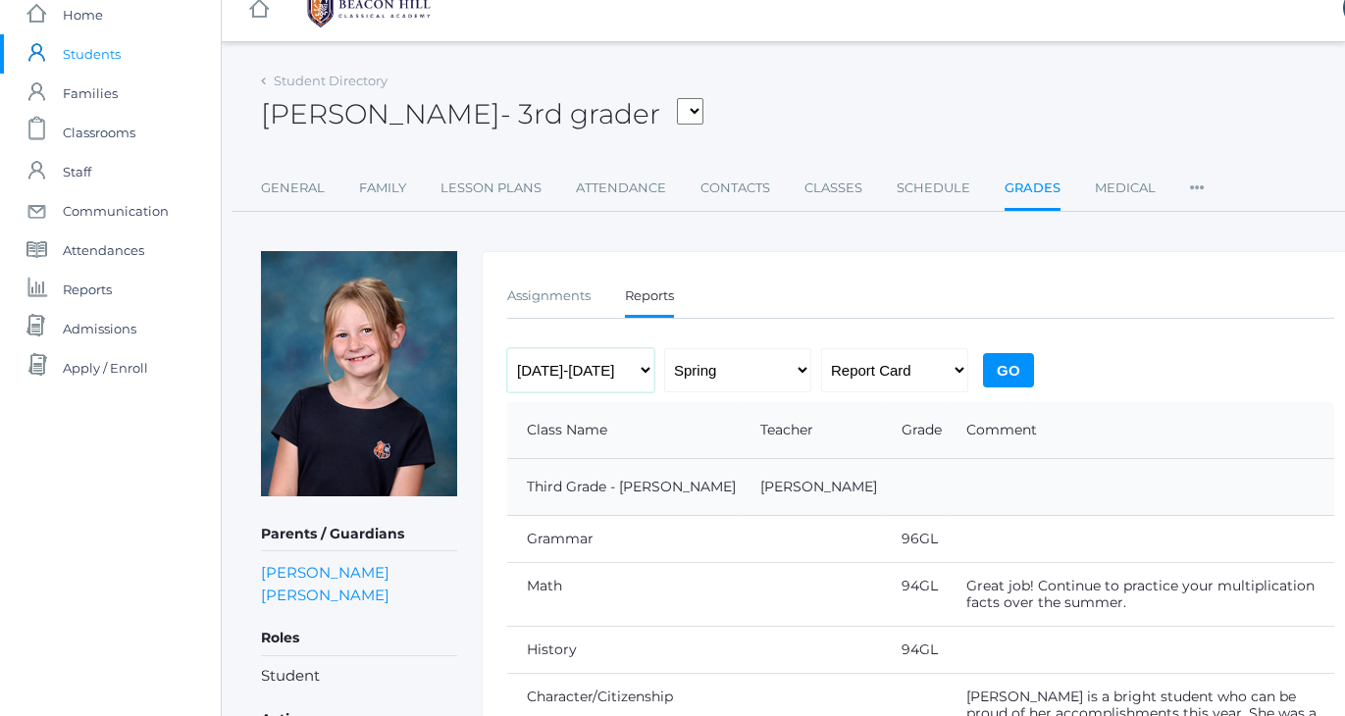
select select "[DATE]-[DATE]"
select select "1"
click at [1013, 378] on input "Go" at bounding box center [1008, 370] width 51 height 34
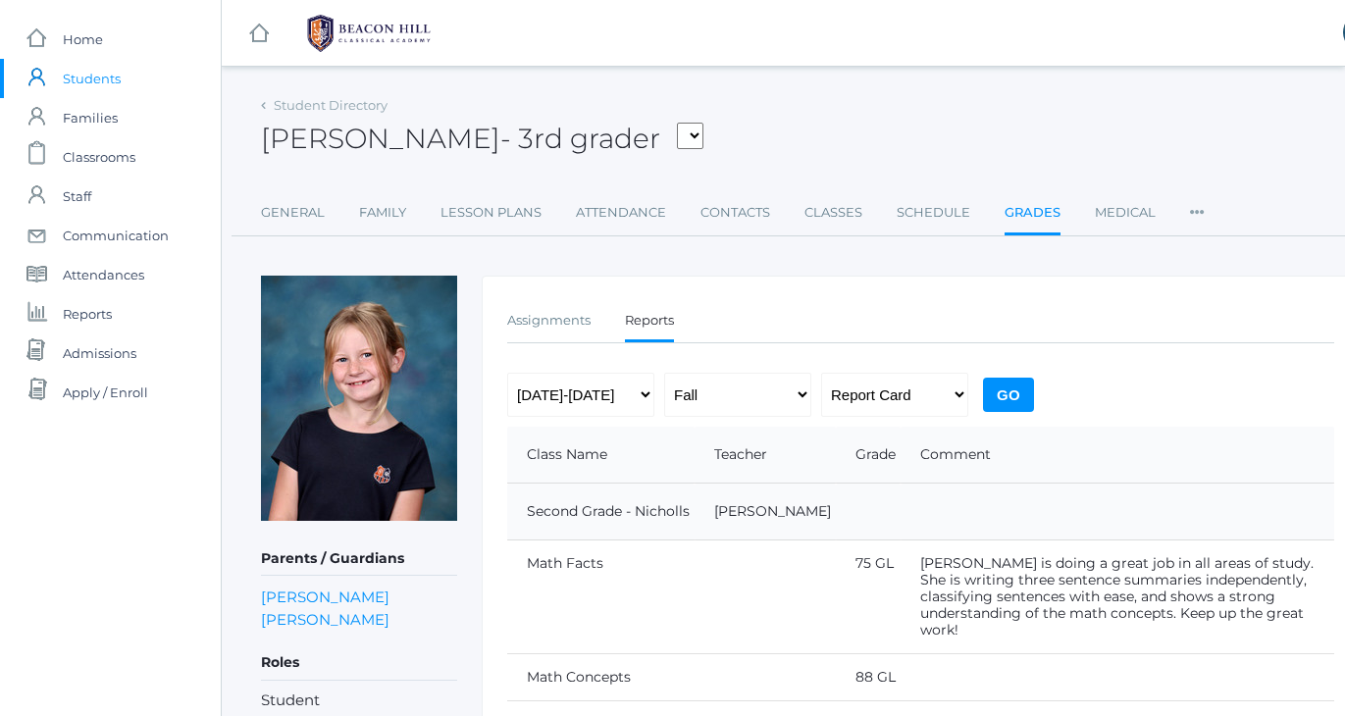
click at [88, 82] on span "Students" at bounding box center [92, 78] width 58 height 39
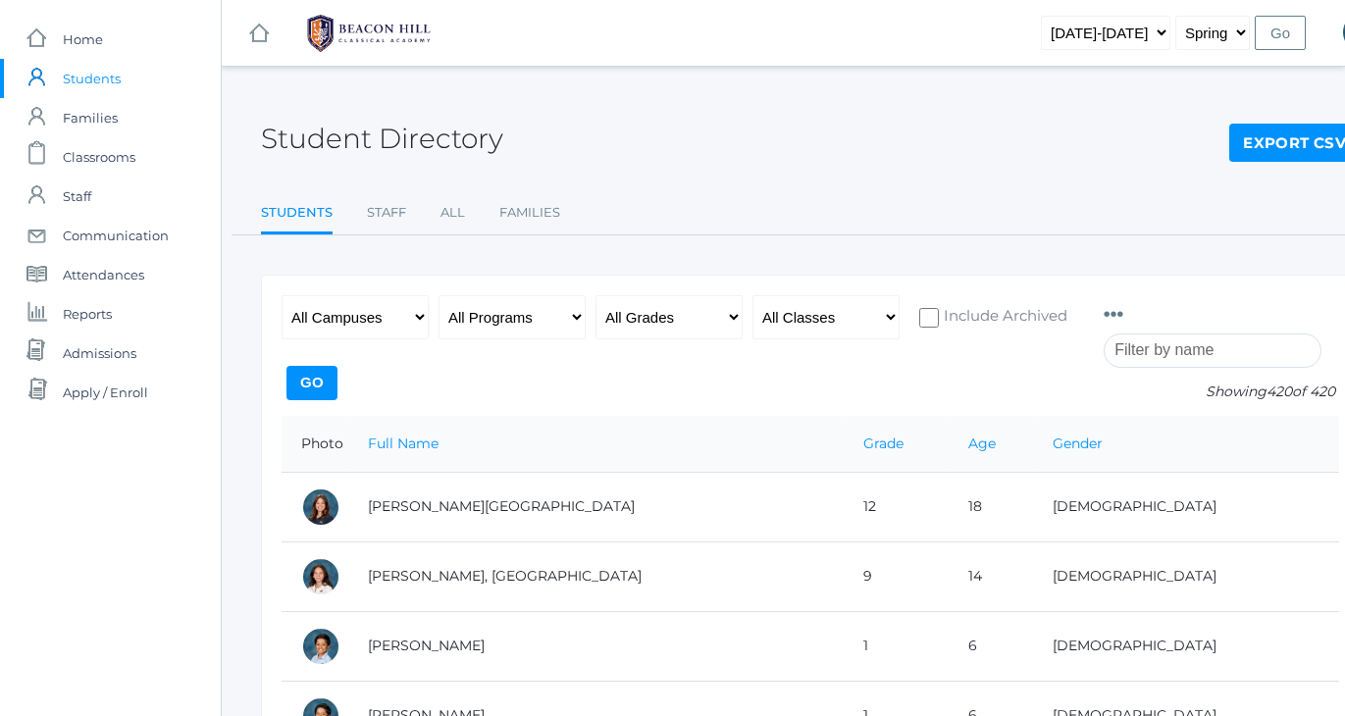
click at [1162, 343] on input "search" at bounding box center [1213, 351] width 218 height 34
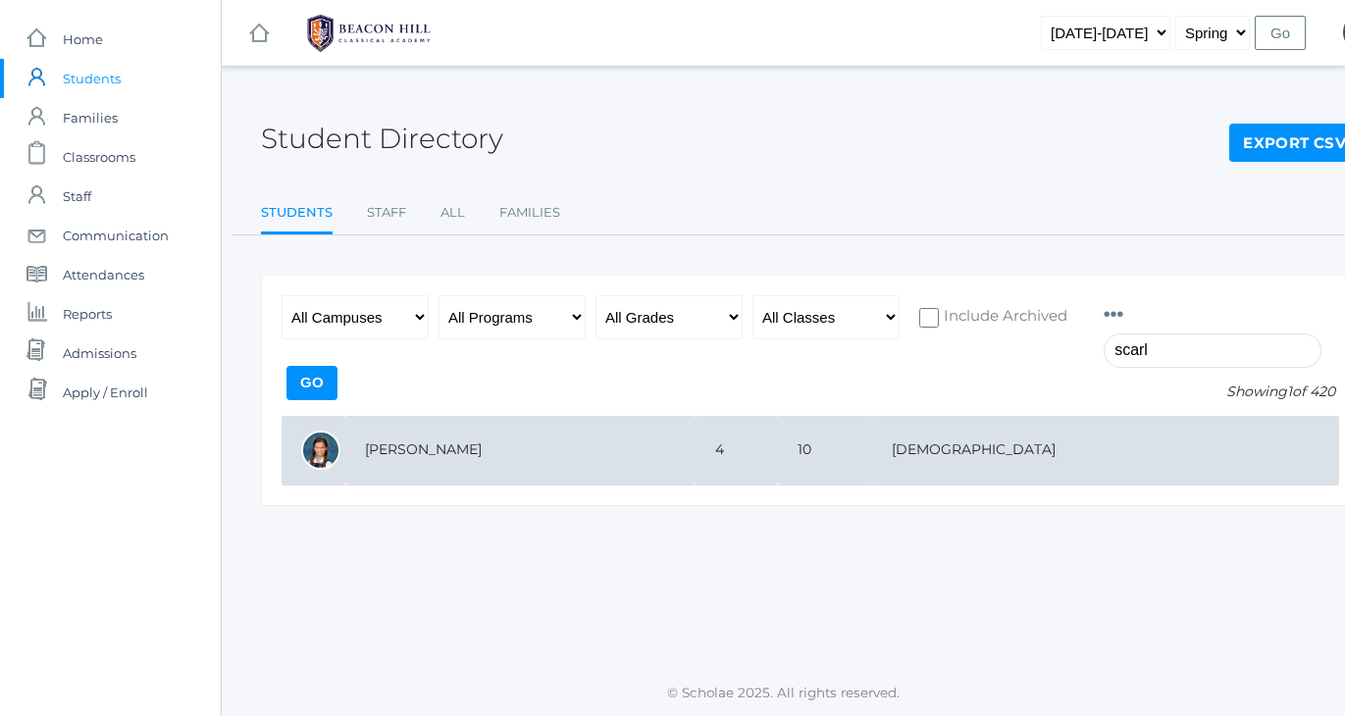
type input "scarl"
click at [473, 456] on td "[PERSON_NAME]" at bounding box center [520, 451] width 350 height 70
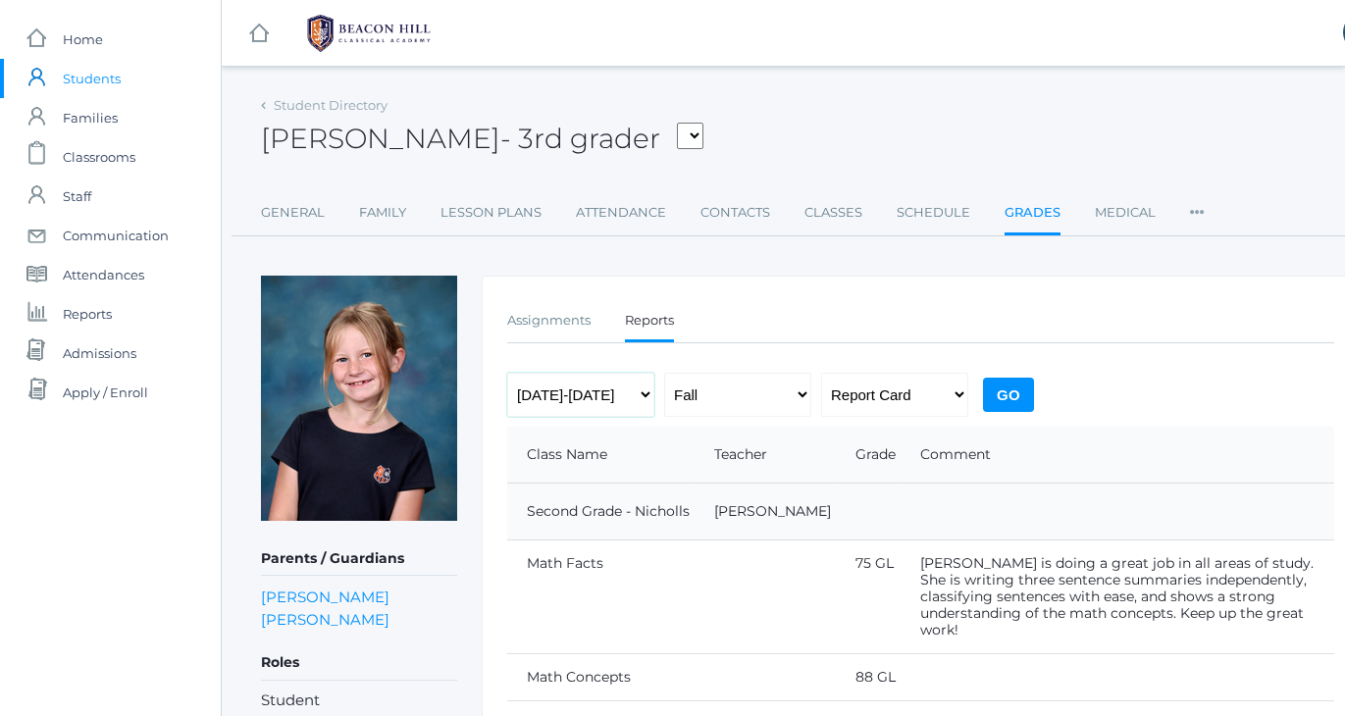
select select "[DATE]-[DATE]"
select select "2"
click at [1020, 391] on input "Go" at bounding box center [1008, 395] width 51 height 34
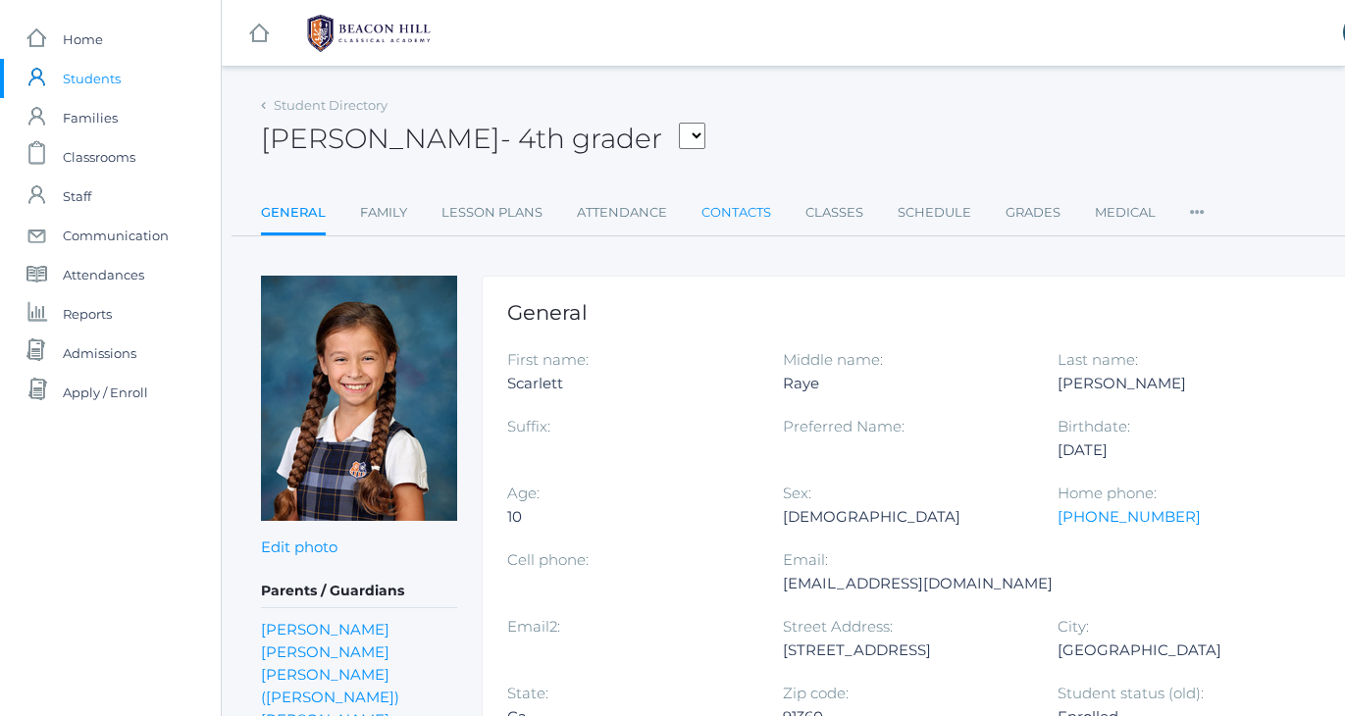
click at [721, 207] on link "Contacts" at bounding box center [737, 212] width 70 height 39
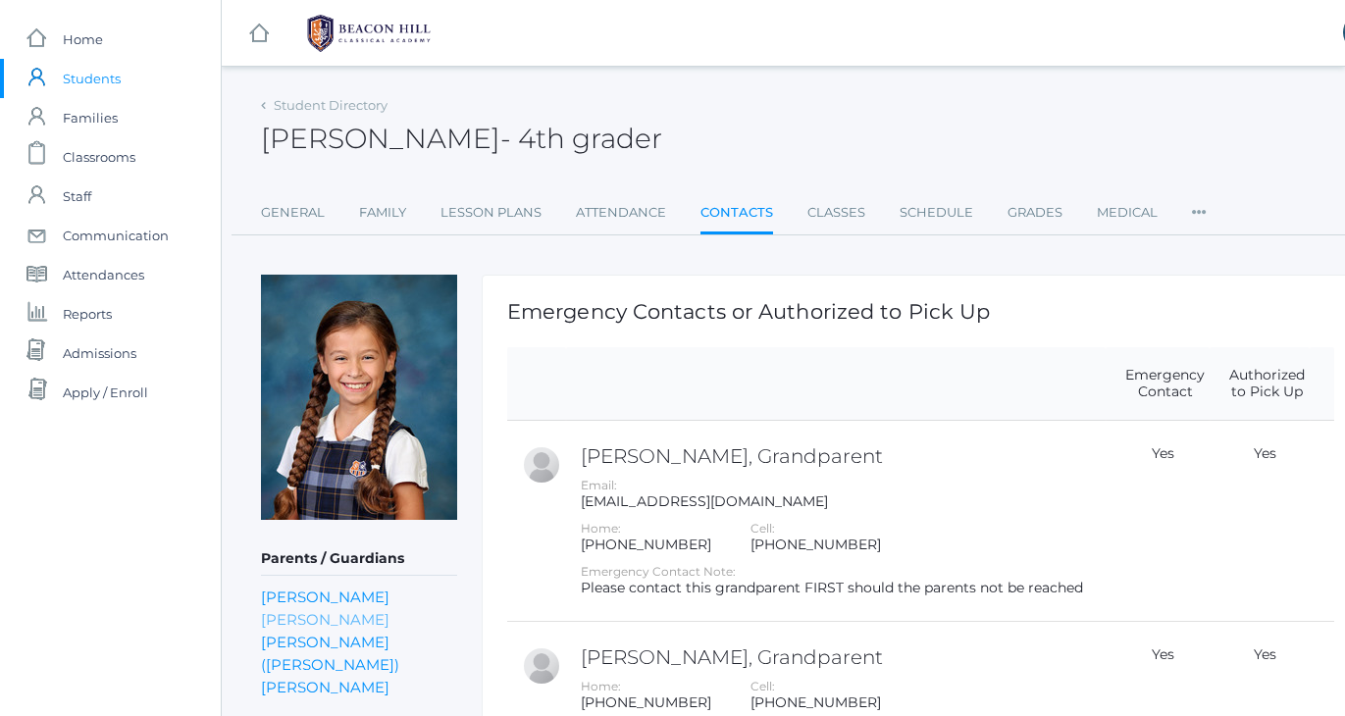
click at [311, 612] on link "Sarah Maurer" at bounding box center [325, 619] width 129 height 23
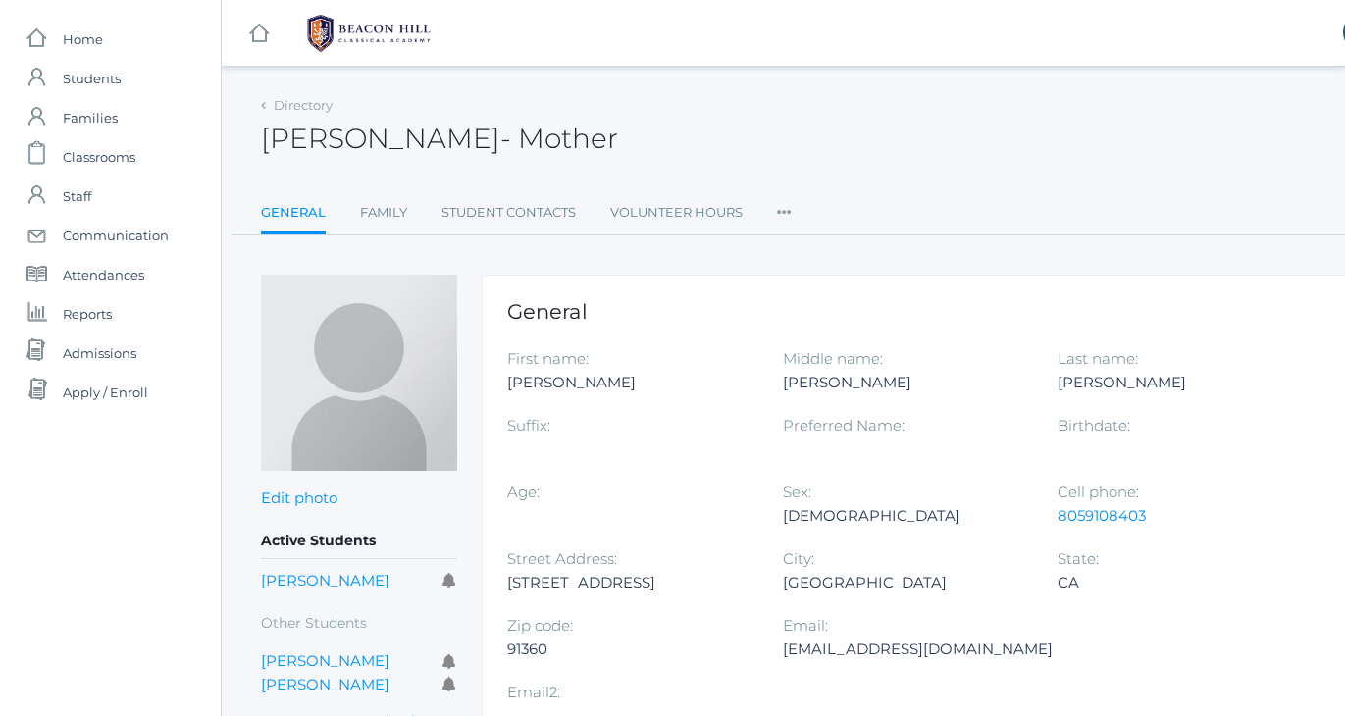
click at [749, 130] on div "Sarah Maurer - Mother Sarah Maurer Mother" at bounding box center [810, 127] width 1099 height 73
click at [783, 150] on div "Sarah Maurer - Mother Sarah Maurer Mother" at bounding box center [810, 127] width 1099 height 73
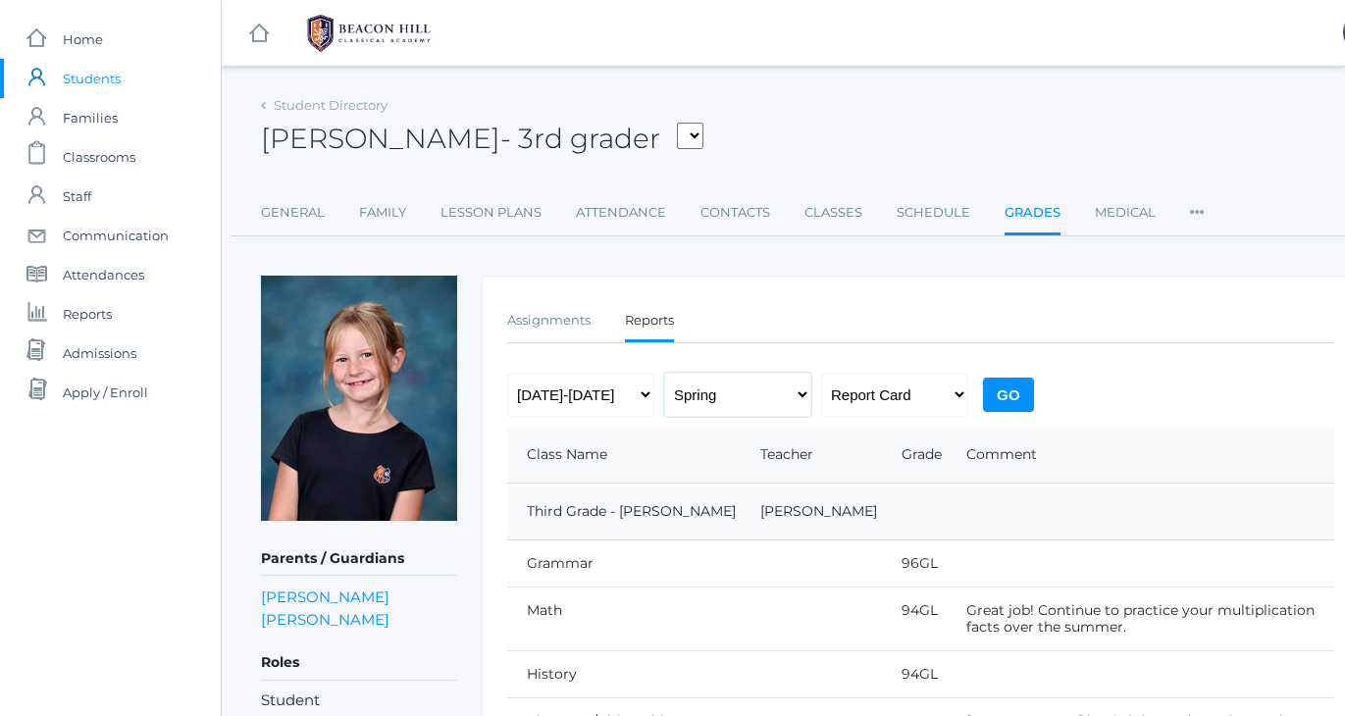
select select "1"
select select "[DATE]-[DATE]"
click at [1001, 403] on input "Go" at bounding box center [1008, 395] width 51 height 34
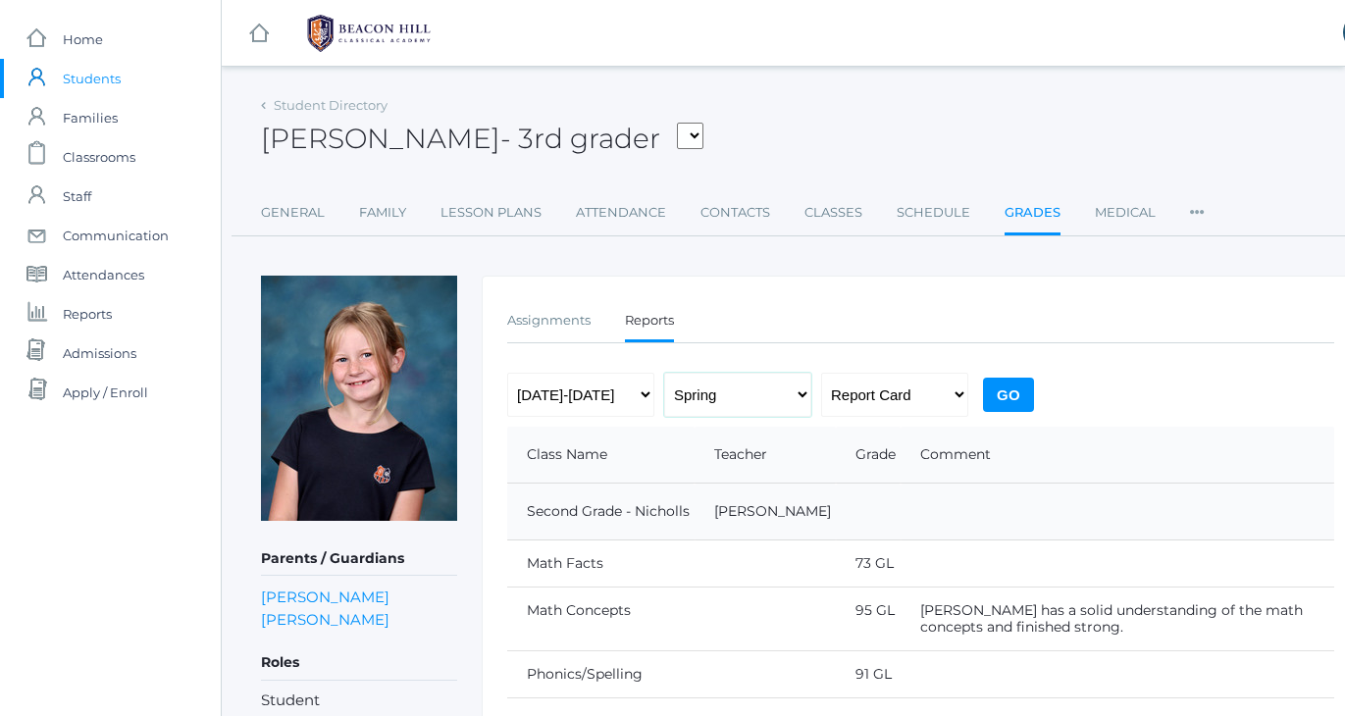
click at [725, 403] on select "Fall Spring" at bounding box center [737, 395] width 147 height 44
select select "1"
click at [1006, 390] on input "Go" at bounding box center [1008, 395] width 51 height 34
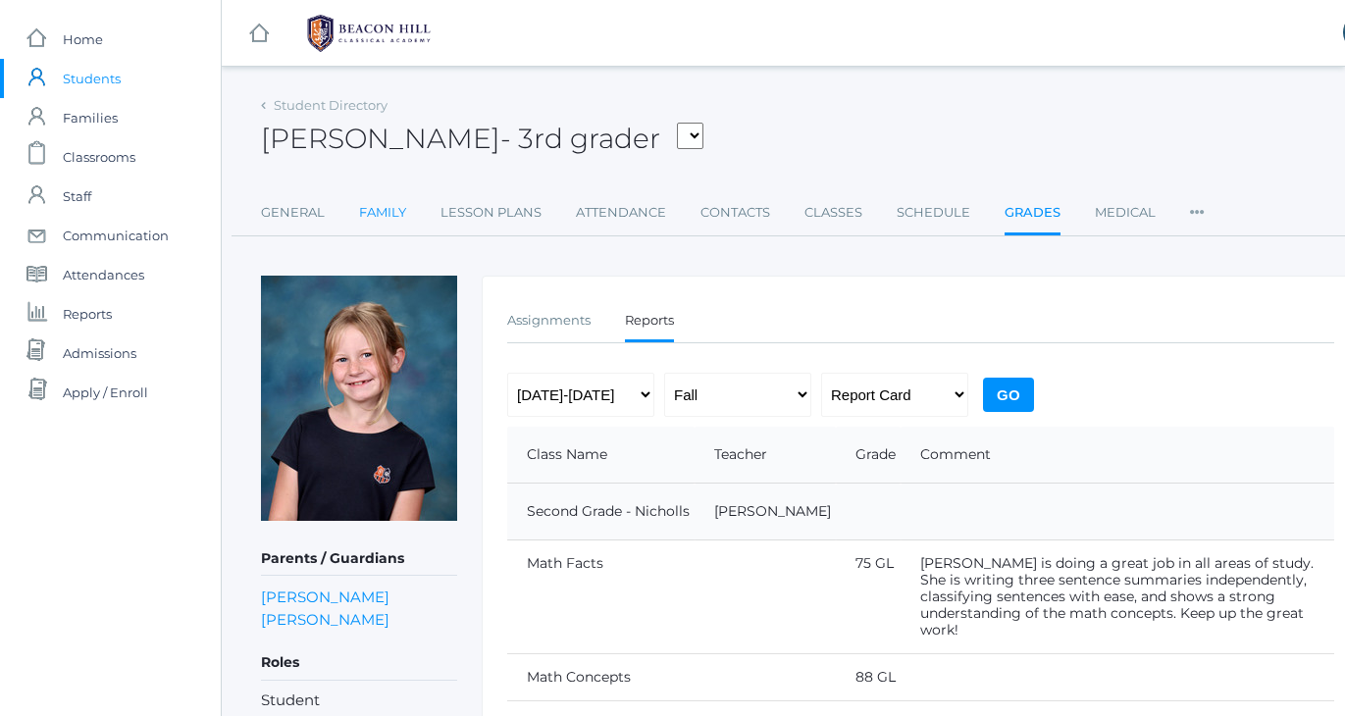
click at [364, 221] on link "Family" at bounding box center [382, 212] width 47 height 39
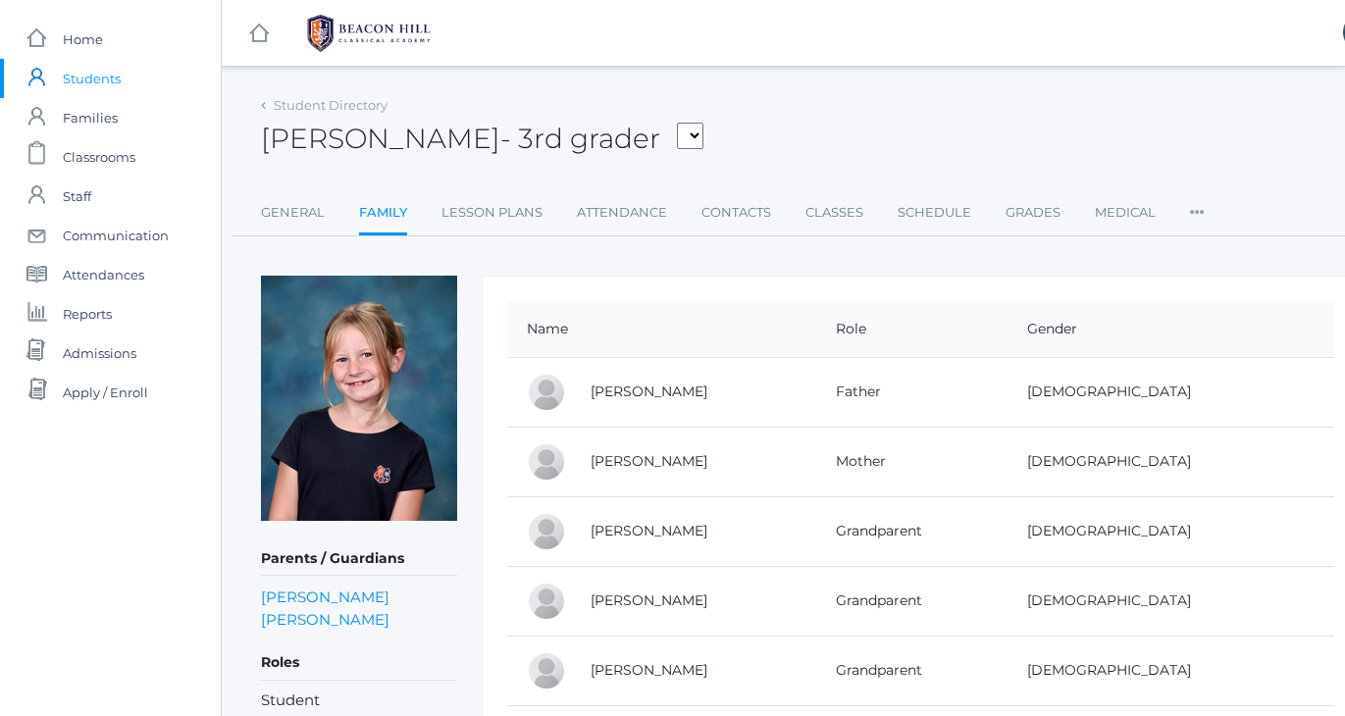
click at [797, 168] on div "Student Directory Maggie Christopher - 3rd grader Adams, Amelia Amburgey, Gabri…" at bounding box center [810, 163] width 1099 height 145
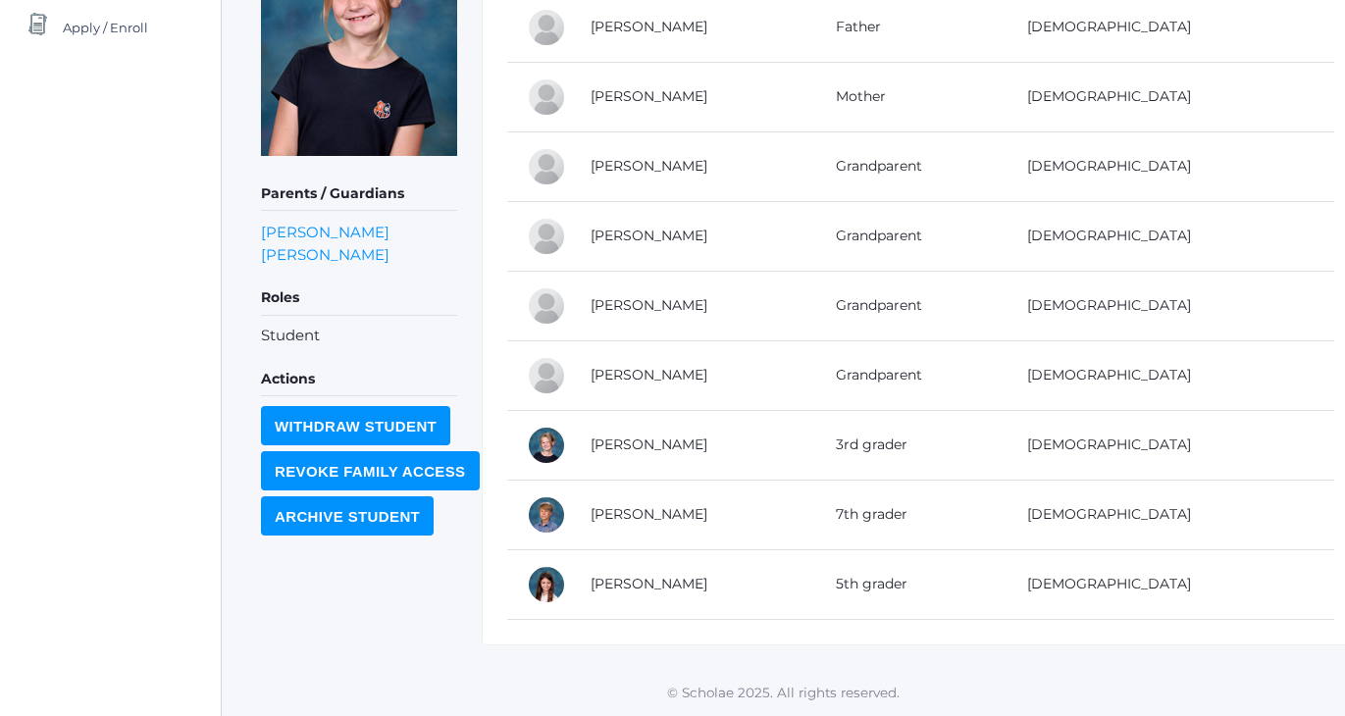
scroll to position [366, 0]
click at [609, 586] on link "[PERSON_NAME]" at bounding box center [649, 584] width 117 height 18
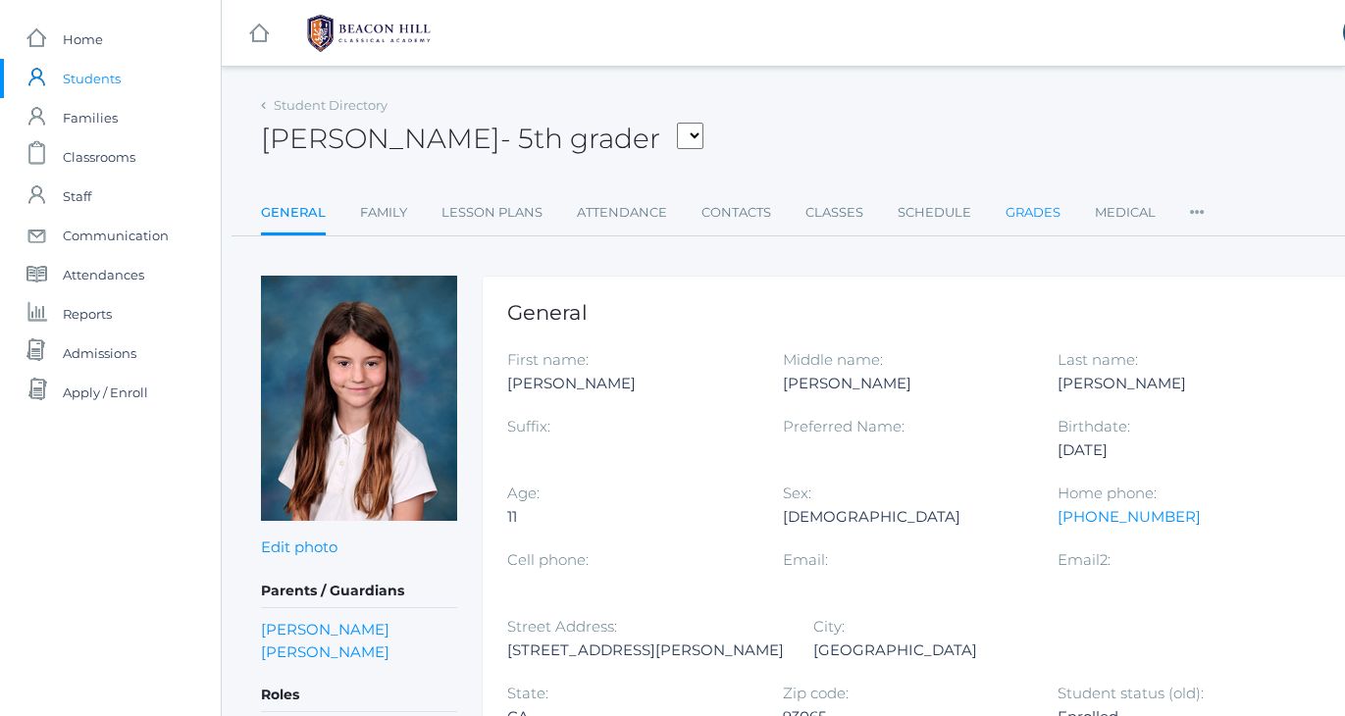
click at [1033, 215] on link "Grades" at bounding box center [1033, 212] width 55 height 39
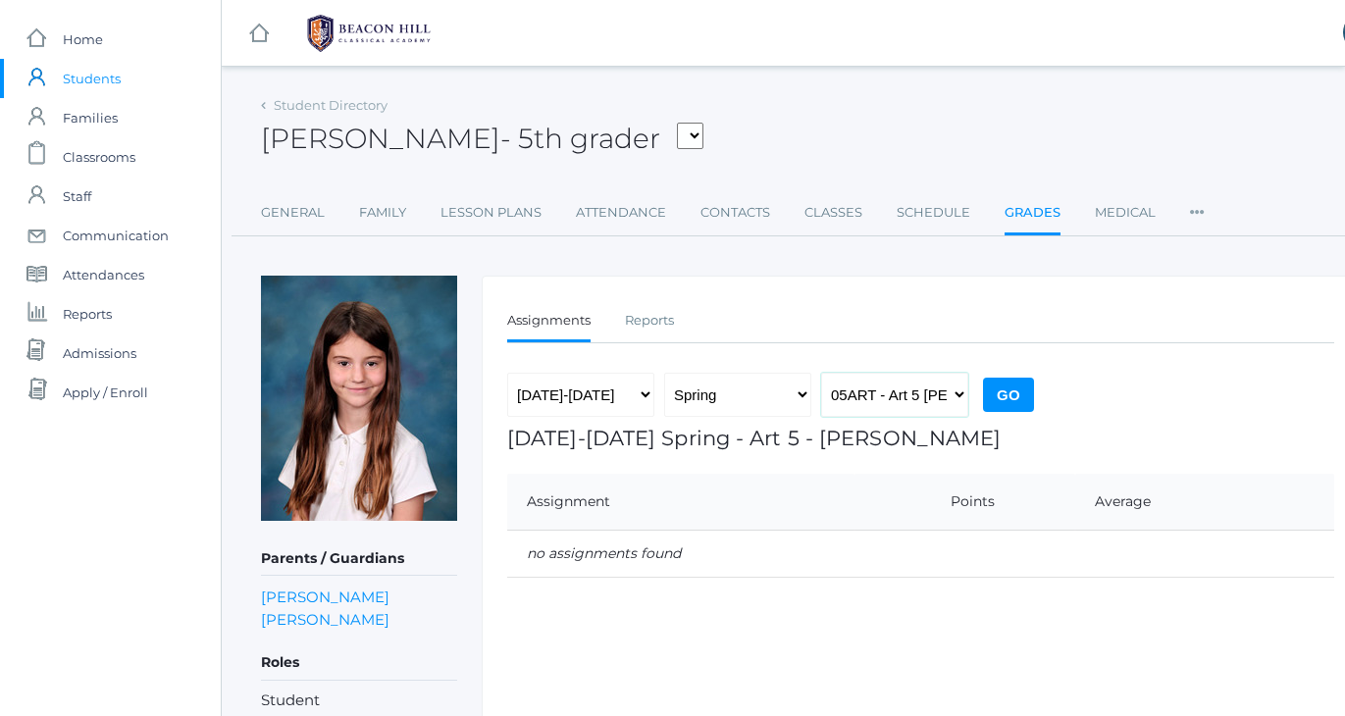
click at [889, 392] on select "05ART - Art 5 Salazar 05CITIZEN - Citizenship and Stewardship 5 Salazar 05LA - …" at bounding box center [894, 395] width 147 height 44
select select "1668"
click at [653, 318] on link "Reports" at bounding box center [649, 320] width 49 height 39
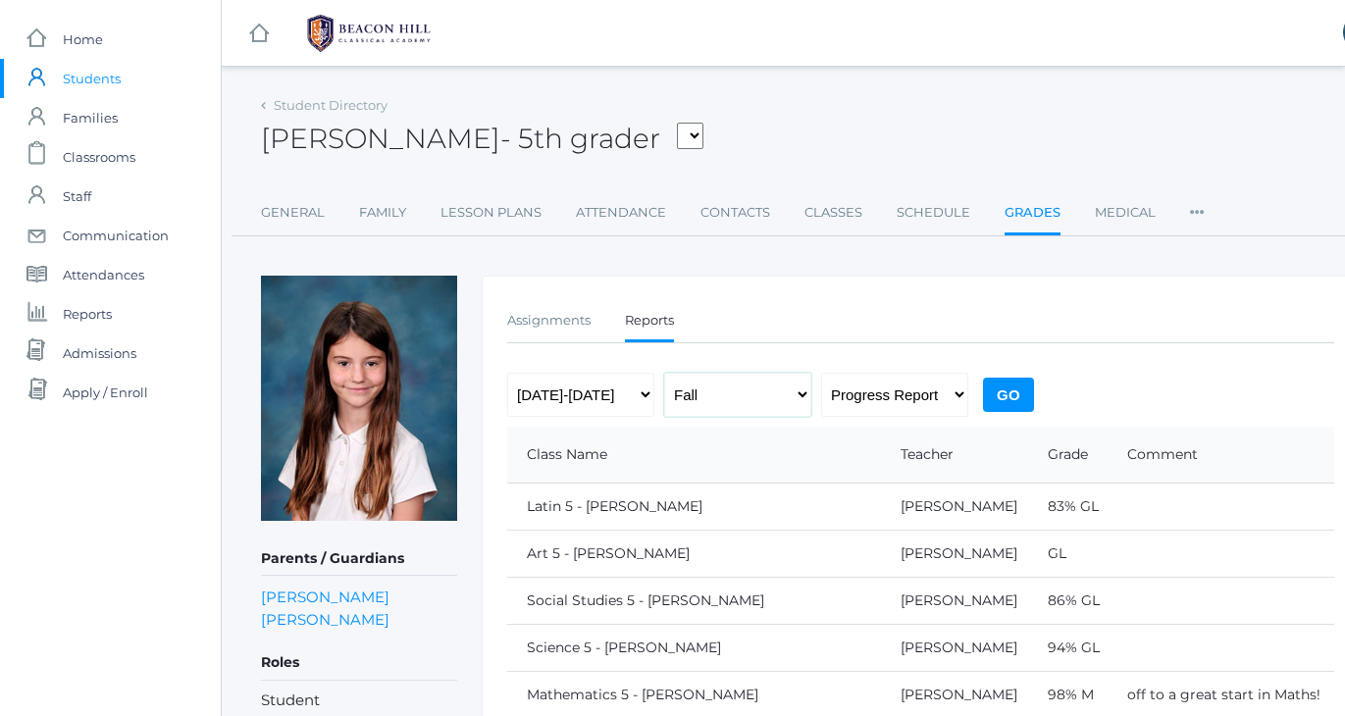
select select "2"
select select "report"
click at [1015, 400] on input "Go" at bounding box center [1008, 395] width 51 height 34
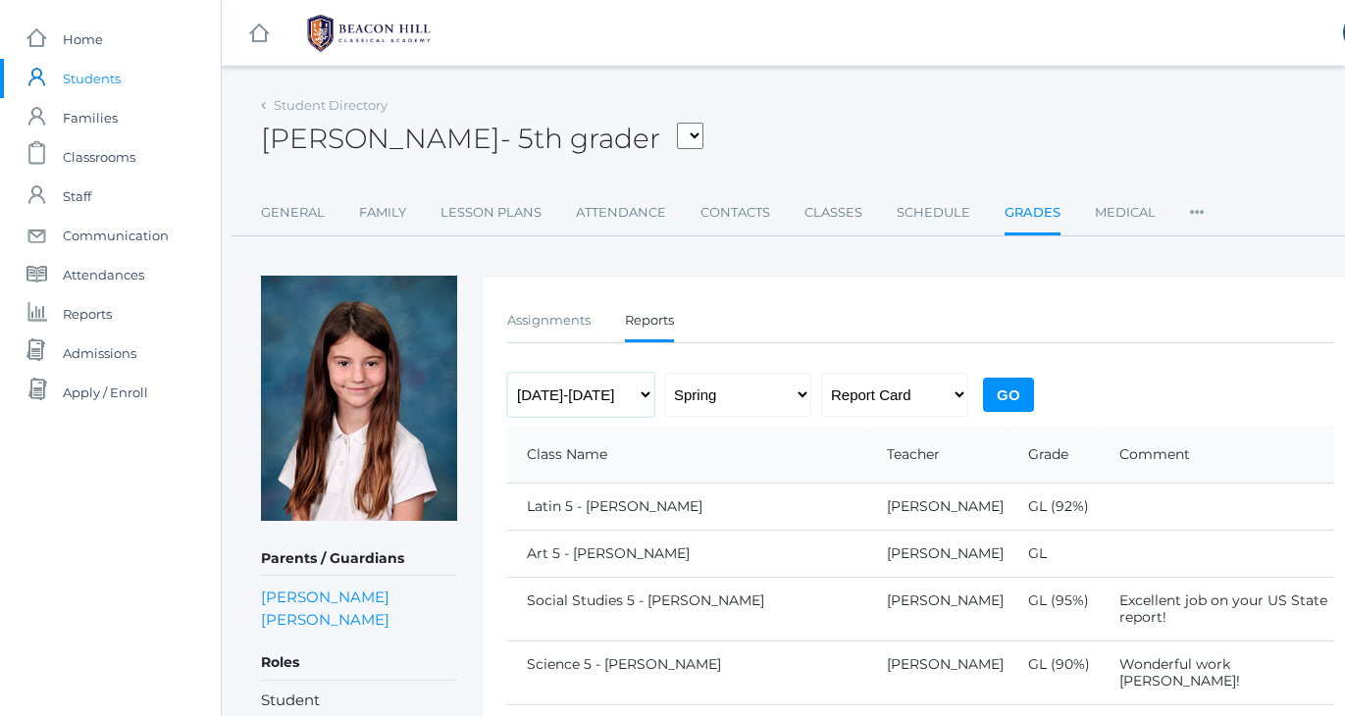
select select "[DATE]-[DATE]"
select select "1"
click at [1011, 391] on input "Go" at bounding box center [1008, 395] width 51 height 34
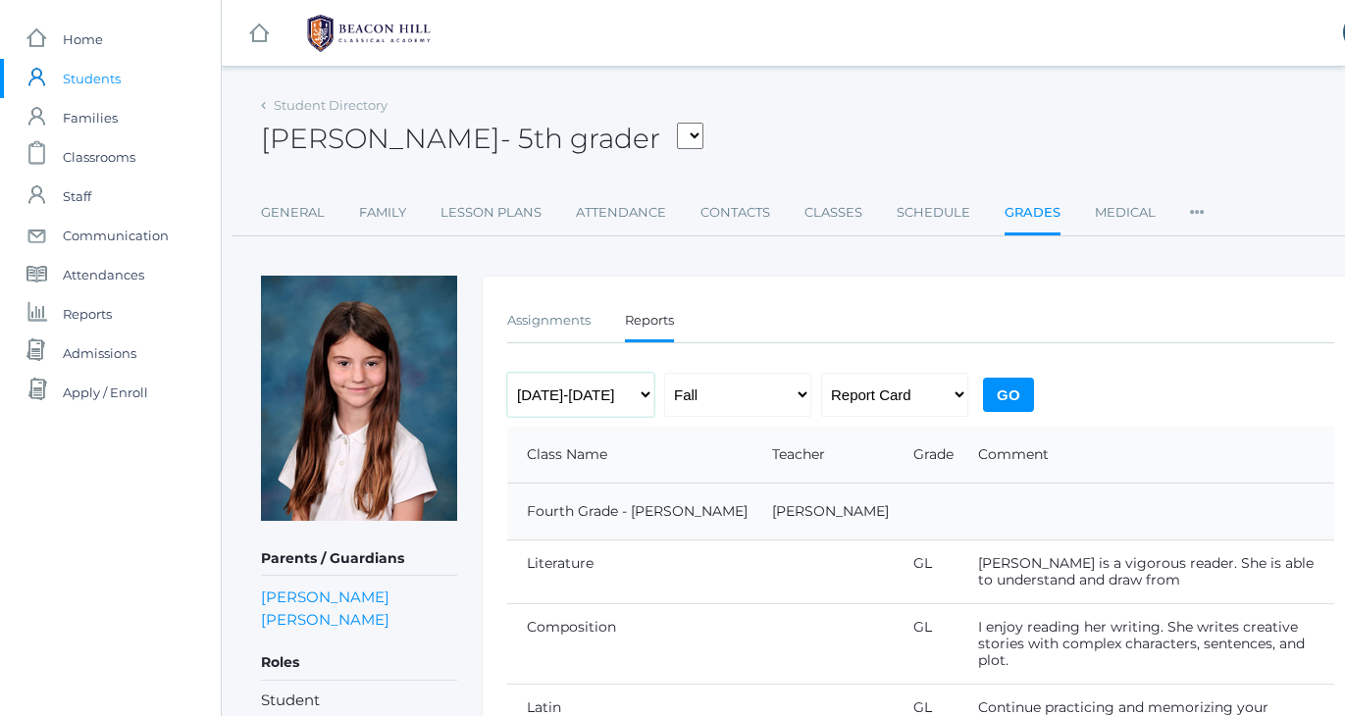
select select "[DATE]-[DATE]"
click at [1029, 392] on input "Go" at bounding box center [1008, 395] width 51 height 34
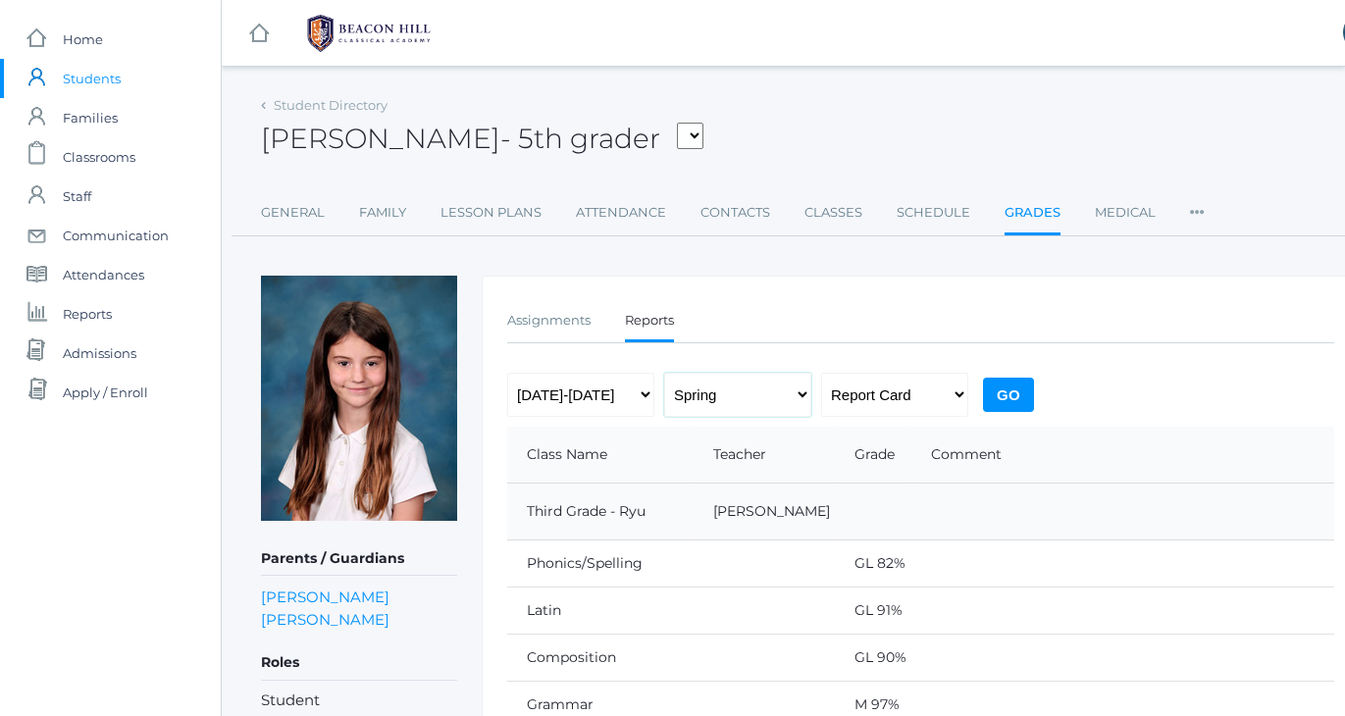
select select "1"
click at [1016, 389] on input "Go" at bounding box center [1008, 395] width 51 height 34
click at [91, 82] on span "Students" at bounding box center [92, 78] width 58 height 39
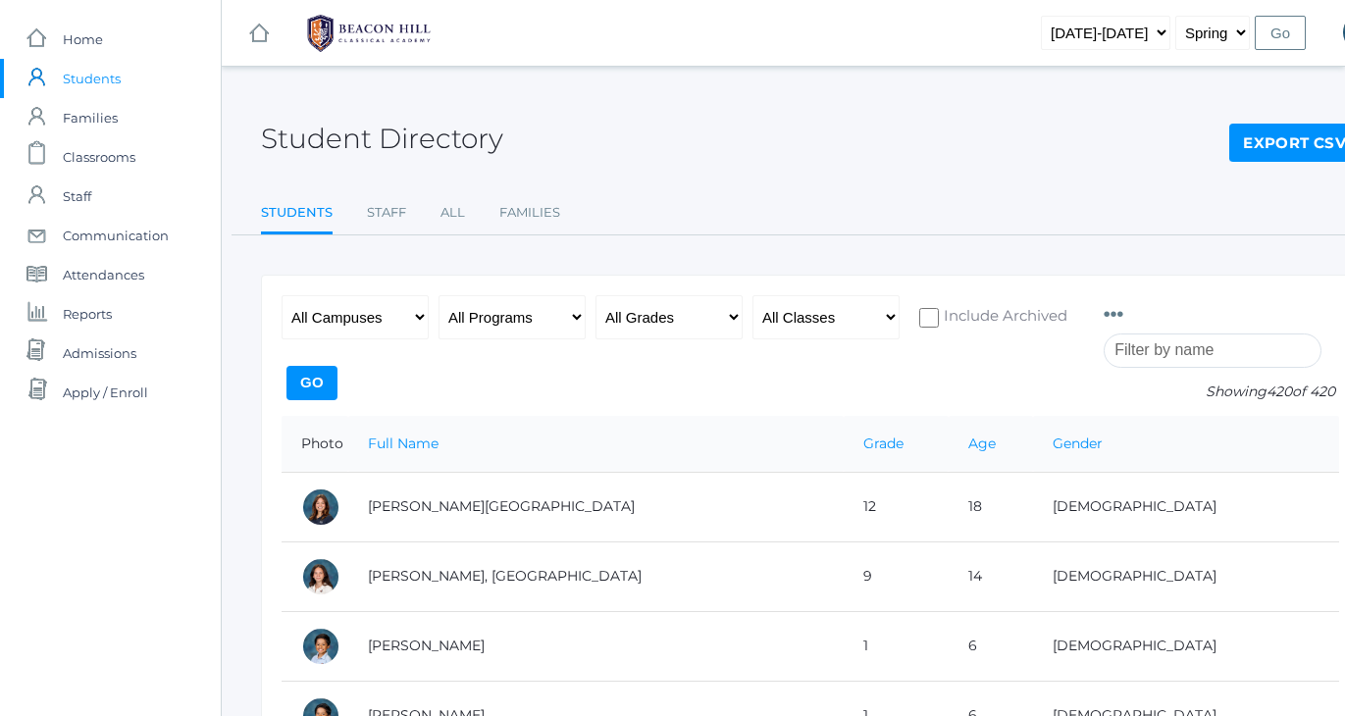
click at [1161, 343] on input "search" at bounding box center [1213, 351] width 218 height 34
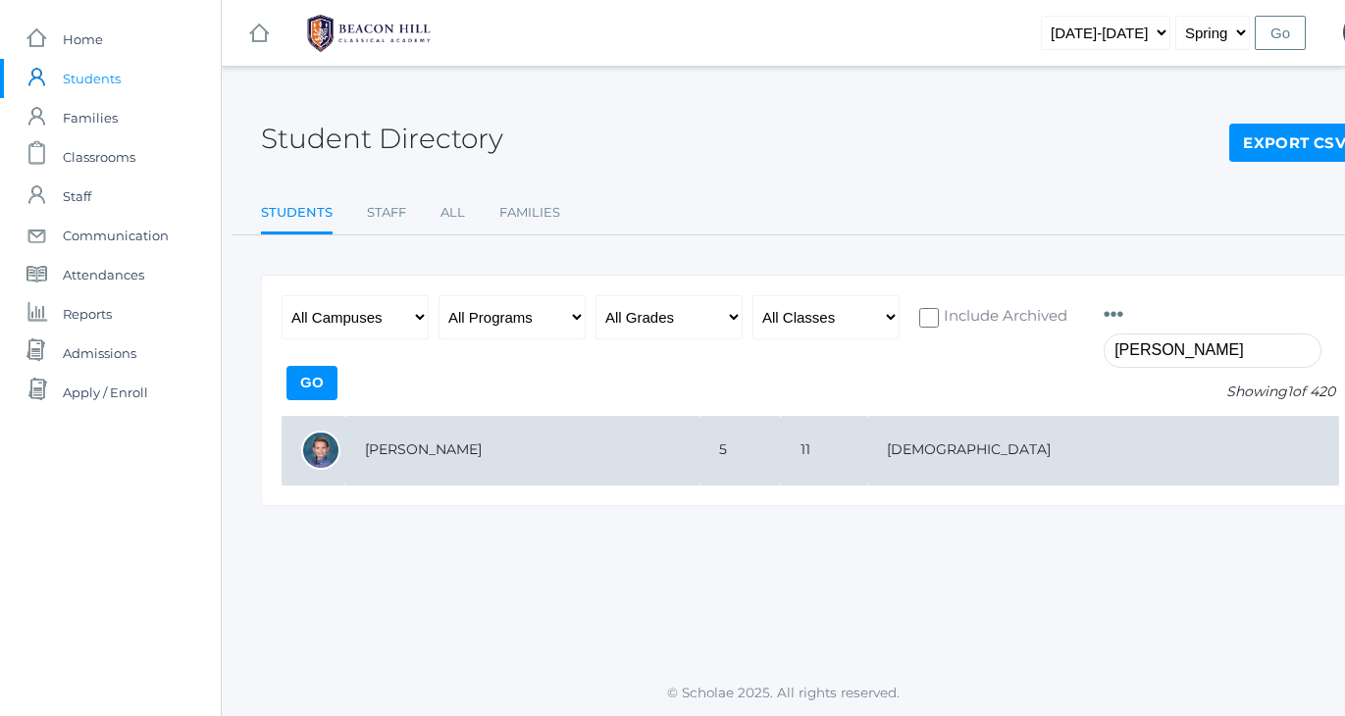
type input "[PERSON_NAME]"
click at [399, 451] on td "[PERSON_NAME]" at bounding box center [522, 451] width 354 height 70
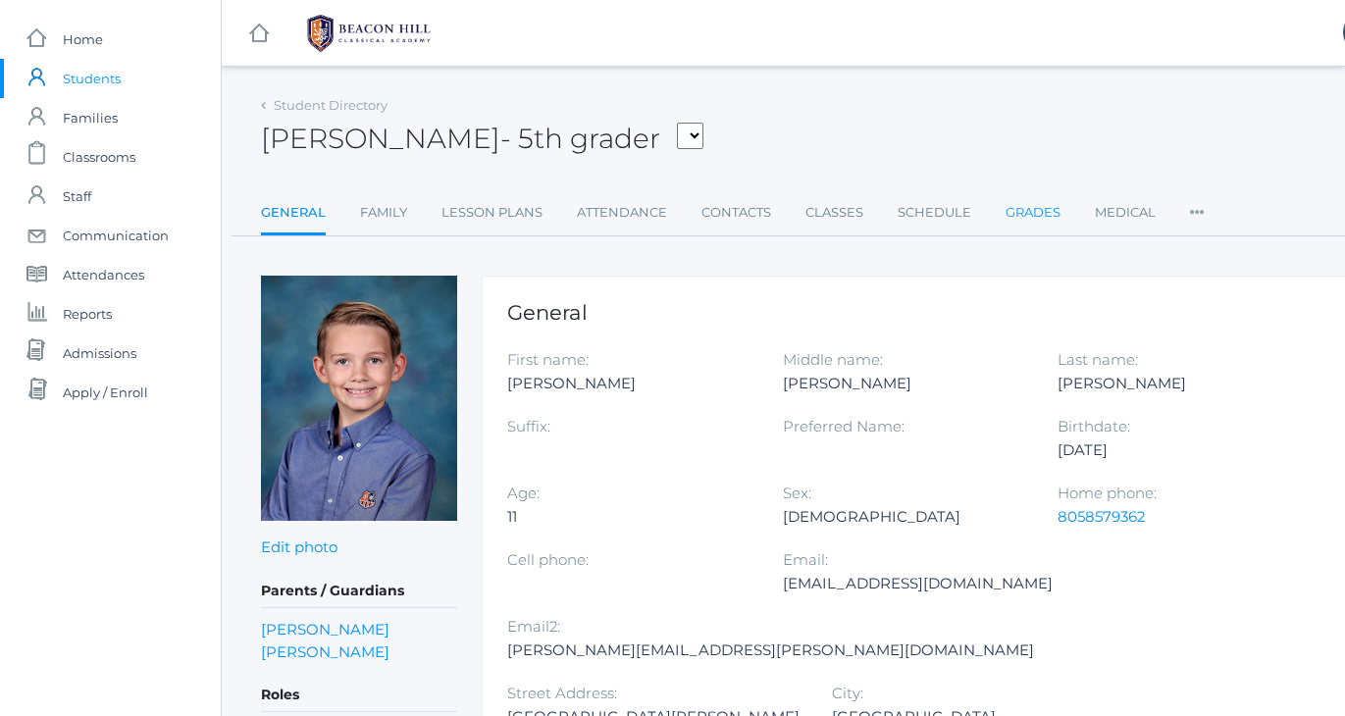
click at [1043, 214] on link "Grades" at bounding box center [1033, 212] width 55 height 39
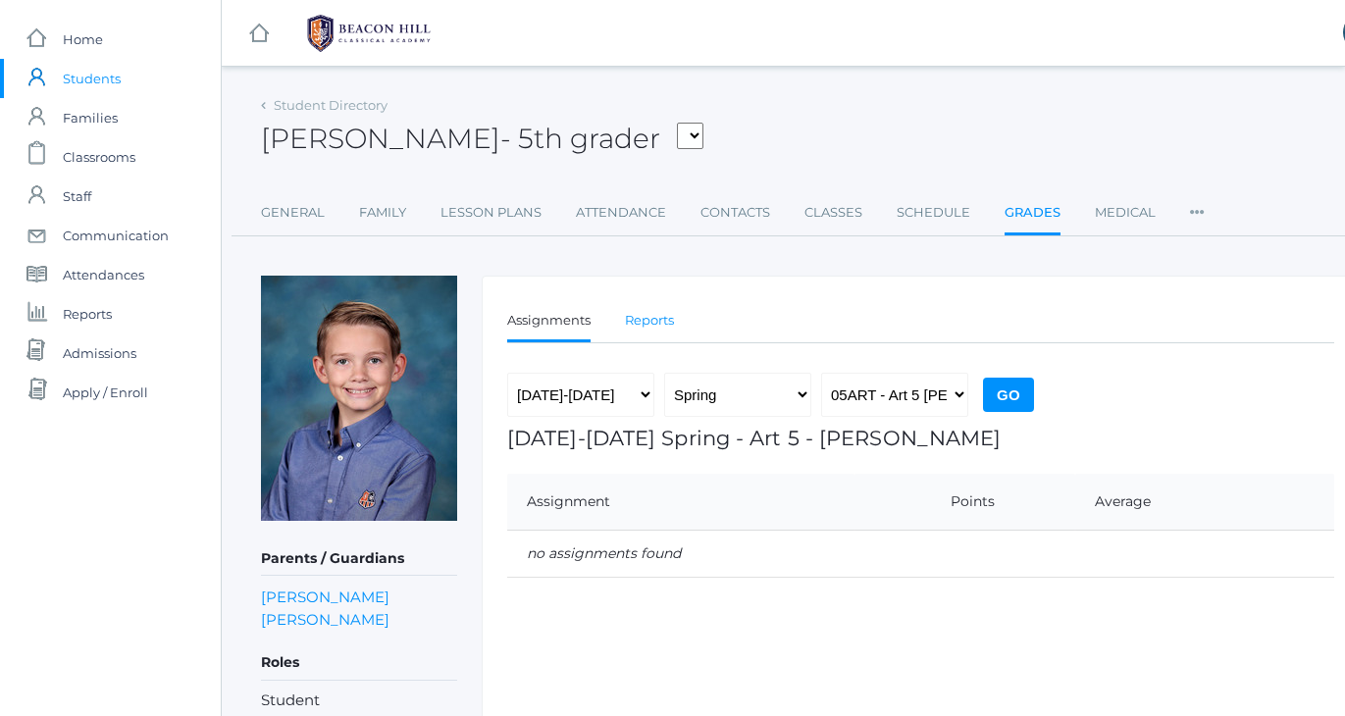
click at [654, 317] on link "Reports" at bounding box center [649, 320] width 49 height 39
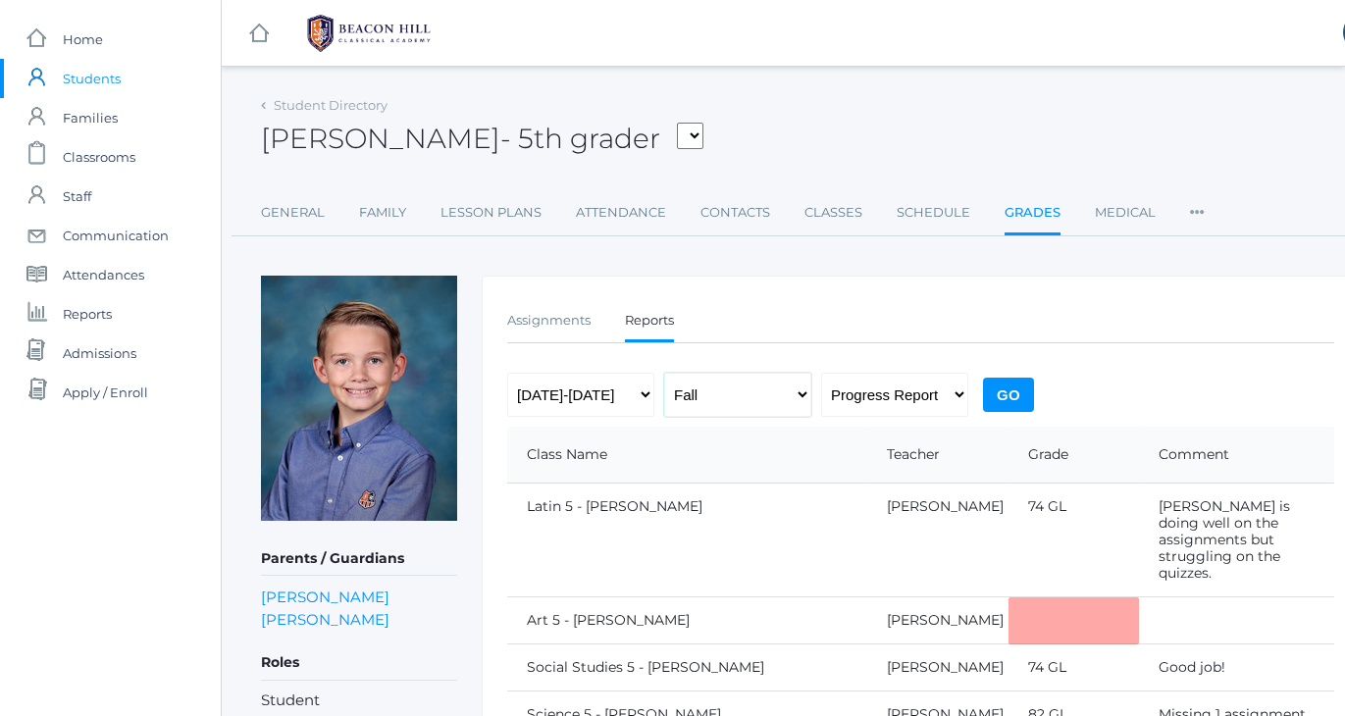
click at [727, 395] on select "Fall Spring" at bounding box center [737, 395] width 147 height 44
select select "2"
select select "report"
click at [1017, 399] on input "Go" at bounding box center [1008, 395] width 51 height 34
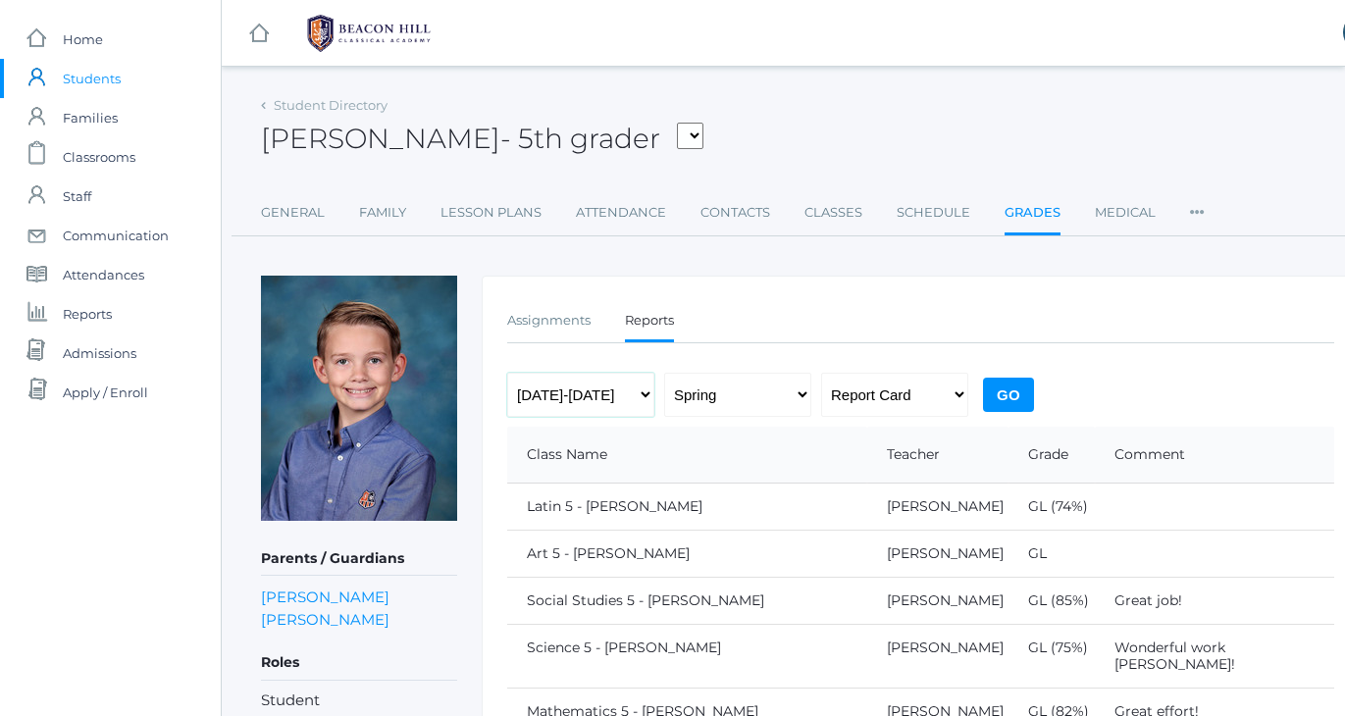
select select "[DATE]-[DATE]"
click at [735, 385] on select "Fall Spring" at bounding box center [737, 395] width 147 height 44
select select "1"
click at [997, 397] on input "Go" at bounding box center [1008, 395] width 51 height 34
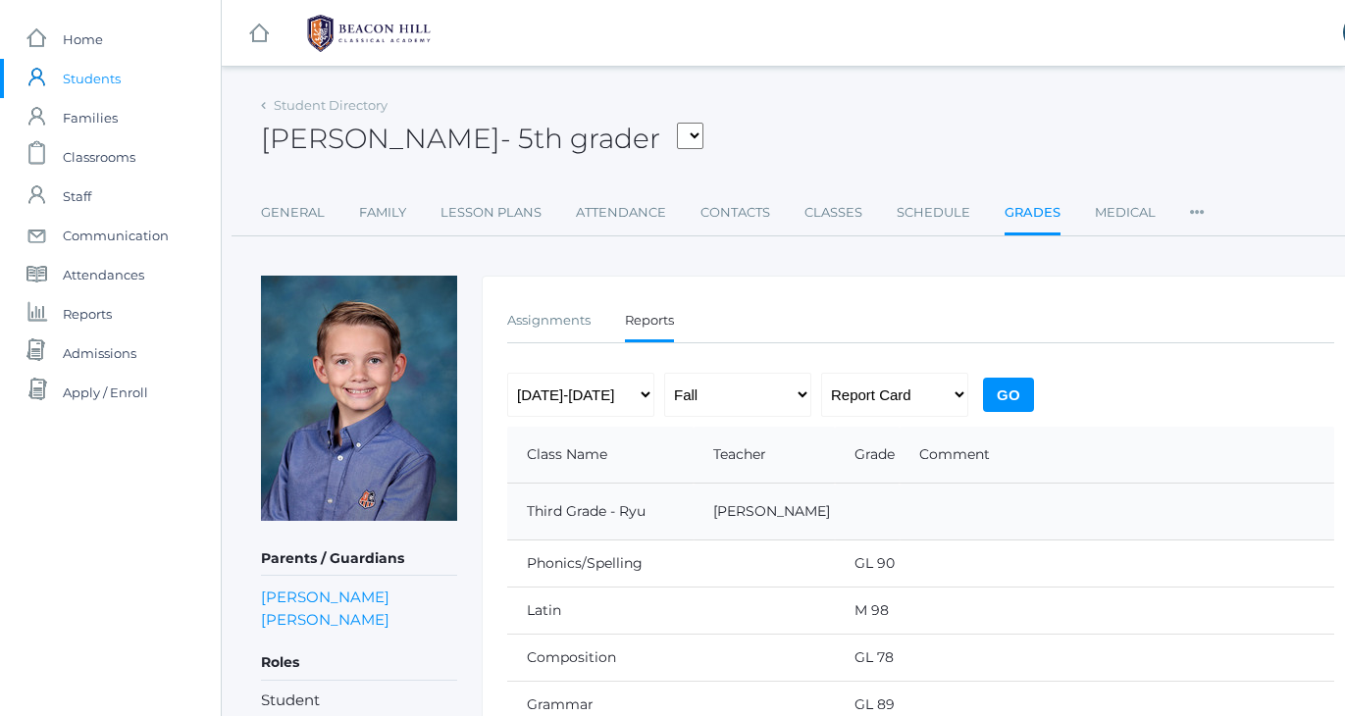
click at [82, 78] on span "Students" at bounding box center [92, 78] width 58 height 39
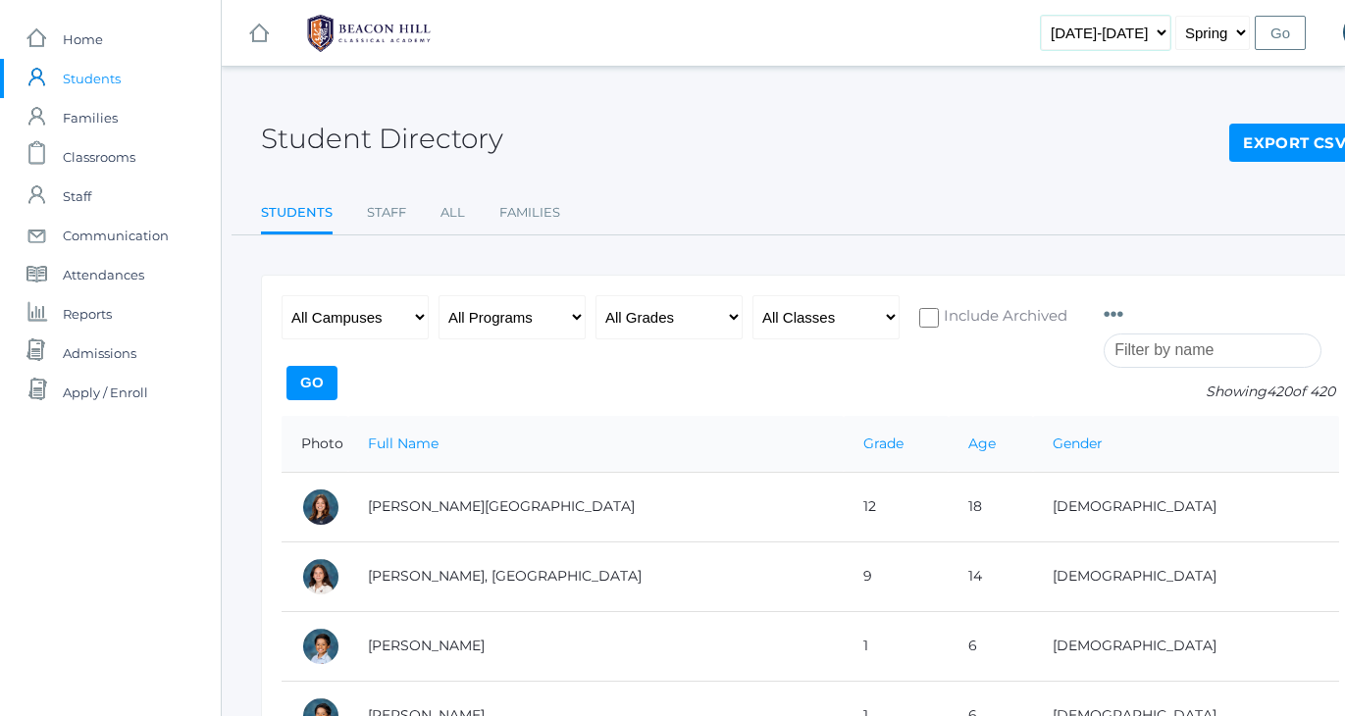
select select "[DATE]-[DATE]"
click at [1205, 37] on select "Fall Spring" at bounding box center [1213, 33] width 75 height 34
select select "1"
click at [1278, 35] on input "Go" at bounding box center [1280, 33] width 51 height 34
click at [1131, 349] on input "search" at bounding box center [1213, 351] width 218 height 34
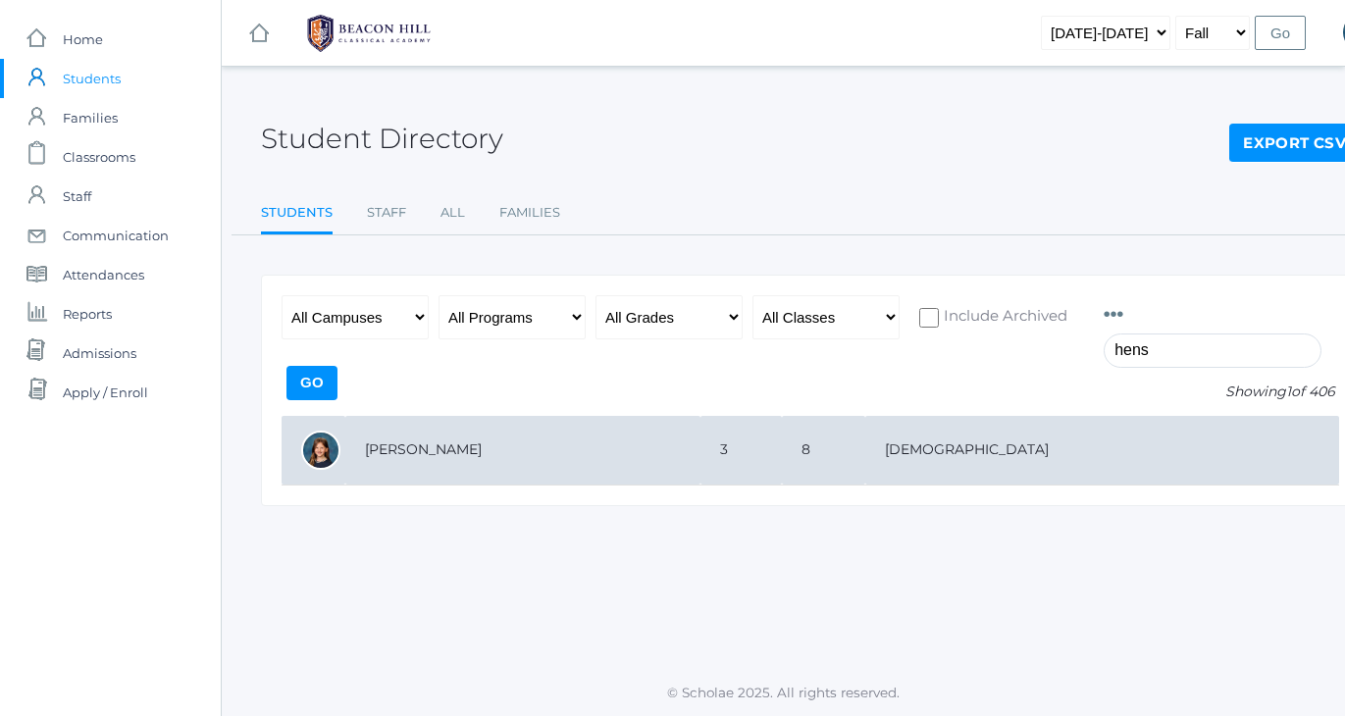
type input "hens"
click at [409, 454] on td "[PERSON_NAME]" at bounding box center [522, 451] width 355 height 70
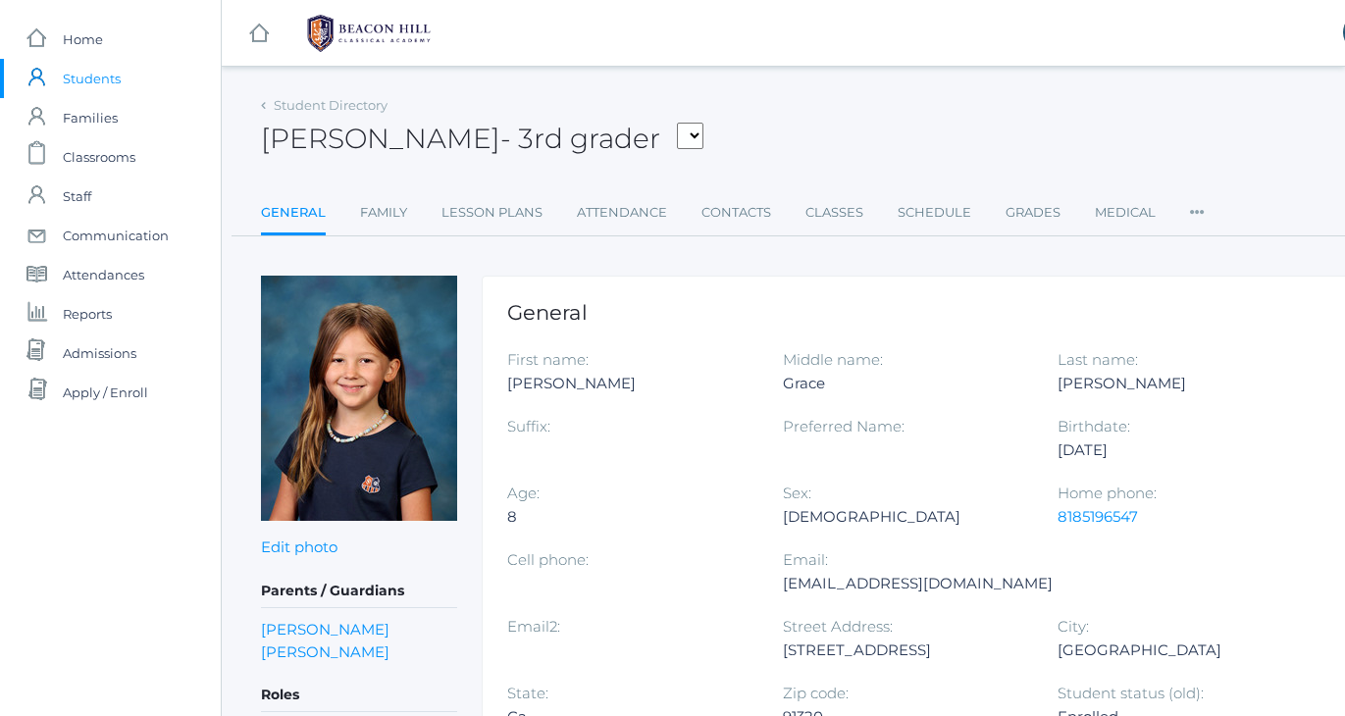
click at [842, 128] on div "Hensley Pedersen - 3rd grader Armstrong, Sadie Bell, Isaiah Burgh, Bennett Cant…" at bounding box center [810, 127] width 1099 height 73
click at [832, 209] on link "Classes" at bounding box center [835, 212] width 58 height 39
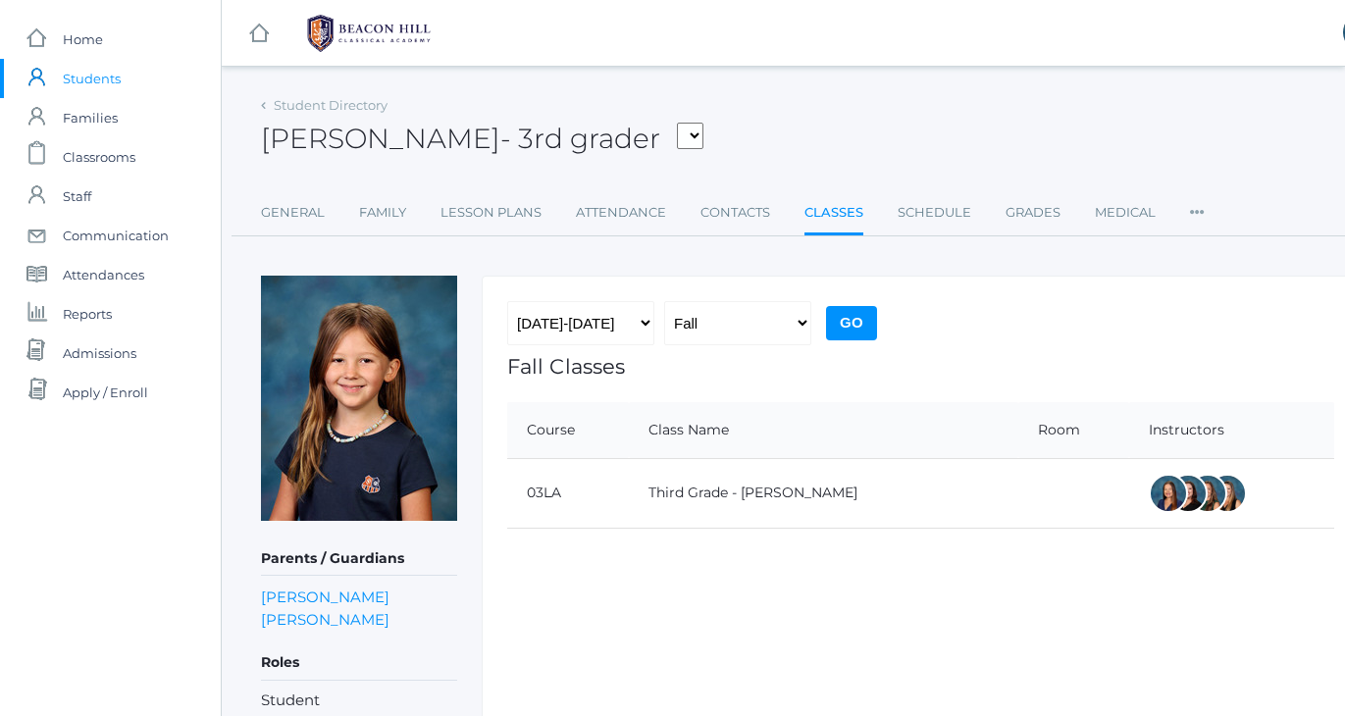
click at [819, 121] on div "Hensley Pedersen - 3rd grader Armstrong, Sadie Bell, Isaiah Burgh, Bennett Cant…" at bounding box center [810, 127] width 1099 height 73
click at [868, 102] on div "Hensley Pedersen - 3rd grader Armstrong, Sadie Bell, Isaiah Burgh, Bennett Cant…" at bounding box center [810, 127] width 1099 height 73
click at [82, 69] on span "Students" at bounding box center [92, 78] width 58 height 39
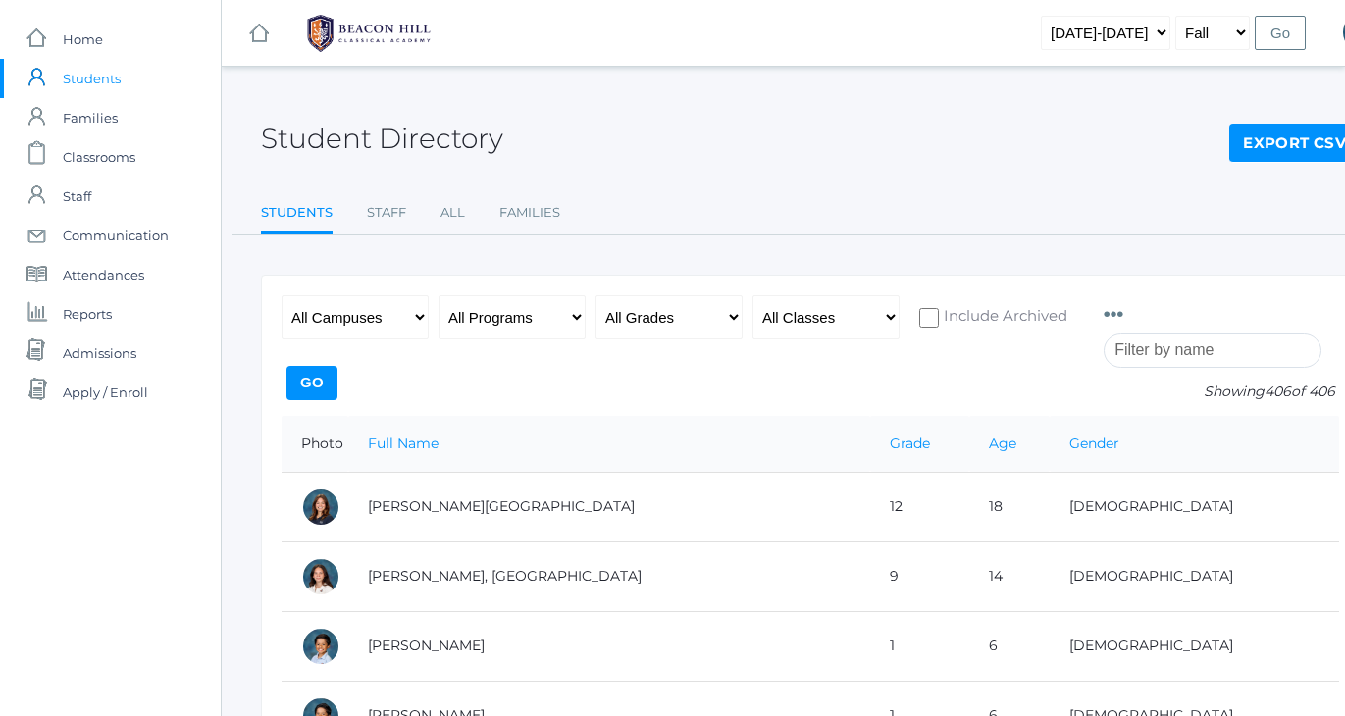
click at [711, 120] on div "Student Directory Export CSV" at bounding box center [810, 127] width 1099 height 73
select select "[DATE]-[DATE]"
click at [1279, 34] on input "Go" at bounding box center [1280, 33] width 51 height 34
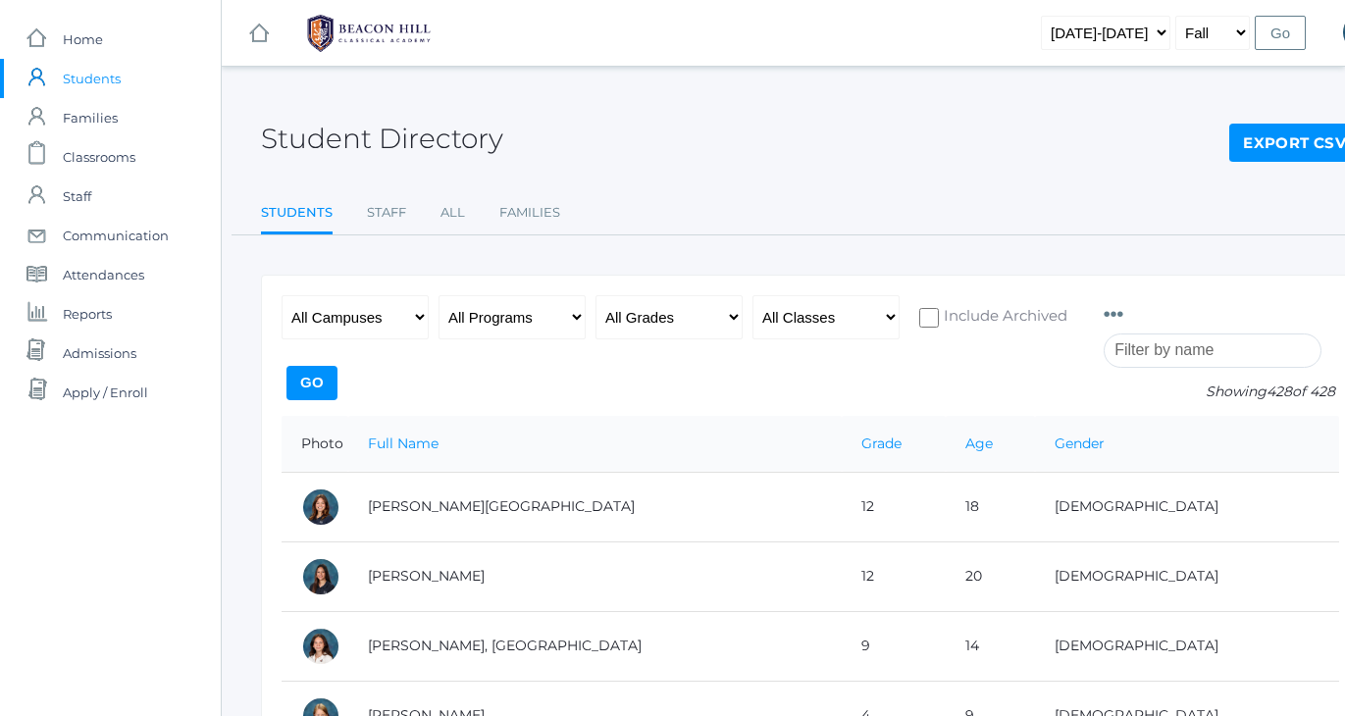
click at [687, 156] on div "Student Directory Export CSV" at bounding box center [810, 127] width 1099 height 73
click at [687, 155] on div "Student Directory Export CSV" at bounding box center [810, 127] width 1099 height 73
click at [1172, 347] on input "search" at bounding box center [1213, 351] width 218 height 34
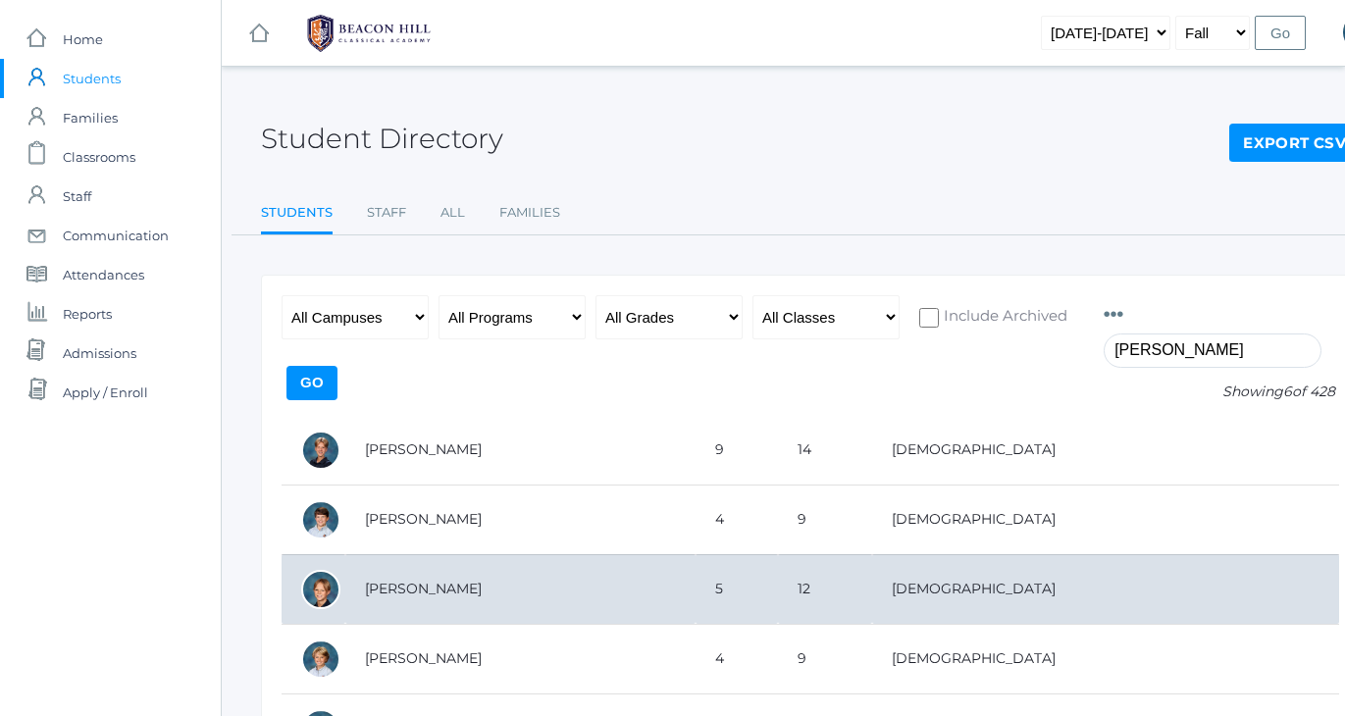
type input "[PERSON_NAME]"
click at [392, 588] on td "[PERSON_NAME]" at bounding box center [520, 589] width 350 height 70
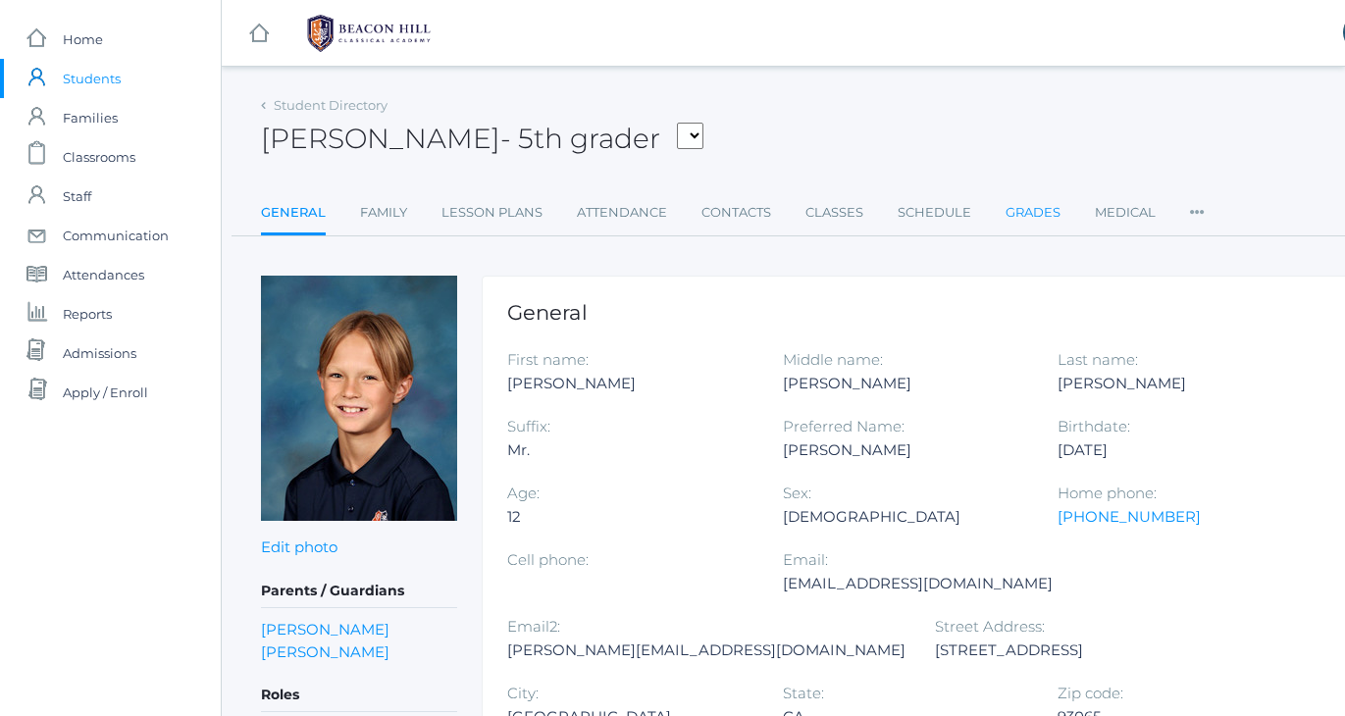
click at [1029, 211] on link "Grades" at bounding box center [1033, 212] width 55 height 39
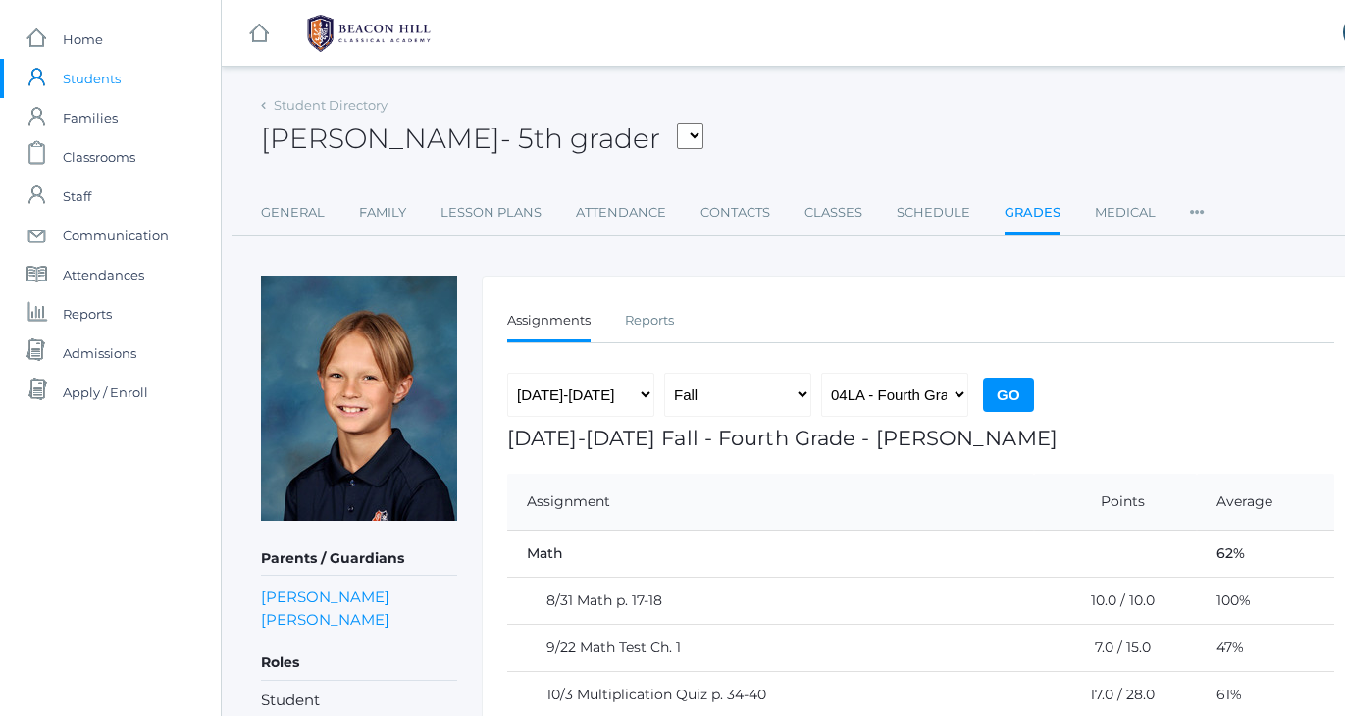
click at [756, 112] on div "Liam Sergey - 5th grader Arnold, Jake Bradley, Jack Bradley, Tatum Burke, Benja…" at bounding box center [810, 127] width 1099 height 73
click at [757, 118] on div "Liam Sergey - 5th grader Arnold, Jake Bradley, Jack Bradley, Tatum Burke, Benja…" at bounding box center [810, 127] width 1099 height 73
click at [741, 132] on div "Liam Sergey - 5th grader Arnold, Jake Bradley, Jack Bradley, Tatum Burke, Benja…" at bounding box center [810, 127] width 1099 height 73
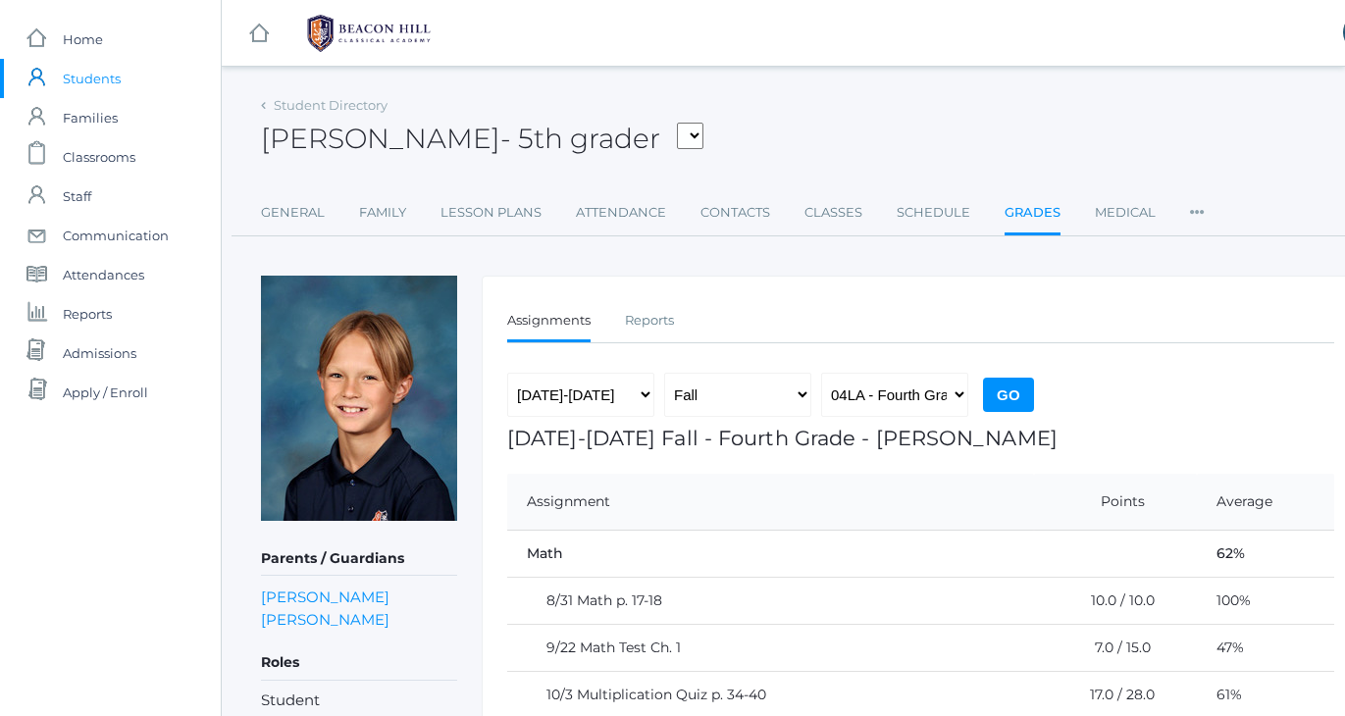
click at [834, 97] on div "Liam Sergey - 5th grader Arnold, Jake Bradley, Jack Bradley, Tatum Burke, Benja…" at bounding box center [810, 127] width 1099 height 73
click at [850, 306] on ul "Assignments Reports" at bounding box center [920, 322] width 827 height 42
click at [650, 324] on link "Reports" at bounding box center [649, 320] width 49 height 39
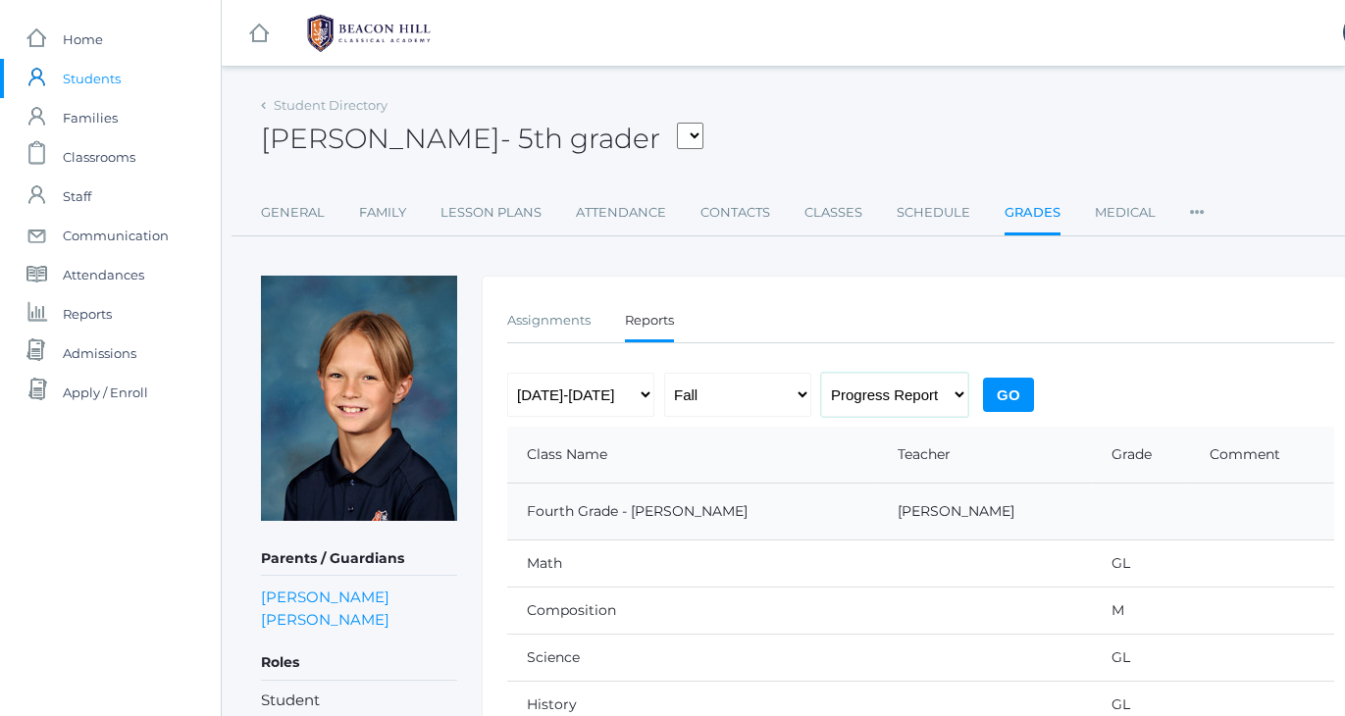
select select "report"
click at [1010, 390] on input "Go" at bounding box center [1008, 395] width 51 height 34
click at [978, 281] on div "Assignments Reports Assignments Reports [DATE]-[DATE] [DATE]-[DATE] [DATE]-[DAT…" at bounding box center [921, 660] width 878 height 769
click at [601, 400] on select "[DATE]-[DATE] [DATE]-[DATE] [DATE]-[DATE] [DATE]-[DATE] [DATE]-[DATE] [DATE]-[D…" at bounding box center [580, 395] width 147 height 44
select select "[DATE]-[DATE]"
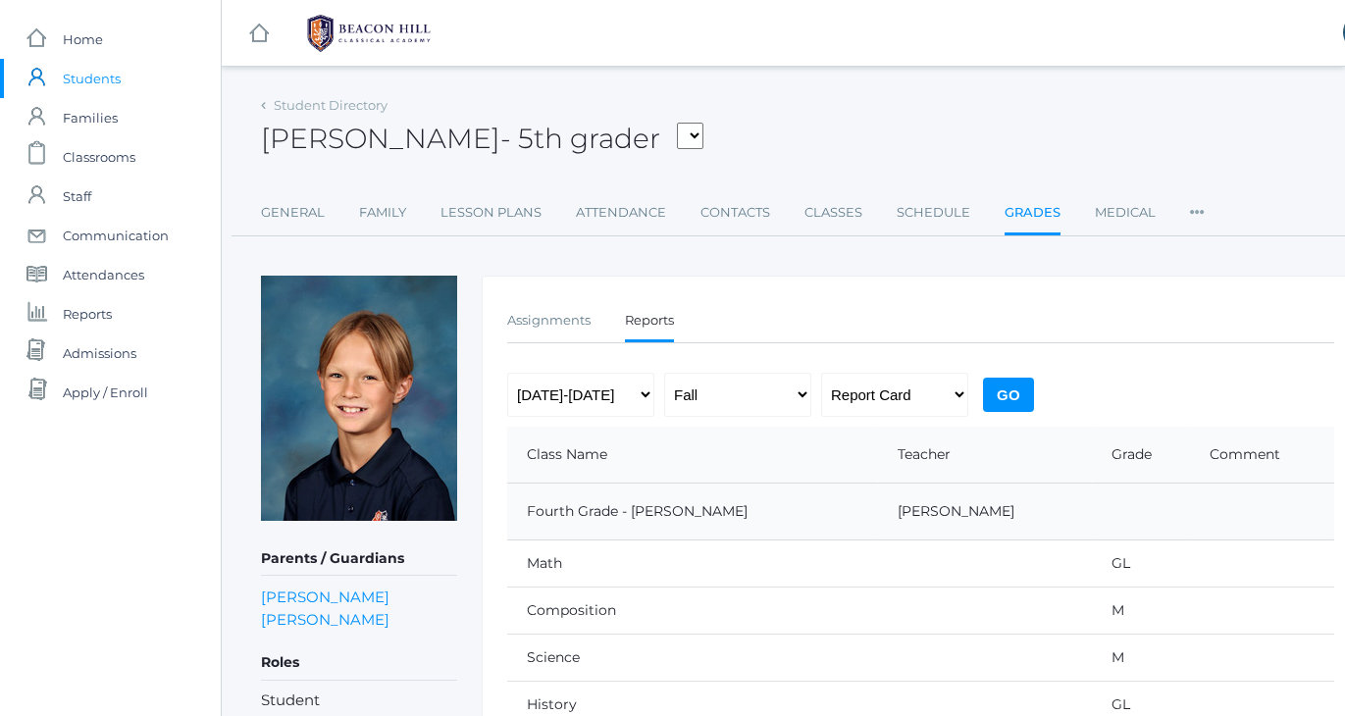
click at [1000, 394] on input "Go" at bounding box center [1008, 395] width 51 height 34
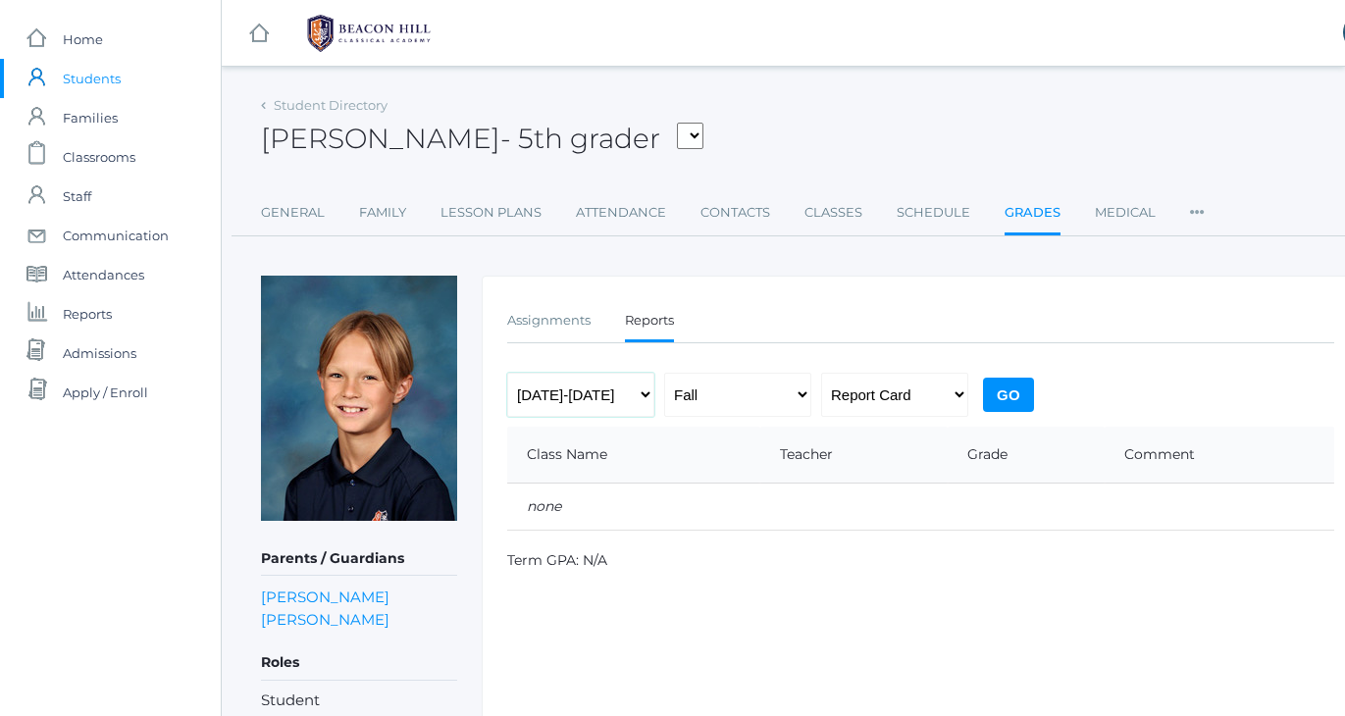
click at [581, 407] on select "[DATE]-[DATE] [DATE]-[DATE] [DATE]-[DATE] [DATE]-[DATE] [DATE]-[DATE] [DATE]-[D…" at bounding box center [580, 395] width 147 height 44
select select "2"
click at [1001, 393] on input "Go" at bounding box center [1008, 395] width 51 height 34
click at [68, 74] on span "Students" at bounding box center [92, 78] width 58 height 39
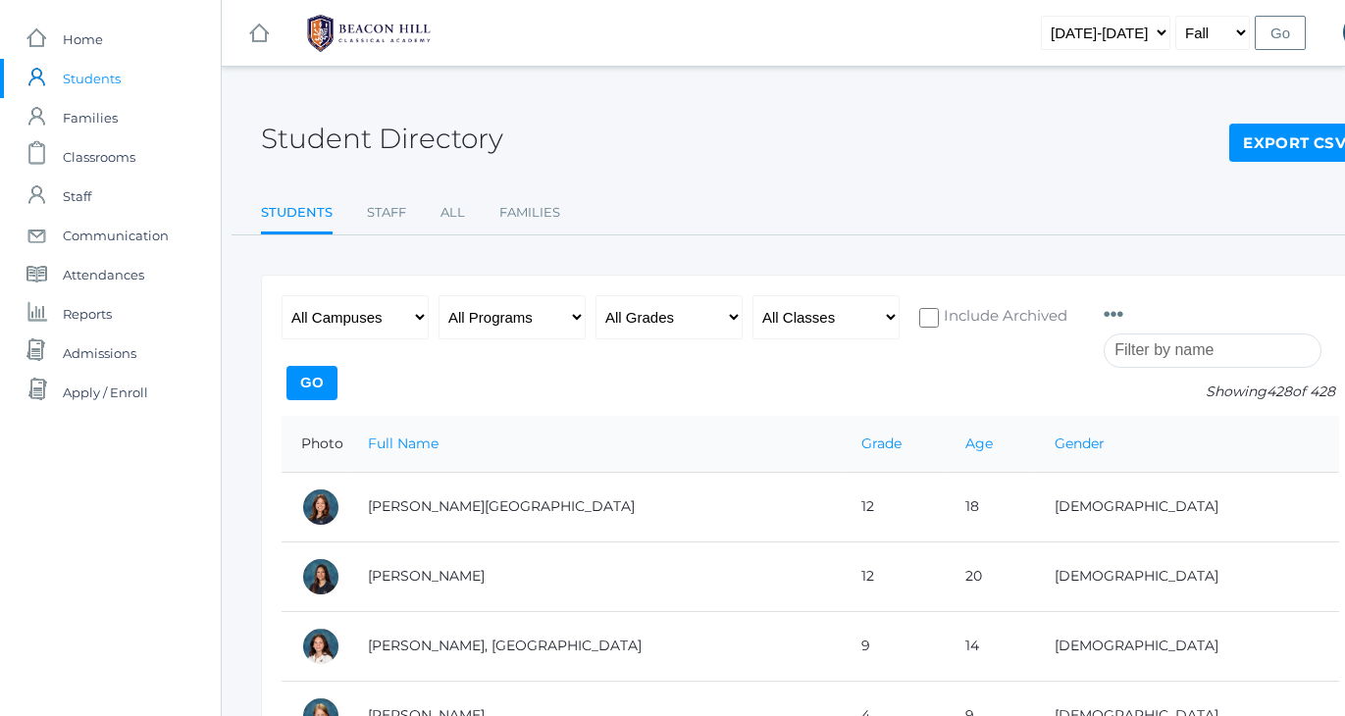
click at [670, 147] on div "Student Directory Export CSV" at bounding box center [810, 127] width 1099 height 73
click at [1146, 346] on input "search" at bounding box center [1213, 351] width 218 height 34
click at [71, 77] on span "Students" at bounding box center [92, 78] width 58 height 39
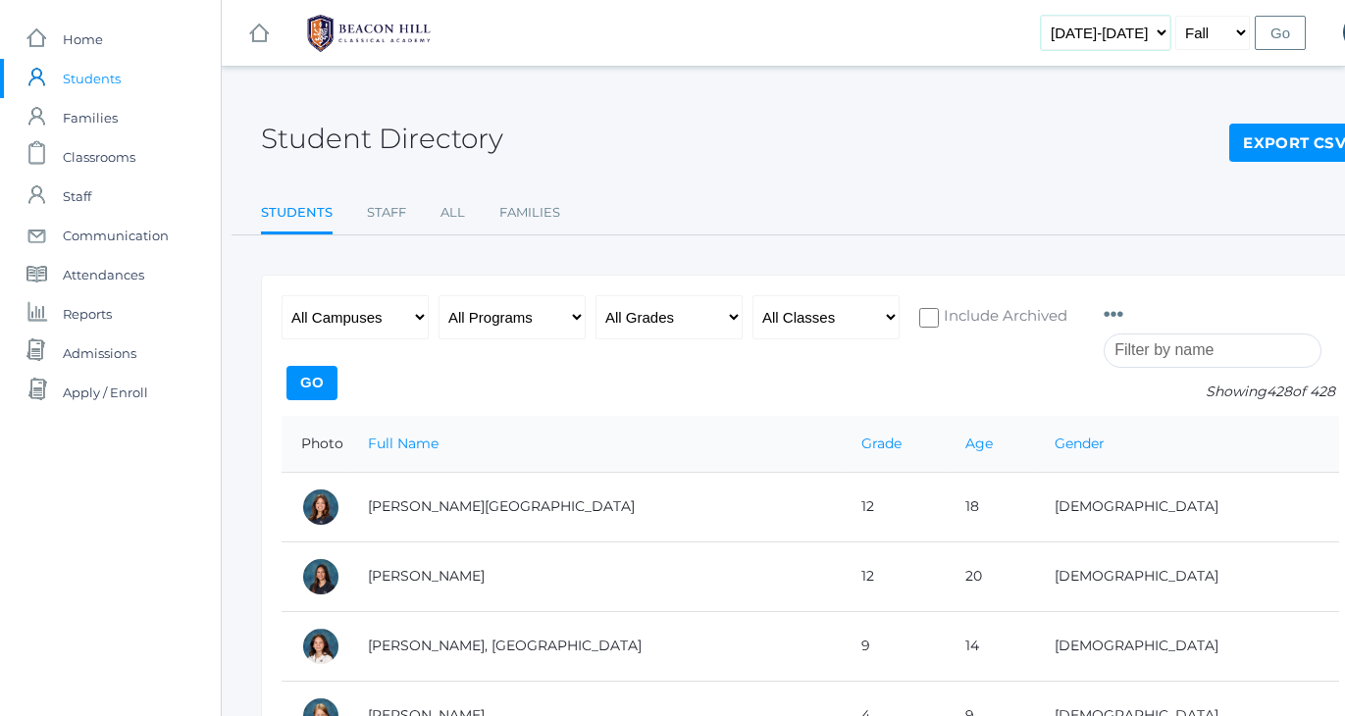
select select "[DATE]-[DATE]"
click at [1283, 39] on input "Go" at bounding box center [1280, 33] width 51 height 34
click at [1146, 341] on input "search" at bounding box center [1213, 351] width 218 height 34
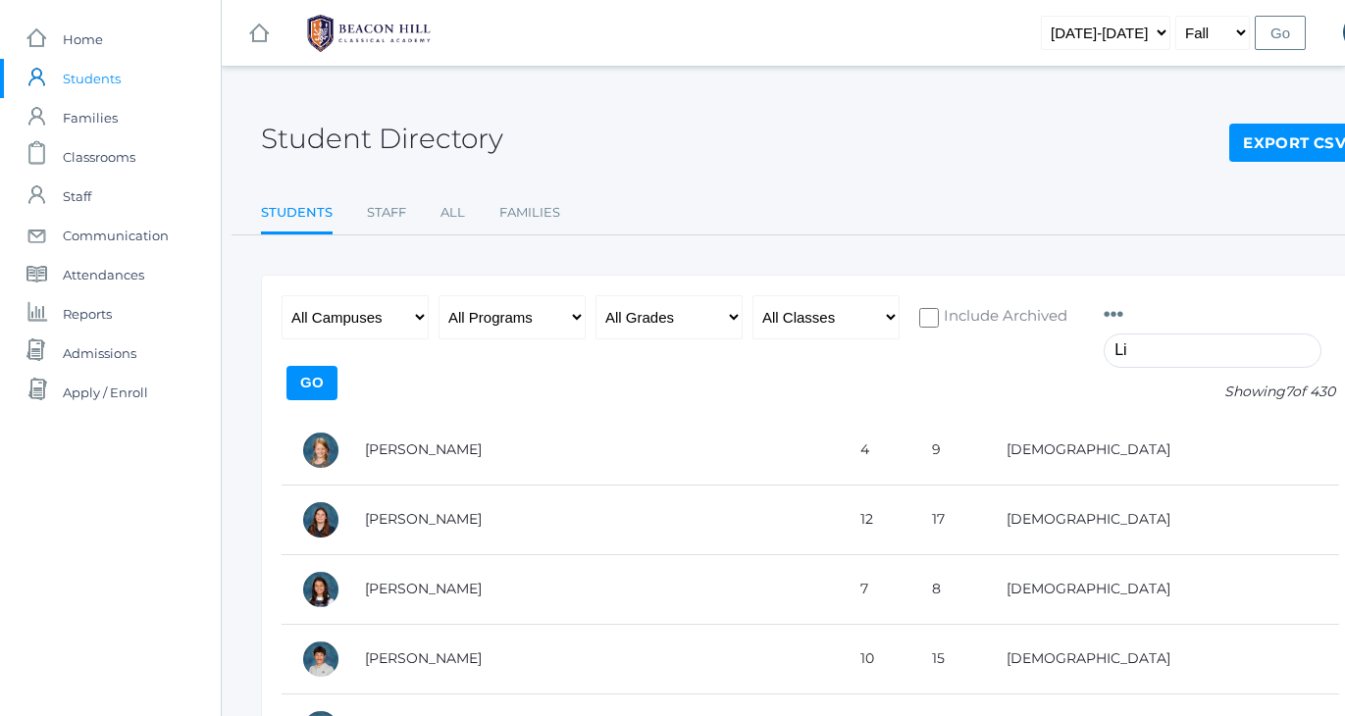
type input "L"
type input "s"
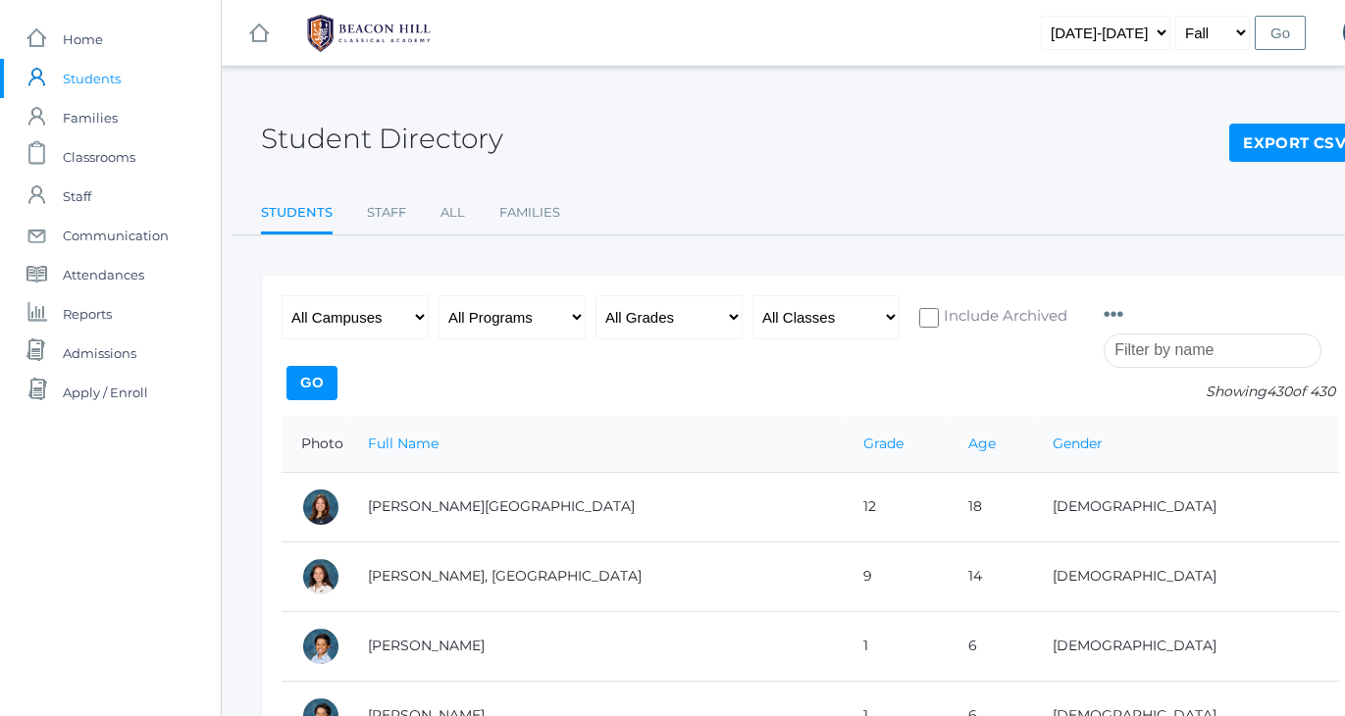
click at [839, 233] on ul "Students Staff All Families" at bounding box center [810, 214] width 1099 height 42
click at [1168, 352] on input "search" at bounding box center [1213, 351] width 218 height 34
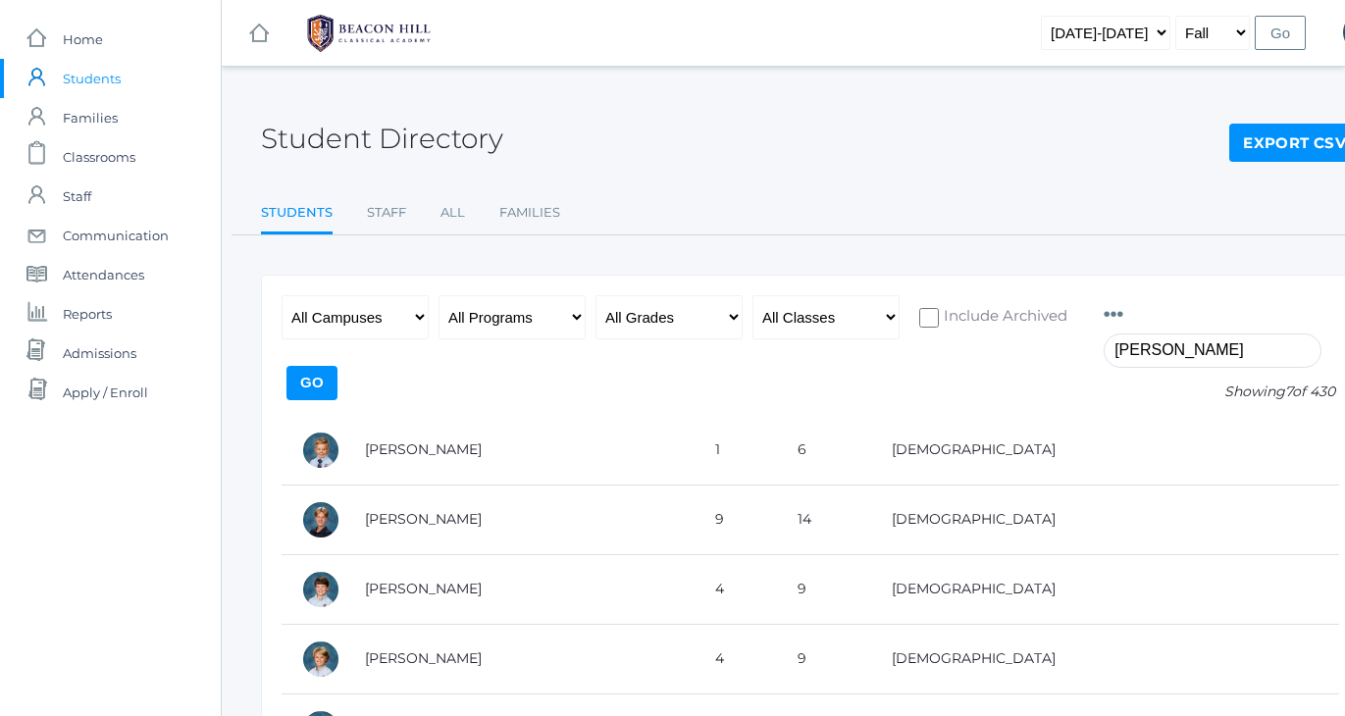
type input "[PERSON_NAME]"
click at [1321, 198] on ul "Students Staff All Families" at bounding box center [810, 214] width 1099 height 42
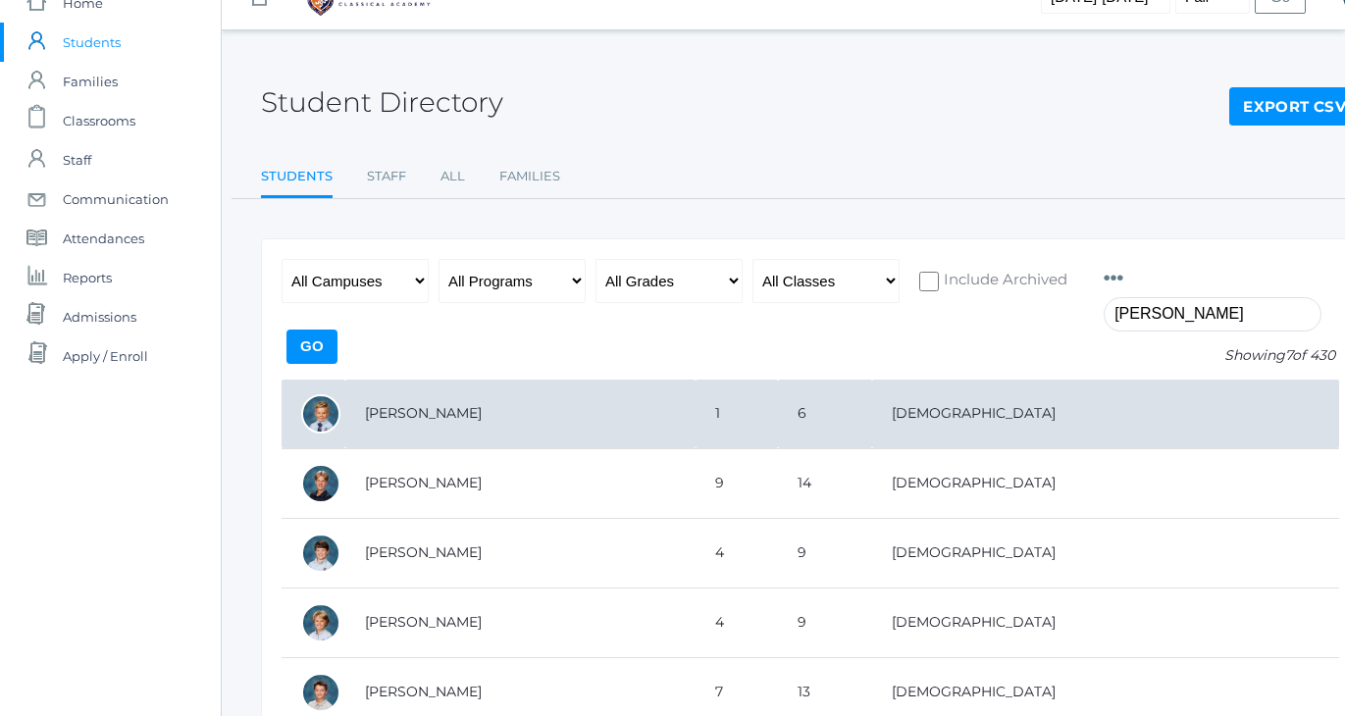
scroll to position [20, 0]
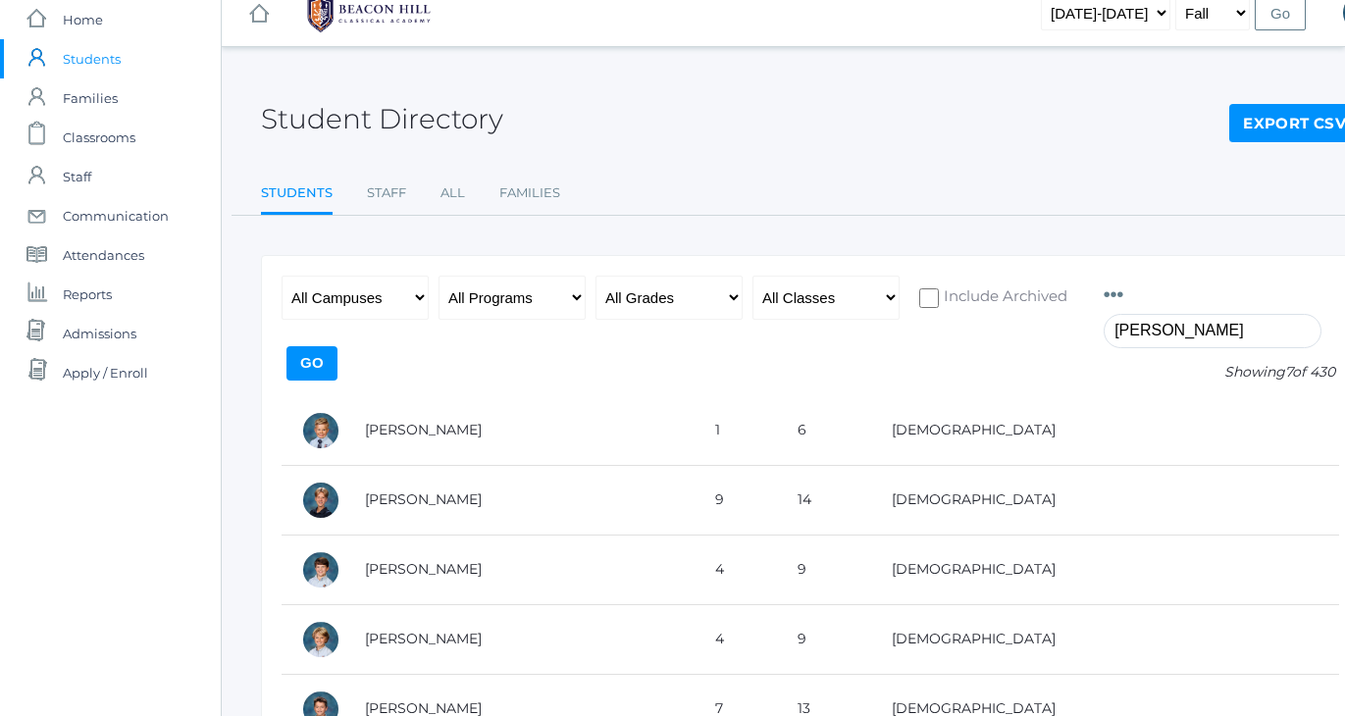
click at [1136, 321] on input "[PERSON_NAME]" at bounding box center [1213, 331] width 218 height 34
click at [1136, 321] on input "Liam" at bounding box center [1213, 331] width 218 height 34
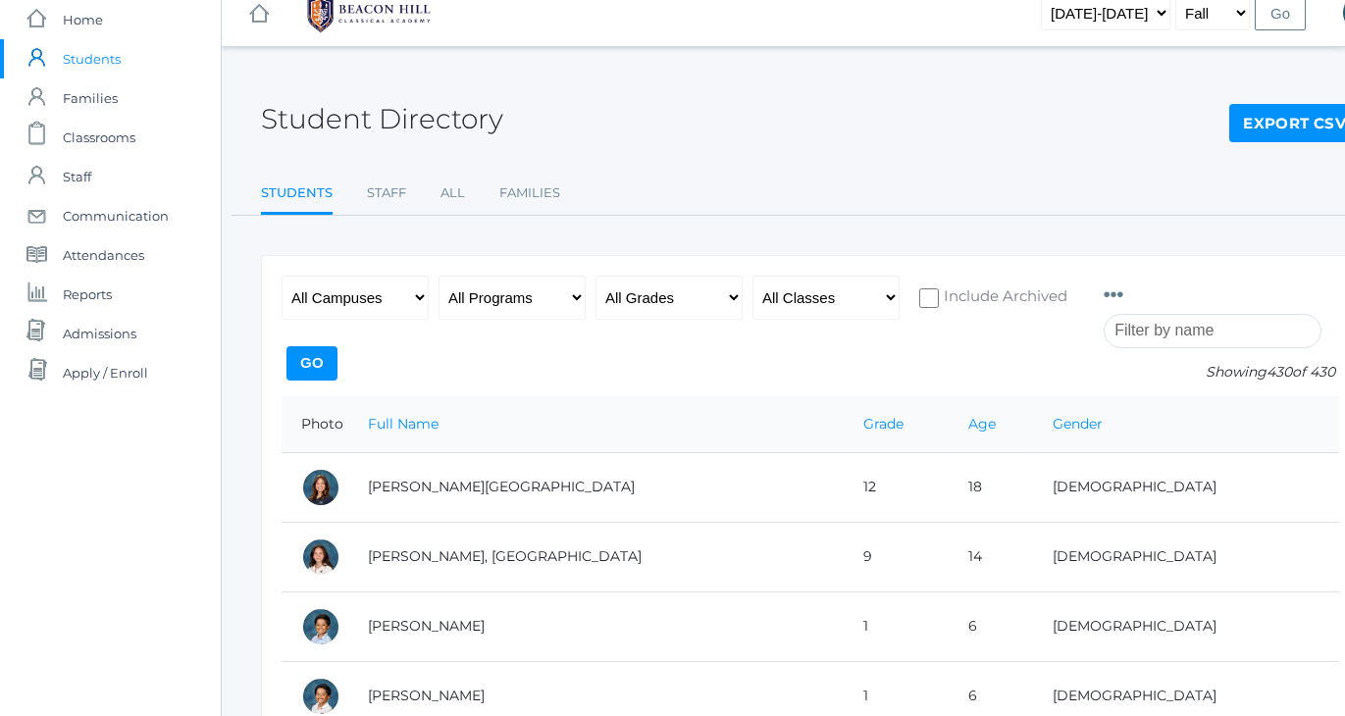
click at [869, 132] on div "Student Directory Export CSV" at bounding box center [810, 108] width 1099 height 73
click at [94, 133] on span "Classrooms" at bounding box center [99, 137] width 73 height 39
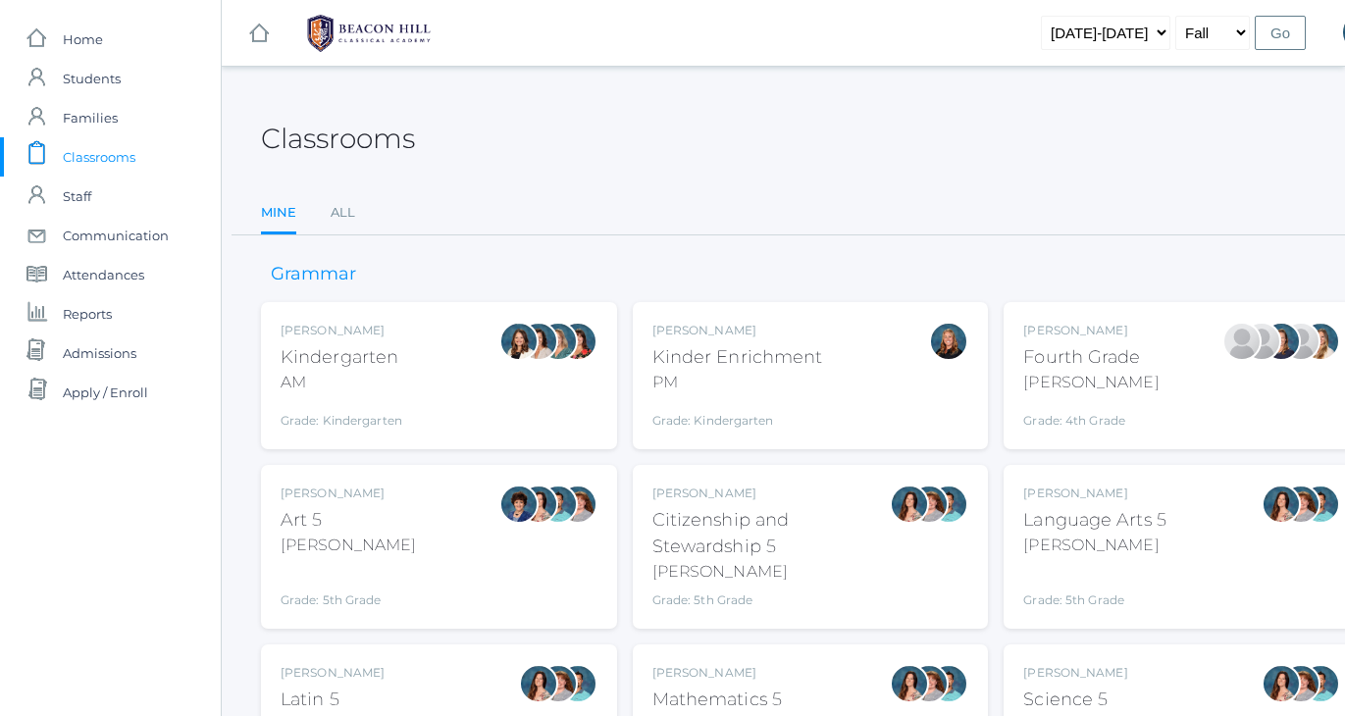
click at [327, 356] on div "Kindergarten" at bounding box center [342, 357] width 122 height 26
select select "[DATE]-[DATE]"
click at [1289, 34] on input "Go" at bounding box center [1280, 33] width 51 height 34
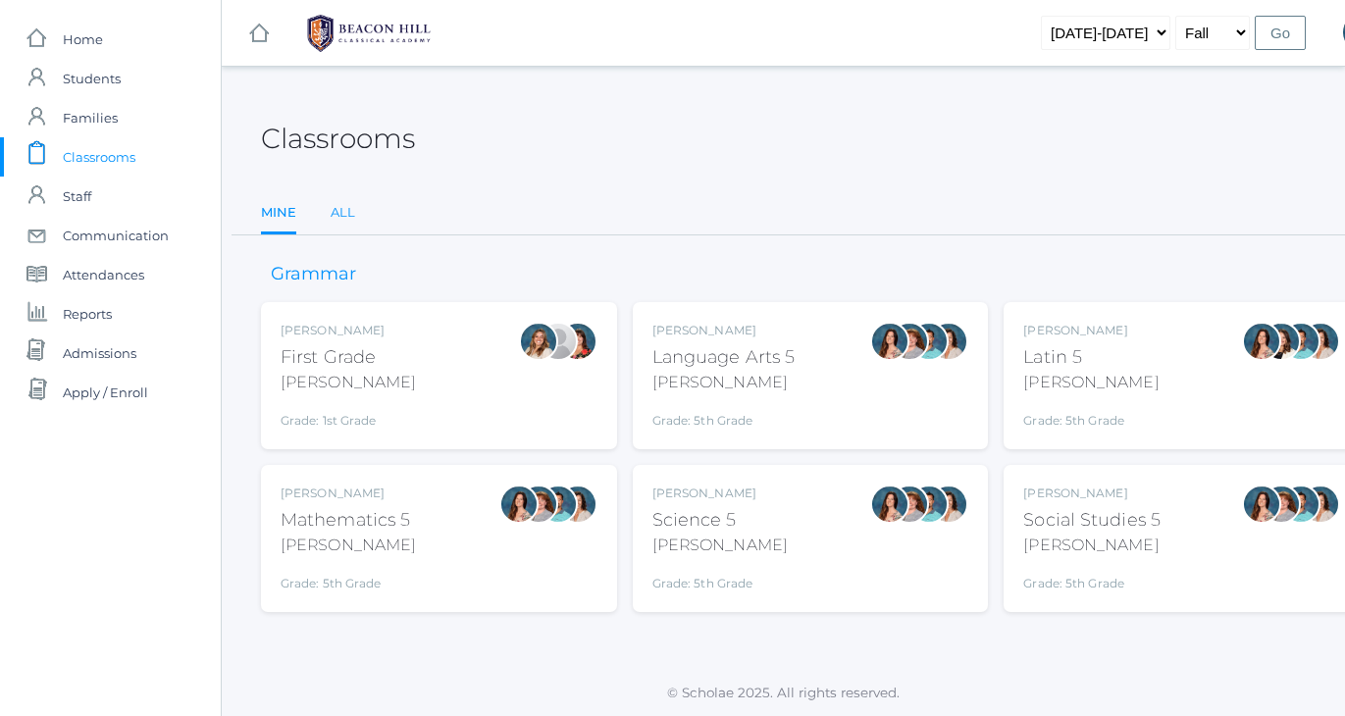
click at [343, 214] on link "All" at bounding box center [343, 212] width 25 height 39
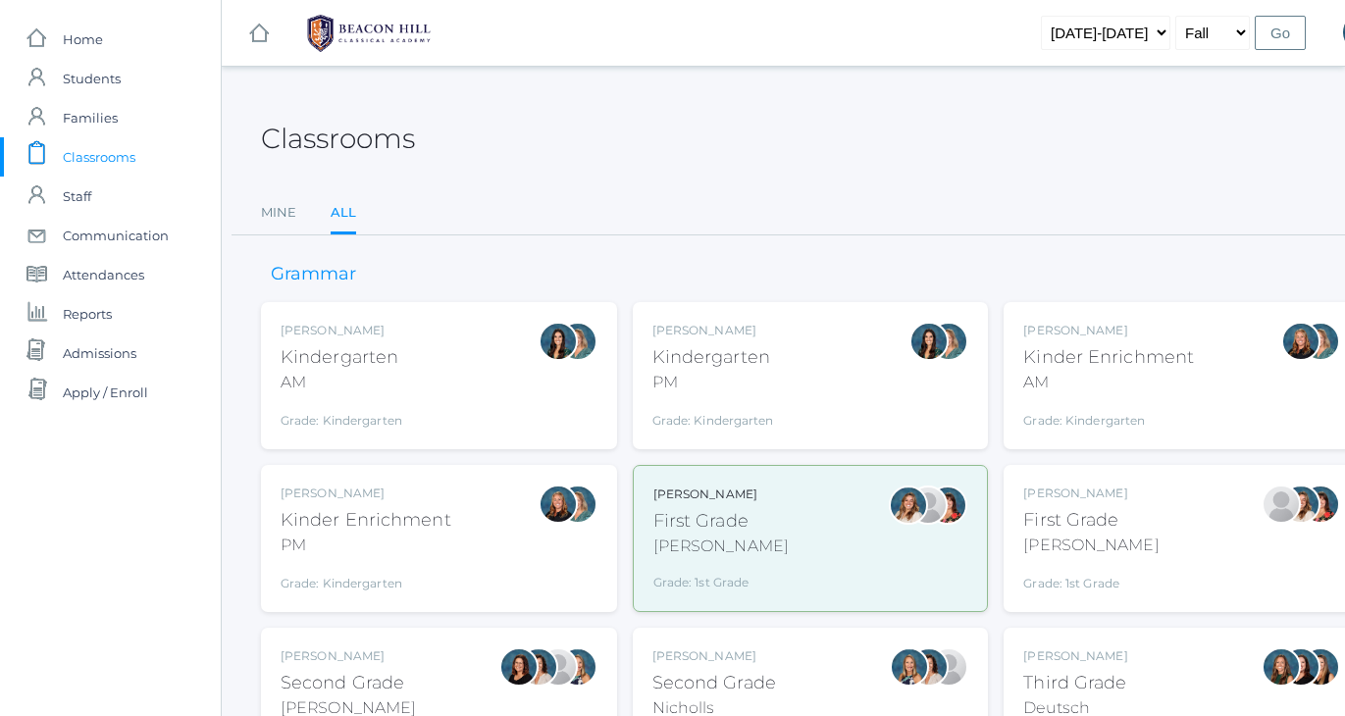
click at [310, 373] on div "AM" at bounding box center [342, 383] width 122 height 24
click at [755, 325] on div "[PERSON_NAME]" at bounding box center [714, 331] width 122 height 18
click at [460, 509] on div "Nicole Dean Kinder Enrichment PM Grade: Kindergarten *KNDC" at bounding box center [439, 539] width 317 height 108
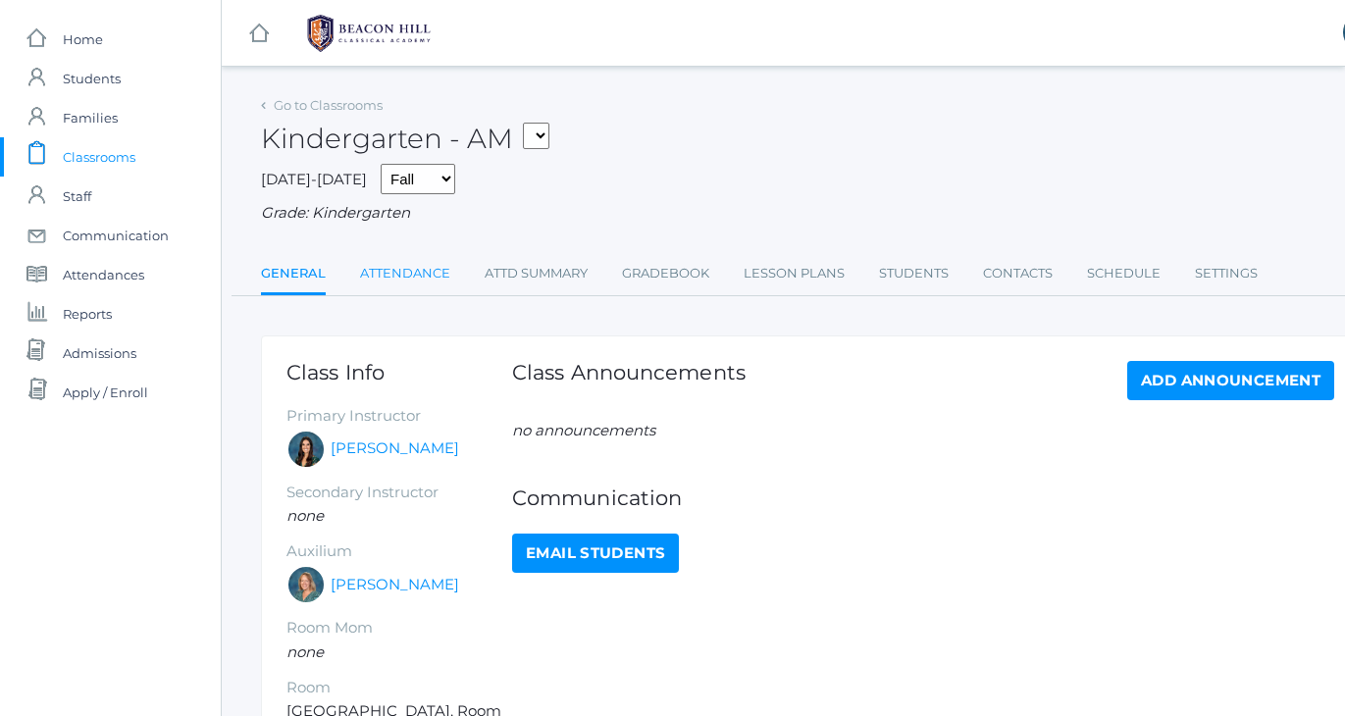
click at [384, 268] on link "Attendance" at bounding box center [405, 273] width 90 height 39
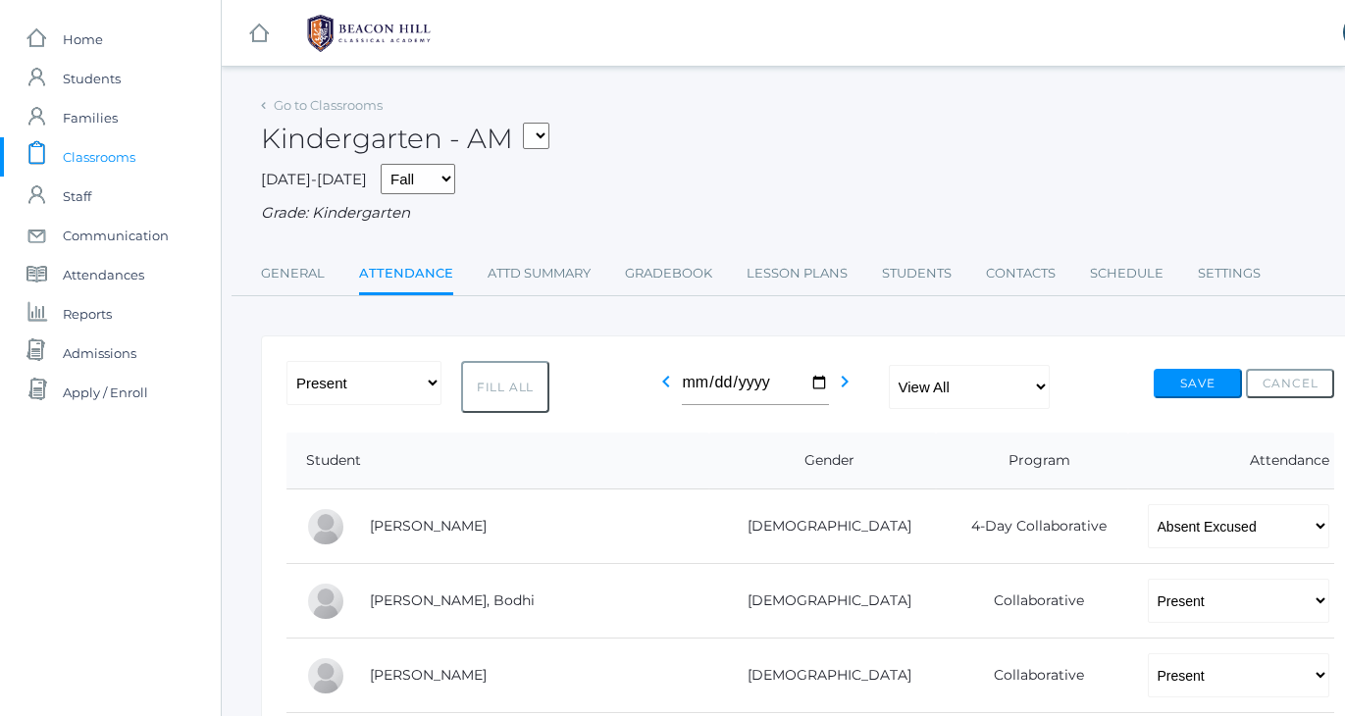
click at [775, 164] on div "Kindergarten - AM 01LA - First Grade [PERSON_NAME] 05LATIN - Latin 5 [PERSON_NA…" at bounding box center [810, 127] width 1099 height 73
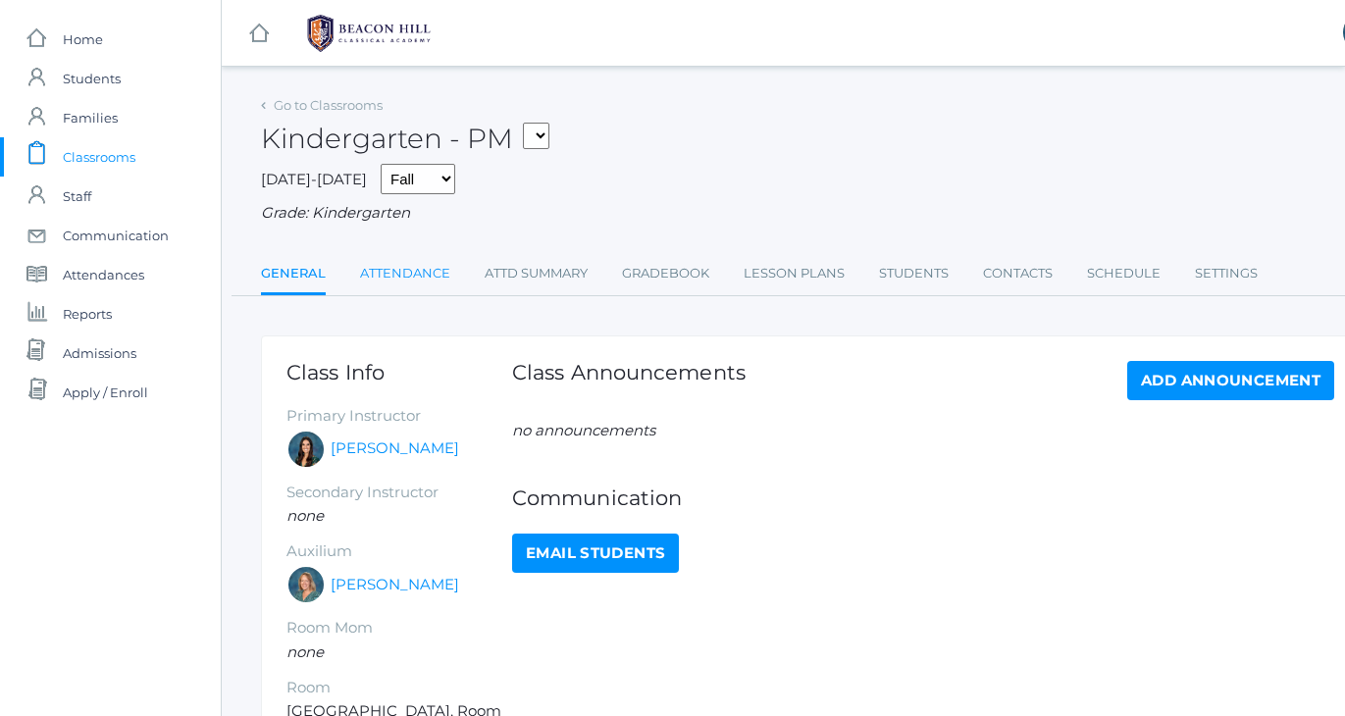
click at [398, 260] on link "Attendance" at bounding box center [405, 273] width 90 height 39
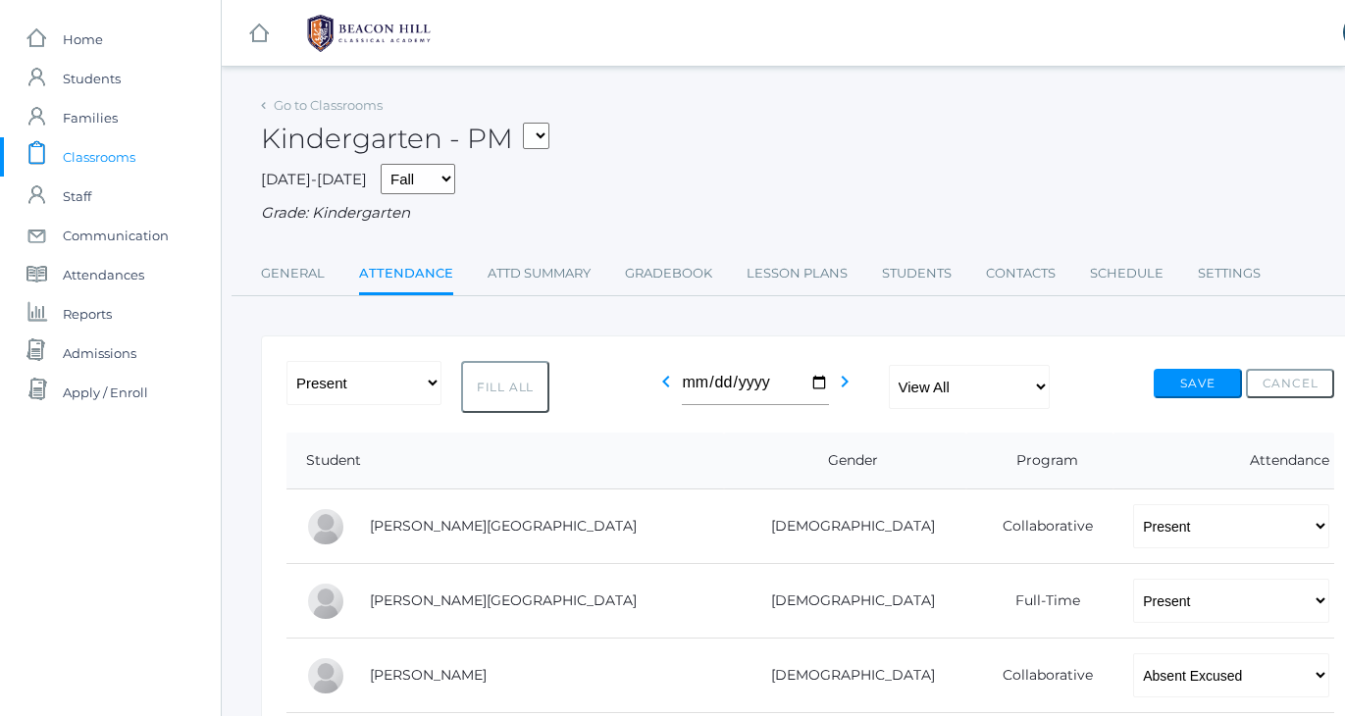
click at [799, 123] on div "Kindergarten - PM 01LA - First Grade [PERSON_NAME] 05LATIN - Latin 5 [PERSON_NA…" at bounding box center [810, 127] width 1099 height 73
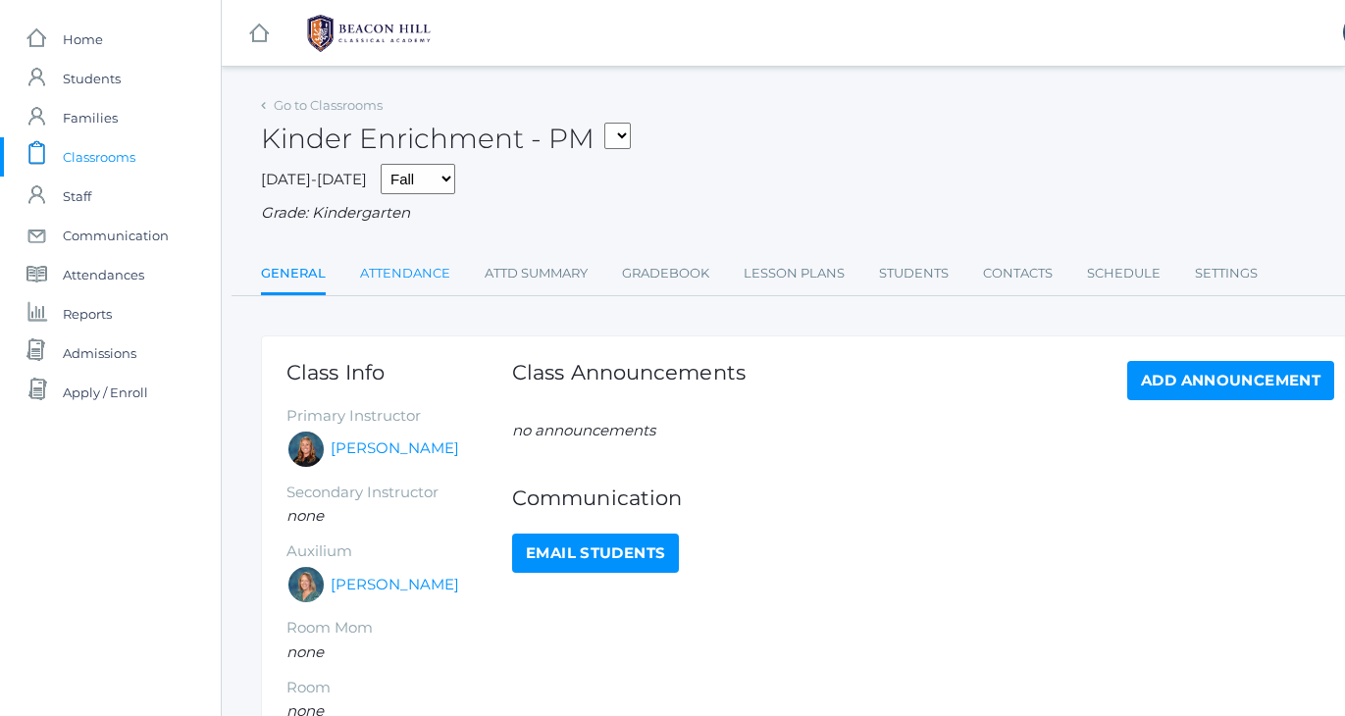
click at [409, 282] on link "Attendance" at bounding box center [405, 273] width 90 height 39
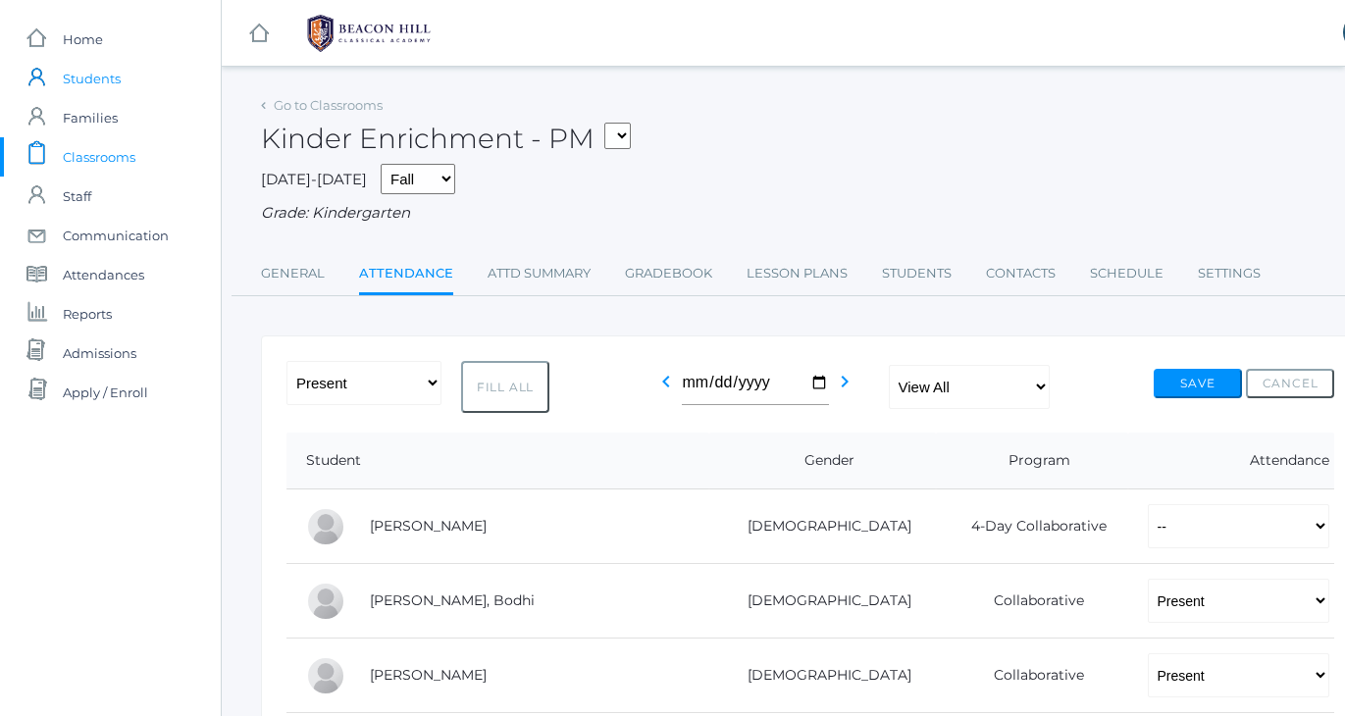
click at [100, 72] on span "Students" at bounding box center [92, 78] width 58 height 39
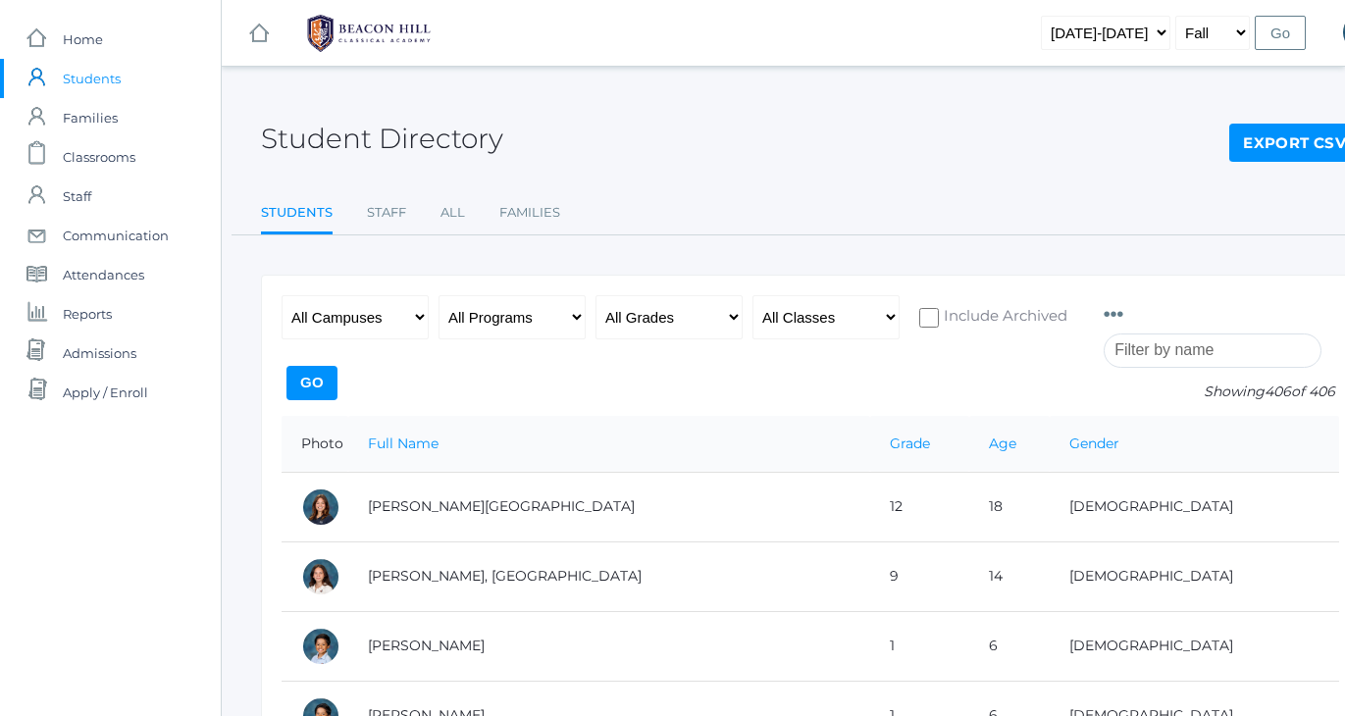
click at [1150, 364] on input "search" at bounding box center [1213, 351] width 218 height 34
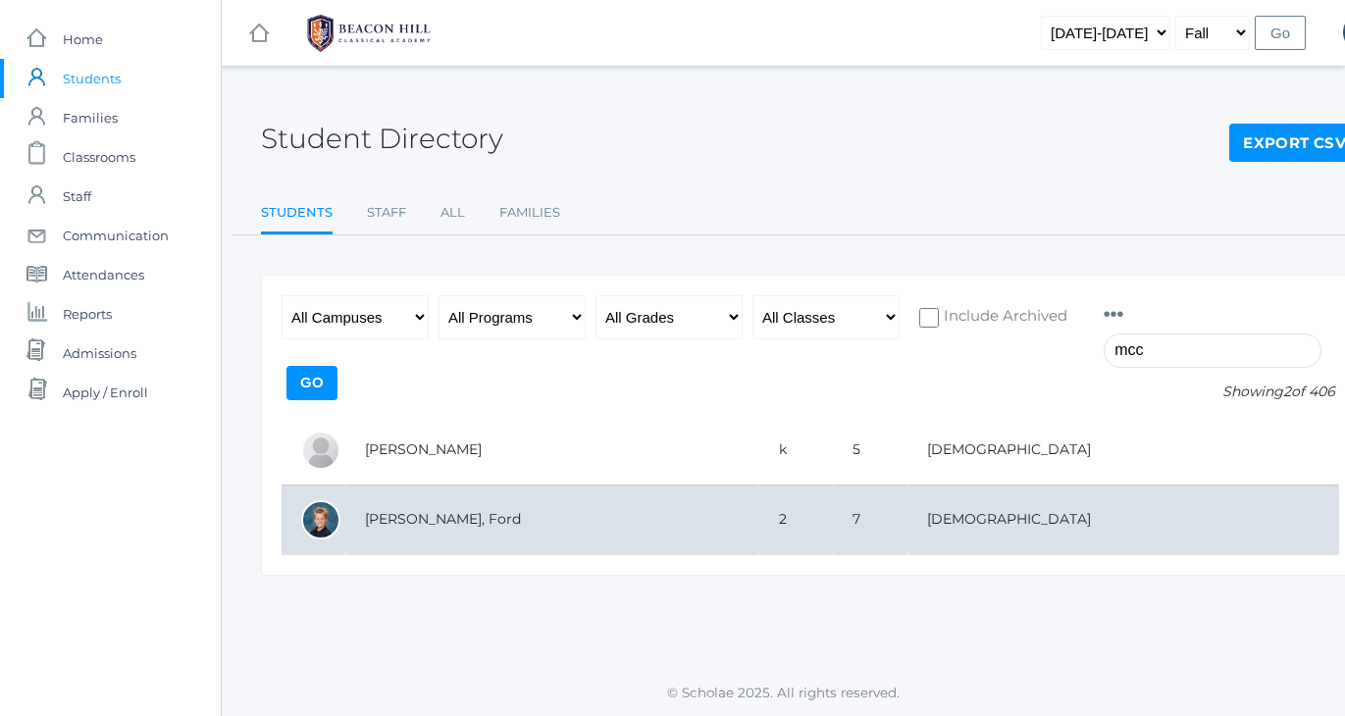
type input "mcc"
click at [455, 527] on td "[PERSON_NAME], Ford" at bounding box center [552, 520] width 414 height 70
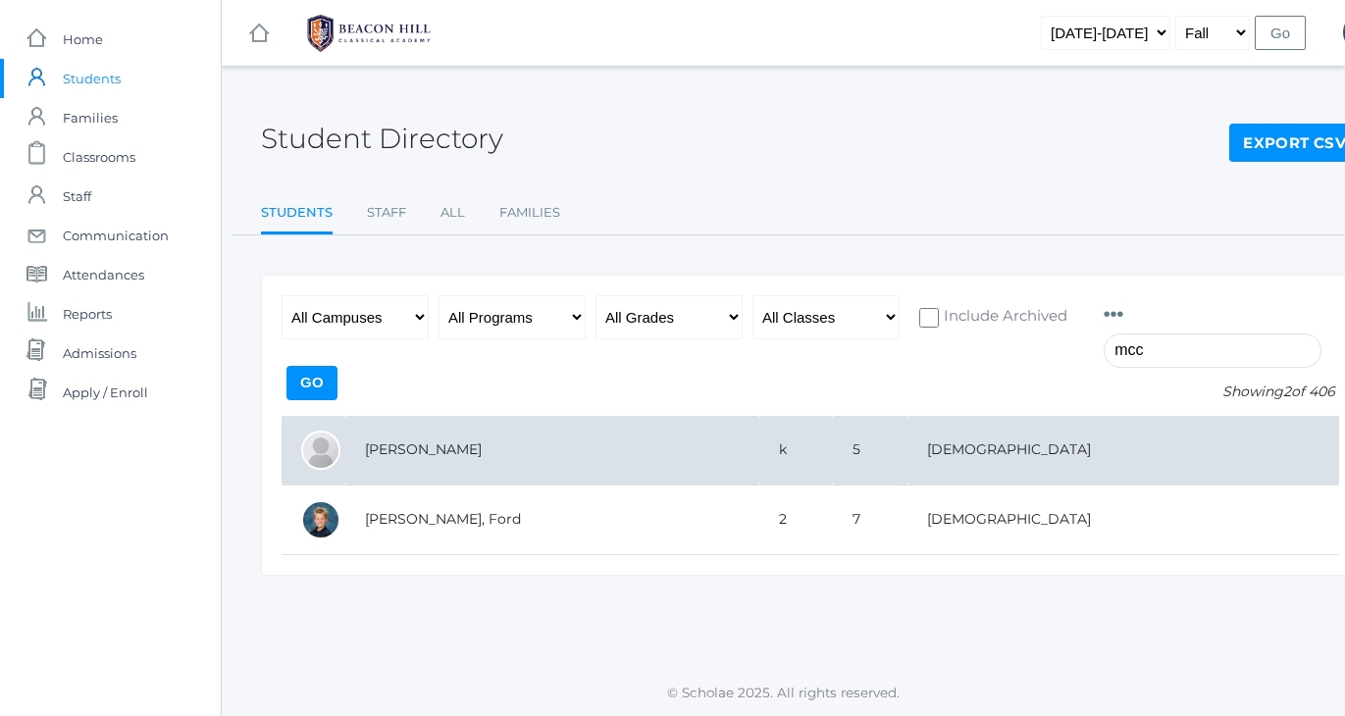
click at [440, 433] on td "[PERSON_NAME]" at bounding box center [552, 451] width 414 height 70
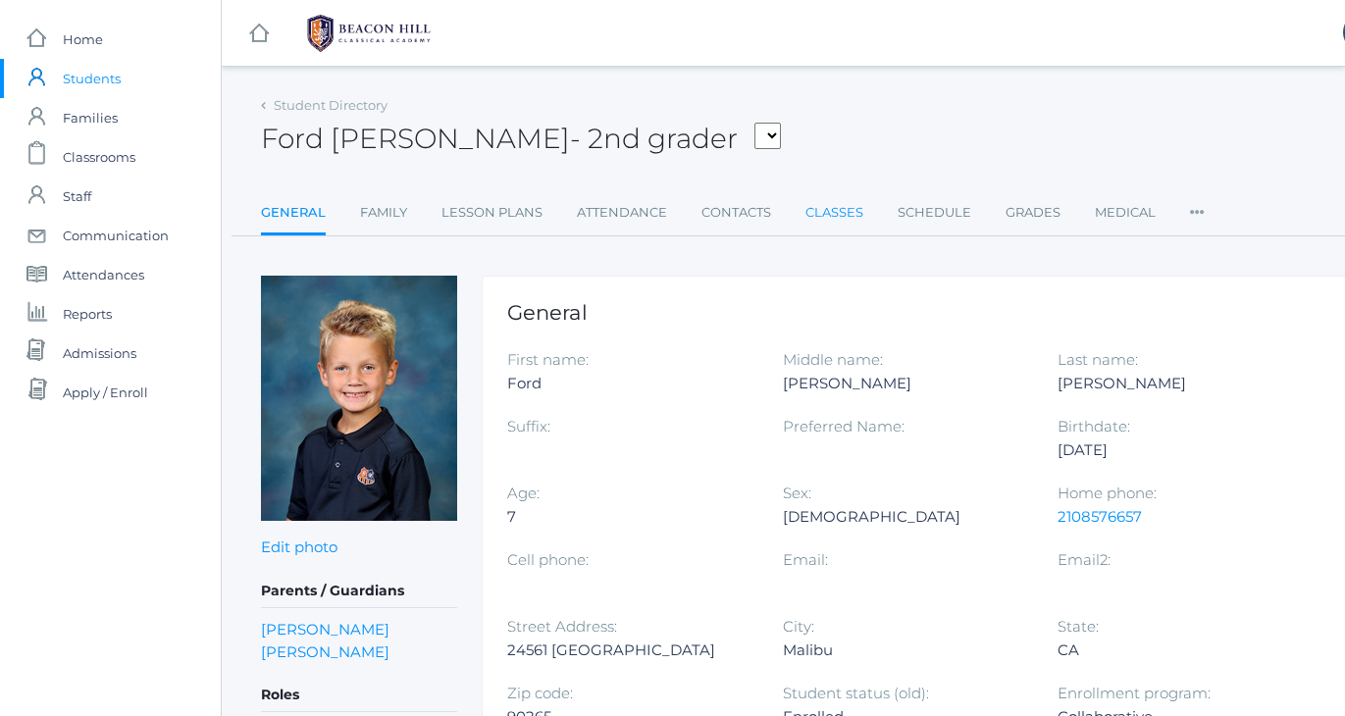
click at [847, 214] on link "Classes" at bounding box center [835, 212] width 58 height 39
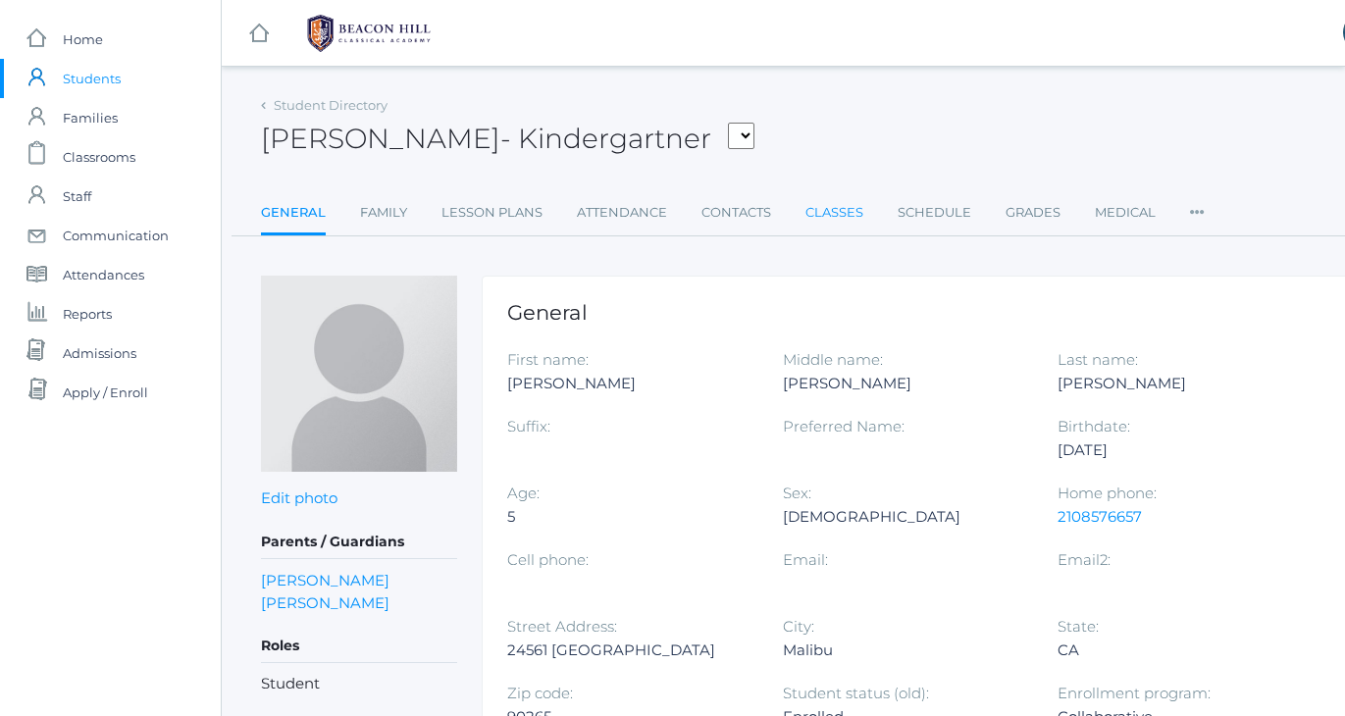
click at [832, 206] on link "Classes" at bounding box center [835, 212] width 58 height 39
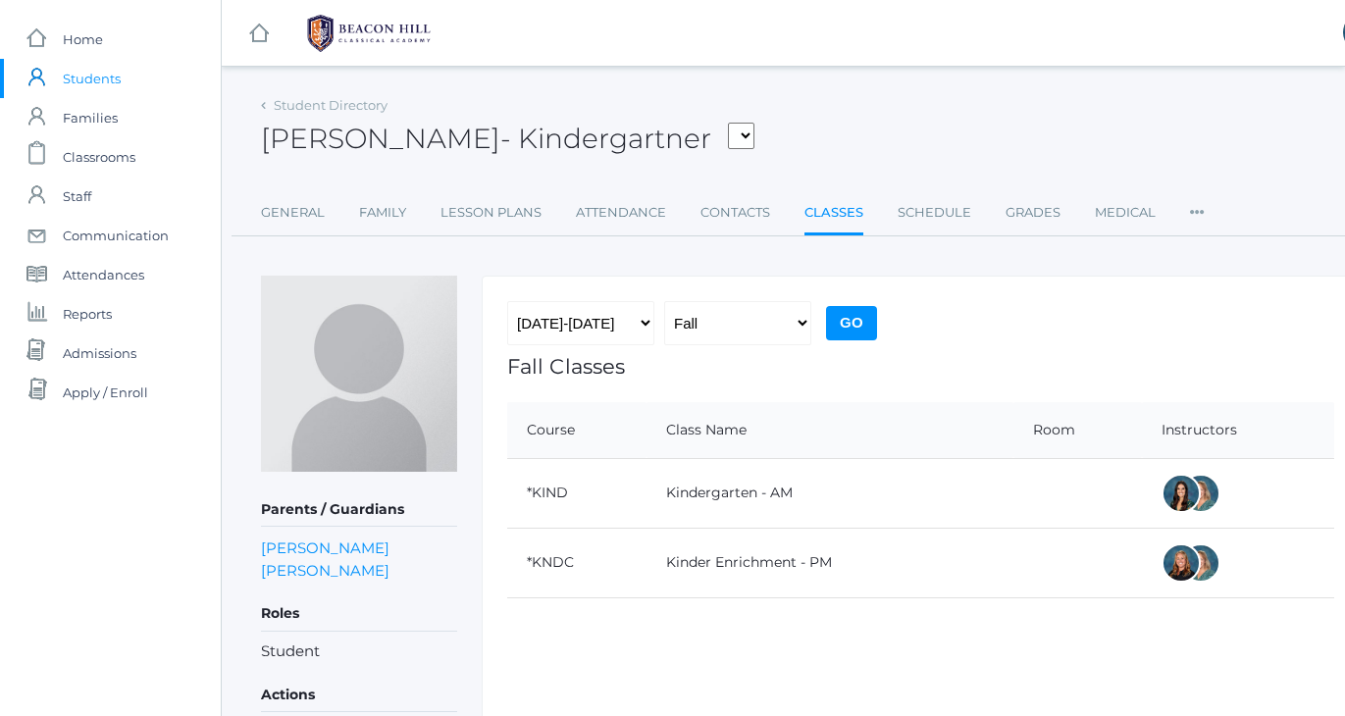
click at [74, 87] on span "Students" at bounding box center [92, 78] width 58 height 39
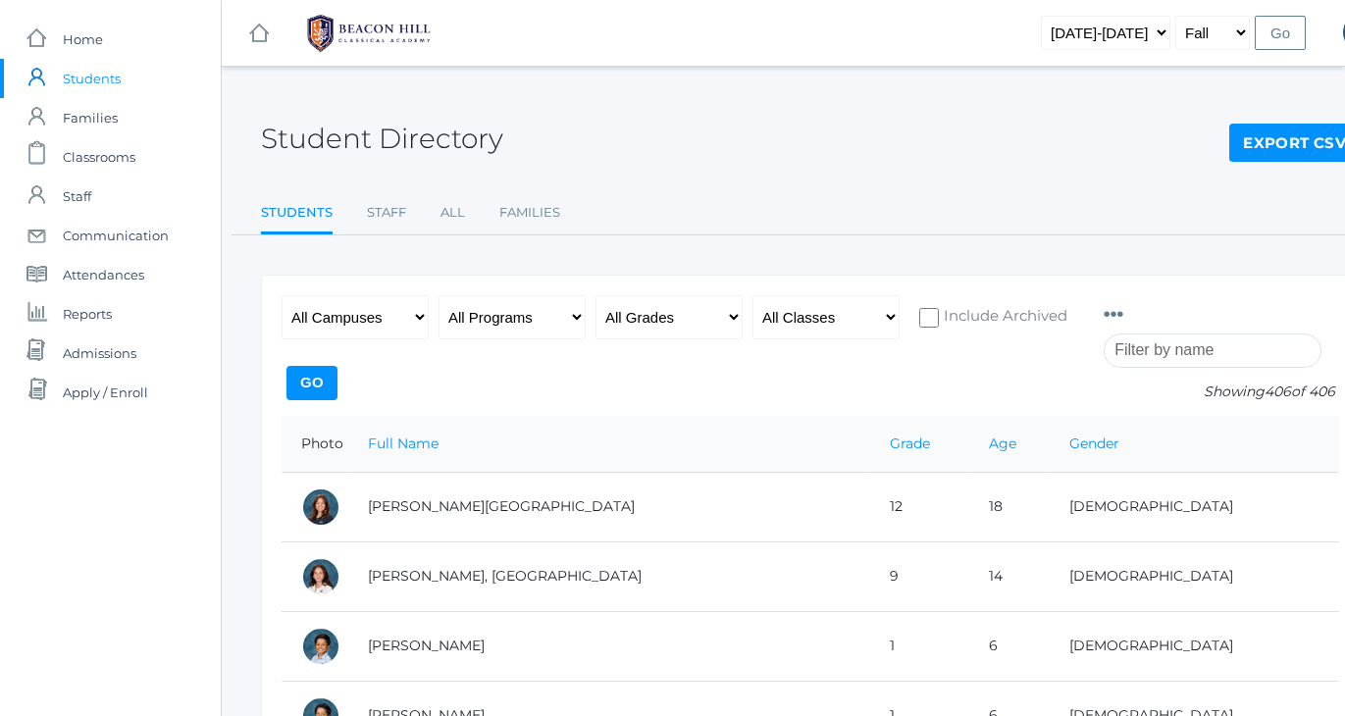
click at [1179, 357] on input "search" at bounding box center [1213, 351] width 218 height 34
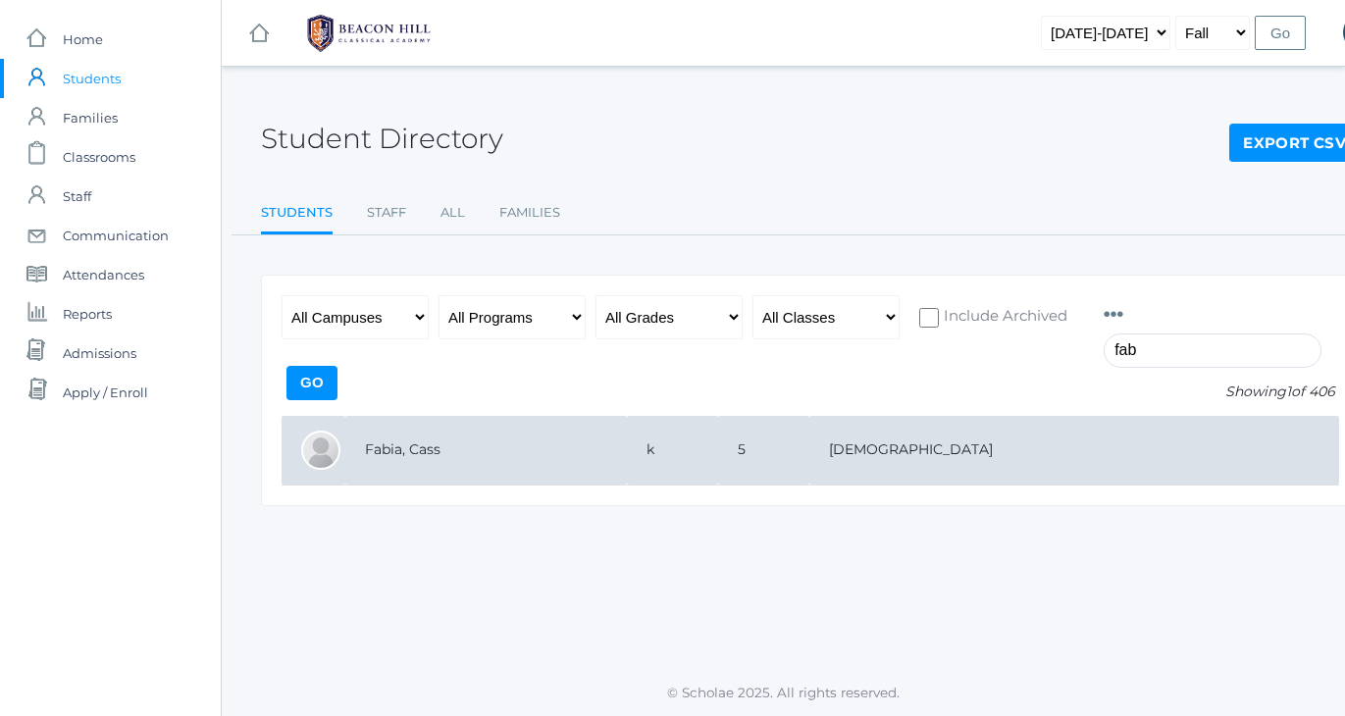
type input "fab"
click at [382, 450] on td "Fabia, Cass" at bounding box center [486, 451] width 282 height 70
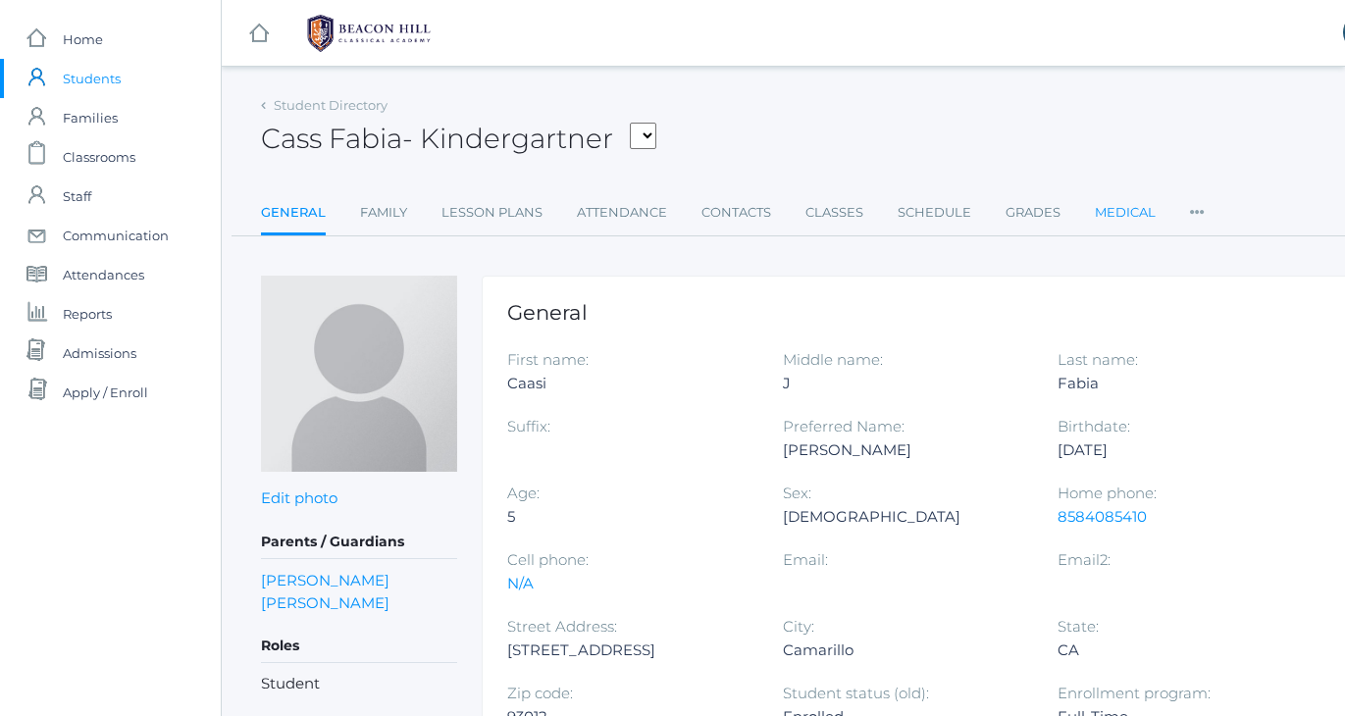
click at [1122, 211] on link "Medical" at bounding box center [1125, 212] width 61 height 39
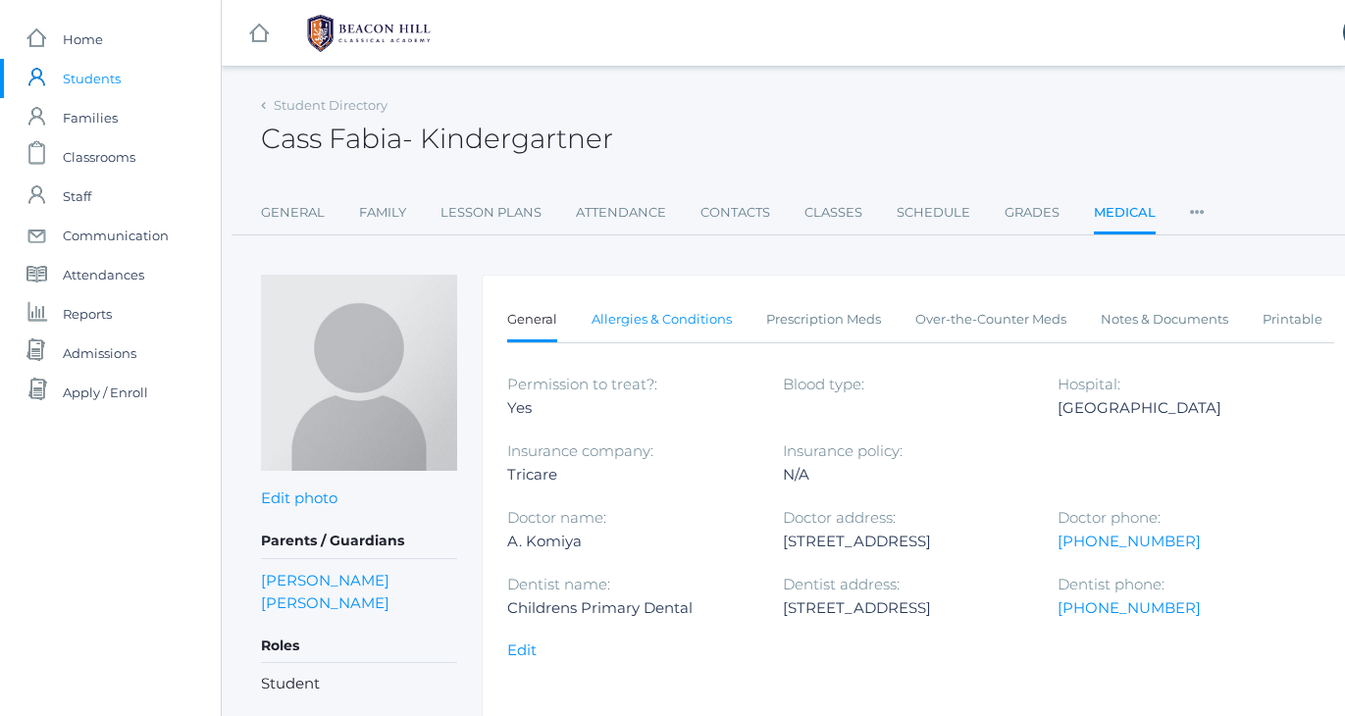
click at [690, 312] on link "Allergies & Conditions" at bounding box center [662, 319] width 140 height 39
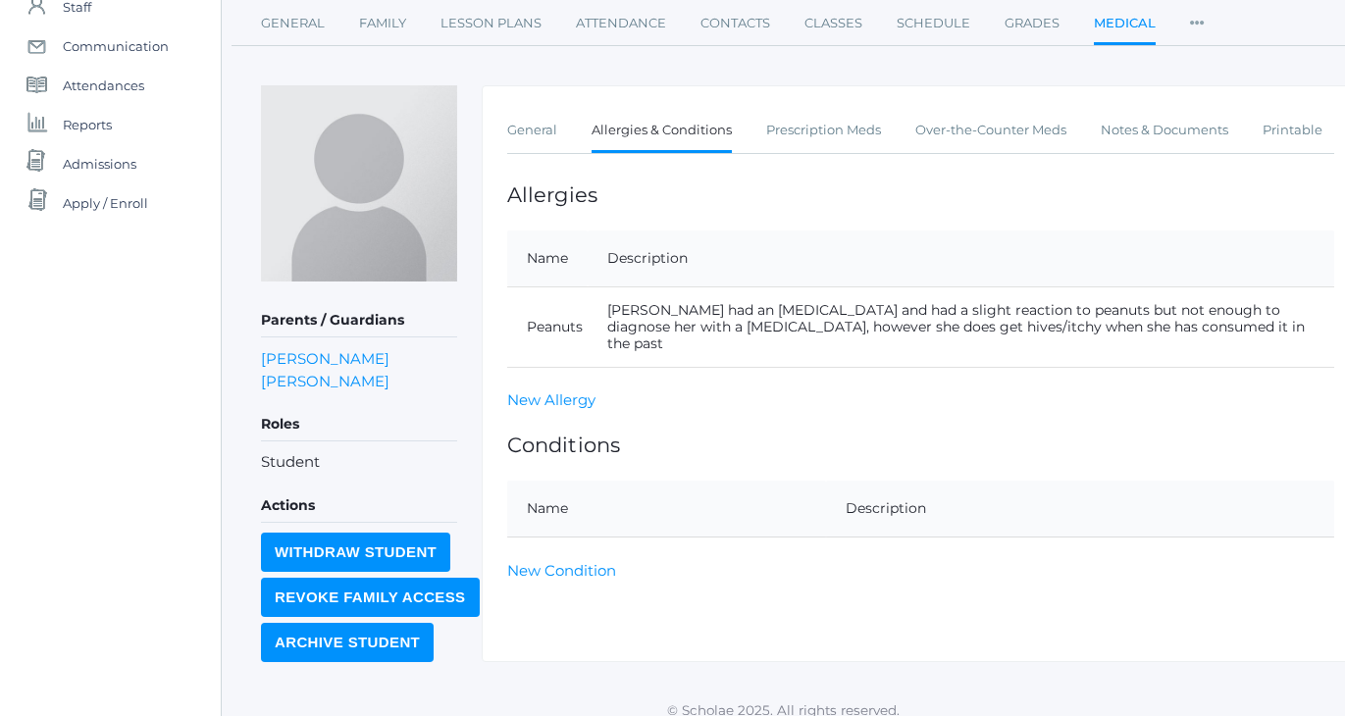
scroll to position [203, 0]
